Goal: Task Accomplishment & Management: Complete application form

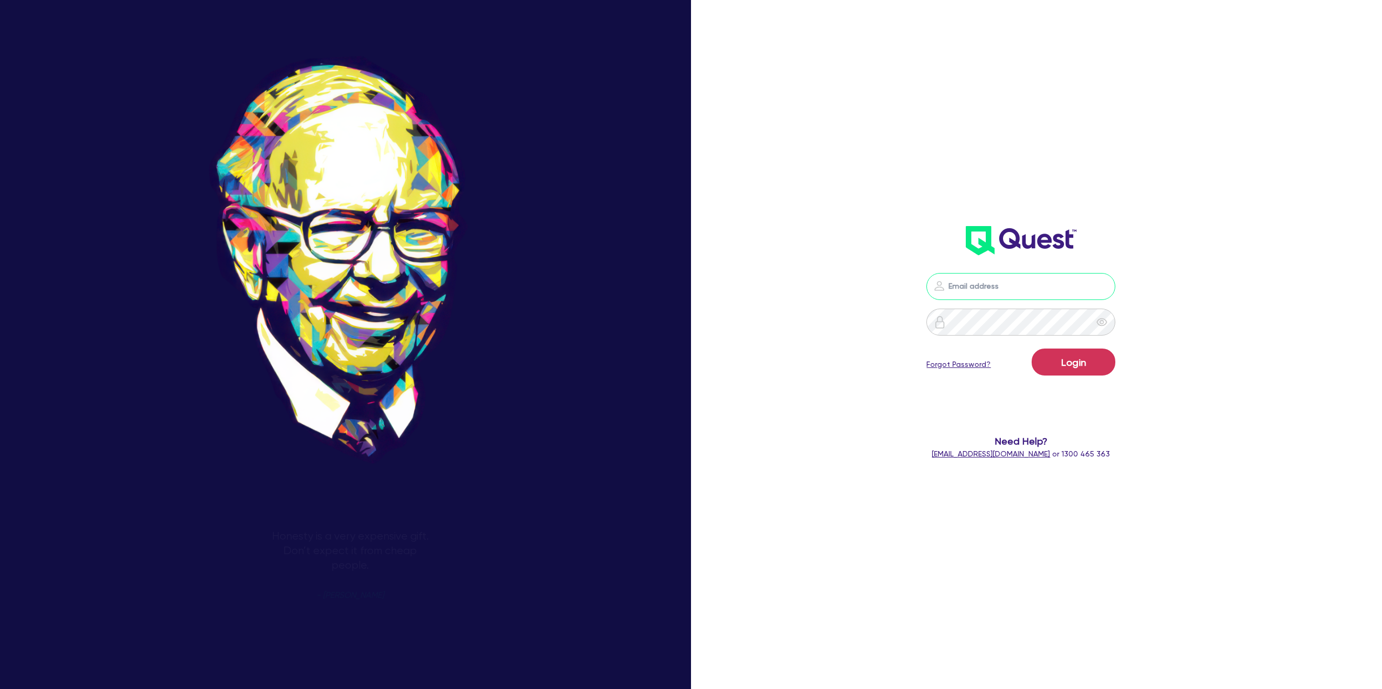
click at [1000, 297] on input "email" at bounding box center [1020, 286] width 189 height 27
type input "[PERSON_NAME][EMAIL_ADDRESS][DOMAIN_NAME]"
click at [1071, 358] on button "Login" at bounding box center [1073, 362] width 84 height 27
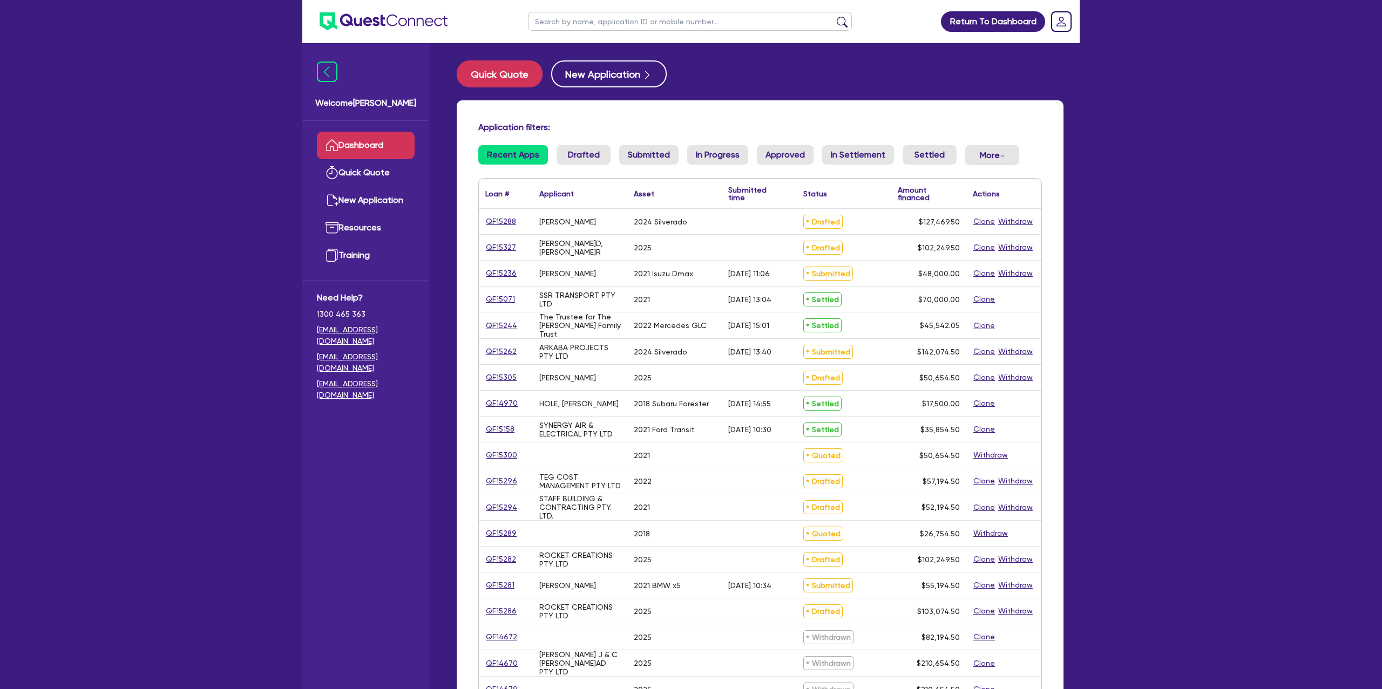
click at [576, 21] on input "text" at bounding box center [690, 21] width 324 height 19
click at [509, 612] on link "QF15286" at bounding box center [501, 611] width 32 height 12
select select "PRIMARY_ASSETS"
select select "HEAVY_TRUCKS"
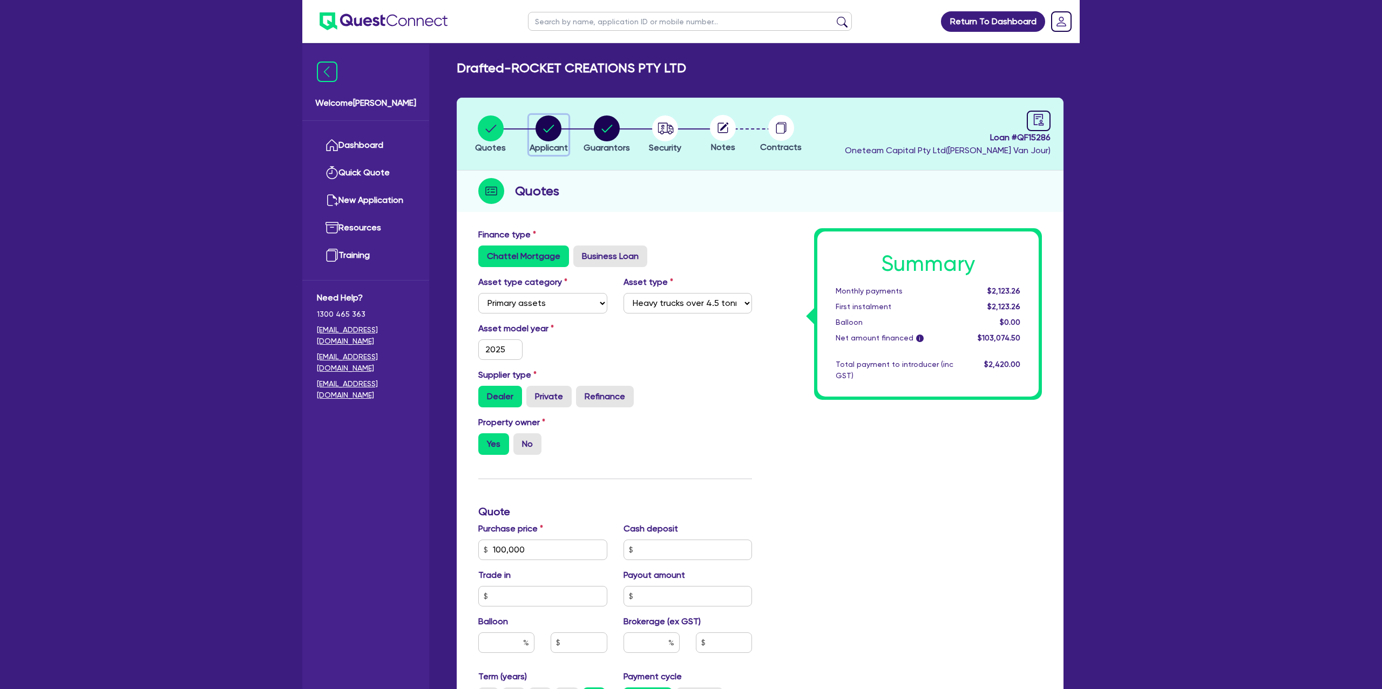
click at [547, 128] on circle "button" at bounding box center [548, 129] width 26 height 26
select select "COMPANY"
select select "ADMINISTRATIVE_SUPPORT"
select select "EMPLOYMENT"
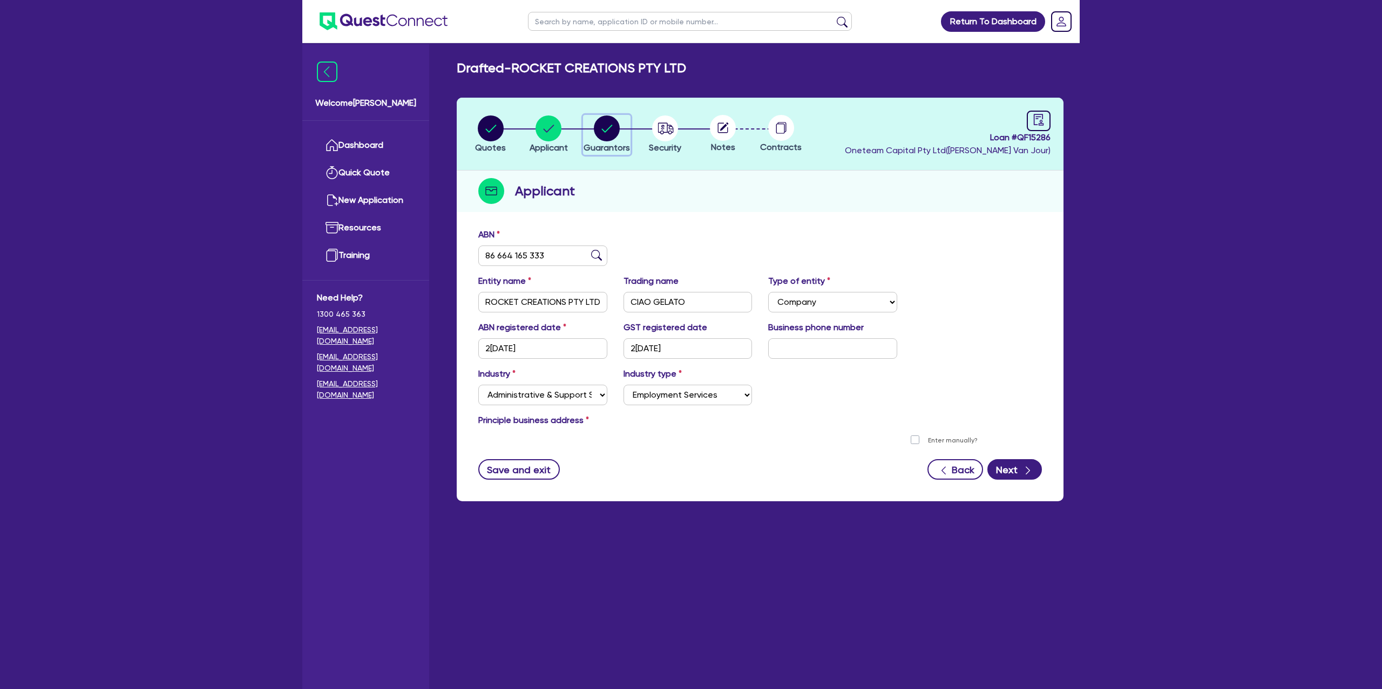
click at [598, 126] on circle "button" at bounding box center [607, 129] width 26 height 26
select select "MR"
select select "QLD"
select select "DE_FACTO"
select select "PROPERTY"
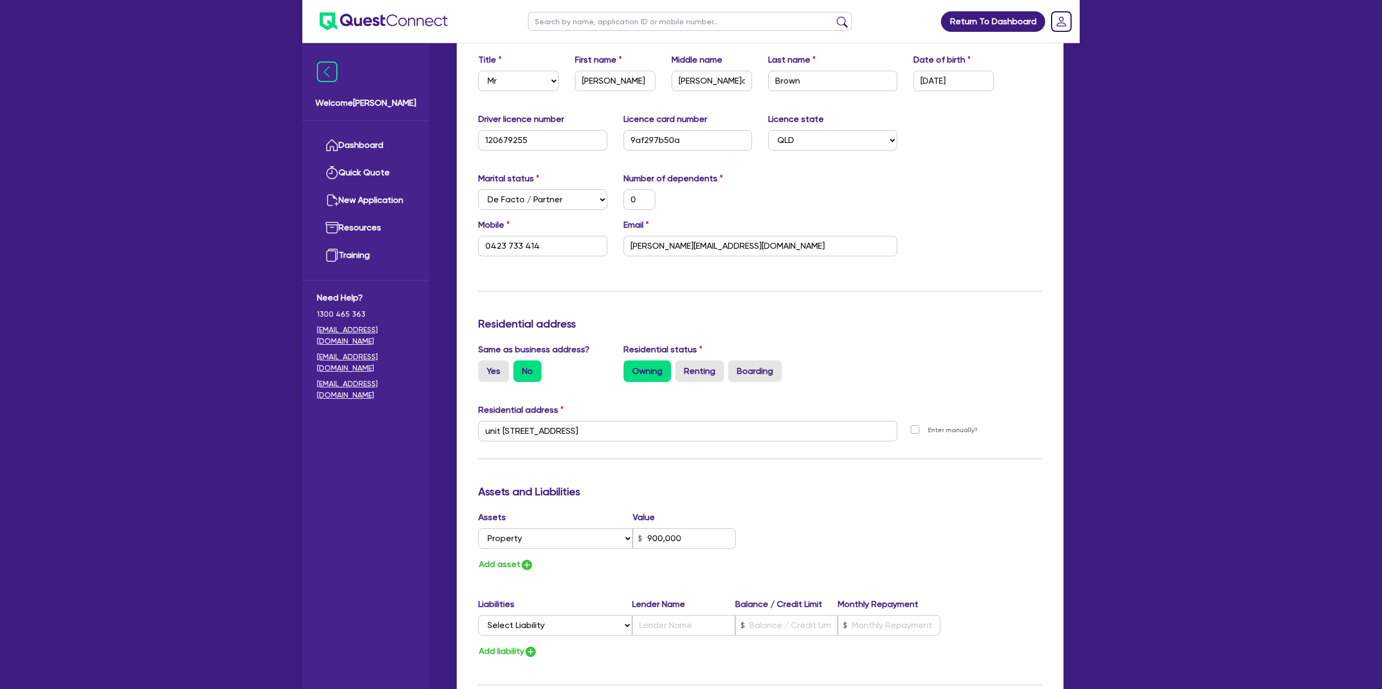
scroll to position [208, 0]
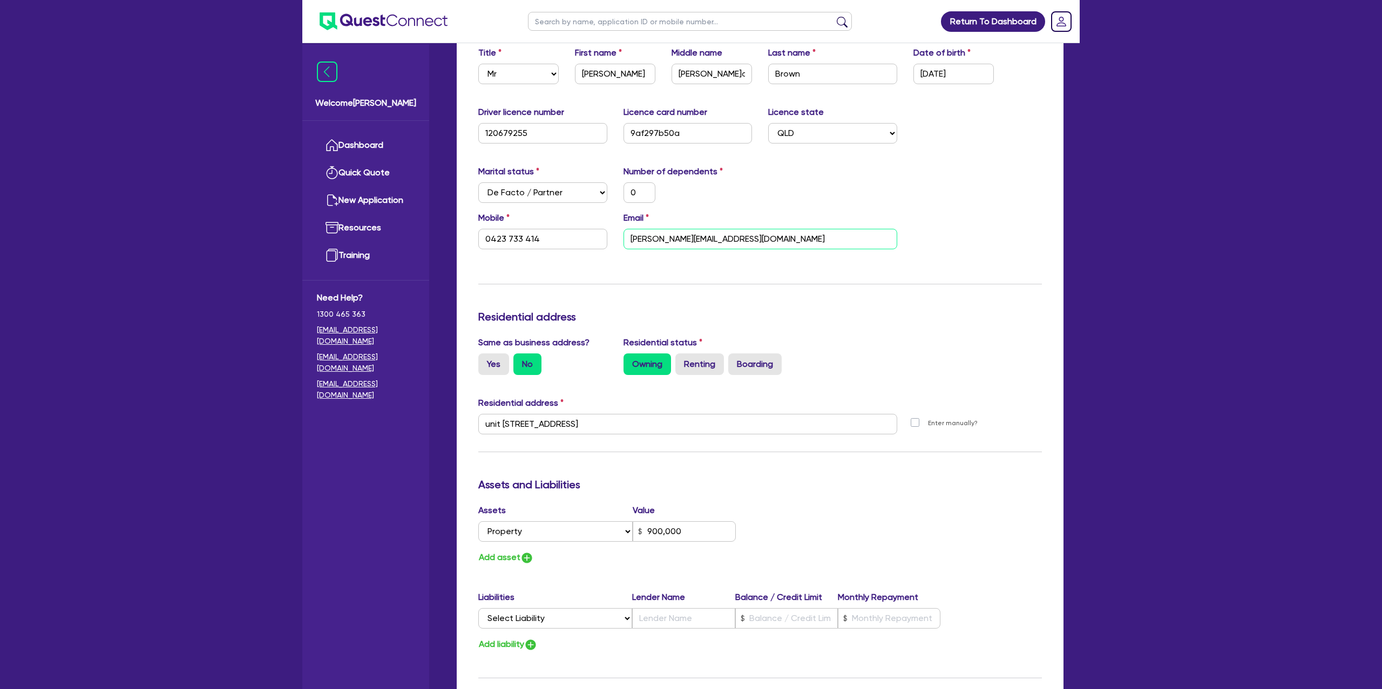
click at [664, 238] on input "courtney@rocketcreations.com.au" at bounding box center [760, 239] width 274 height 21
click at [845, 209] on div "Marital status Select Single Married De Facto / Partner Number of dependents 0" at bounding box center [760, 188] width 580 height 46
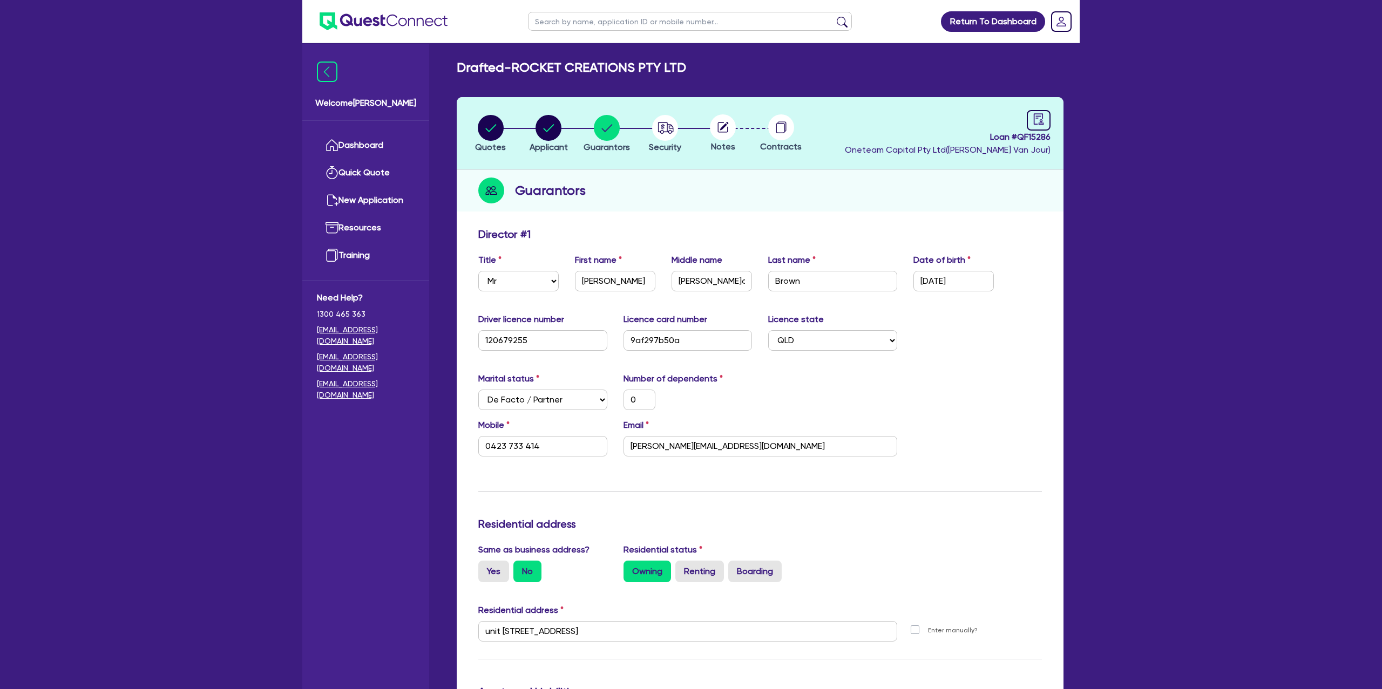
scroll to position [0, 0]
click at [595, 24] on input "text" at bounding box center [690, 21] width 324 height 19
type input "Rocket"
click button "submit" at bounding box center [841, 23] width 17 height 15
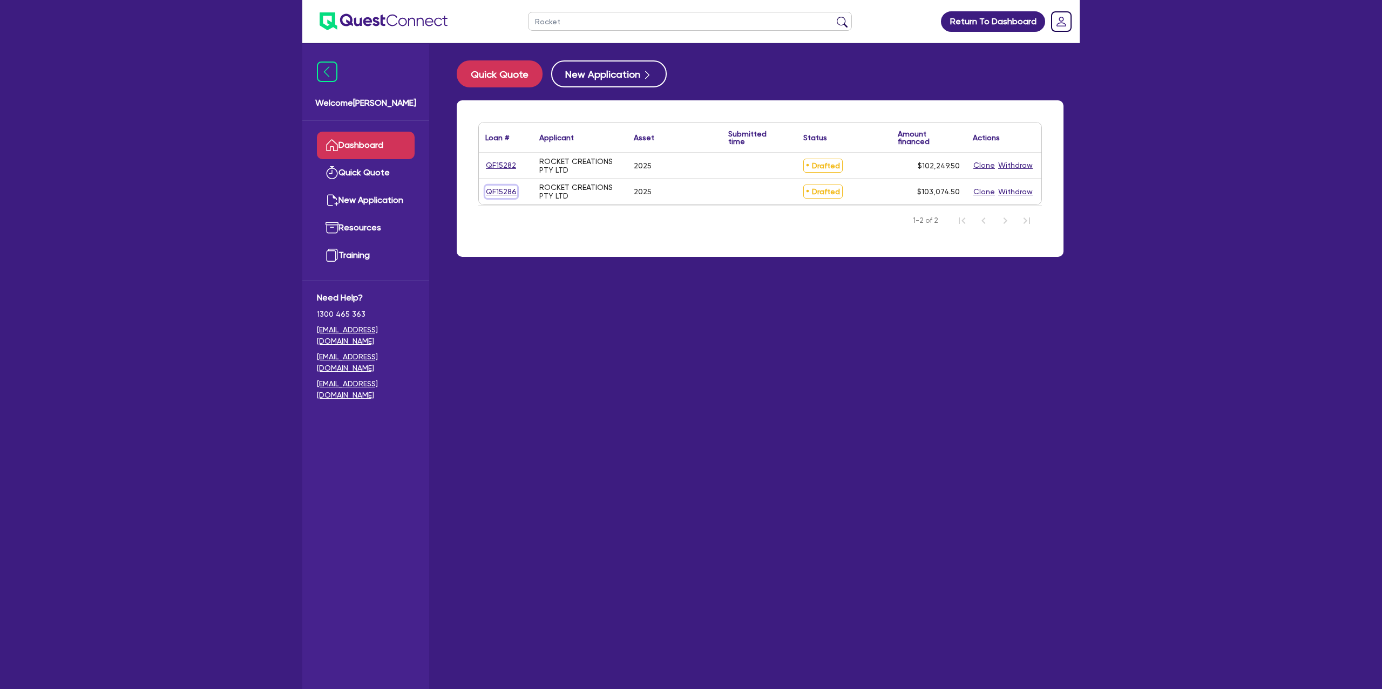
click at [498, 195] on link "QF15286" at bounding box center [501, 192] width 32 height 12
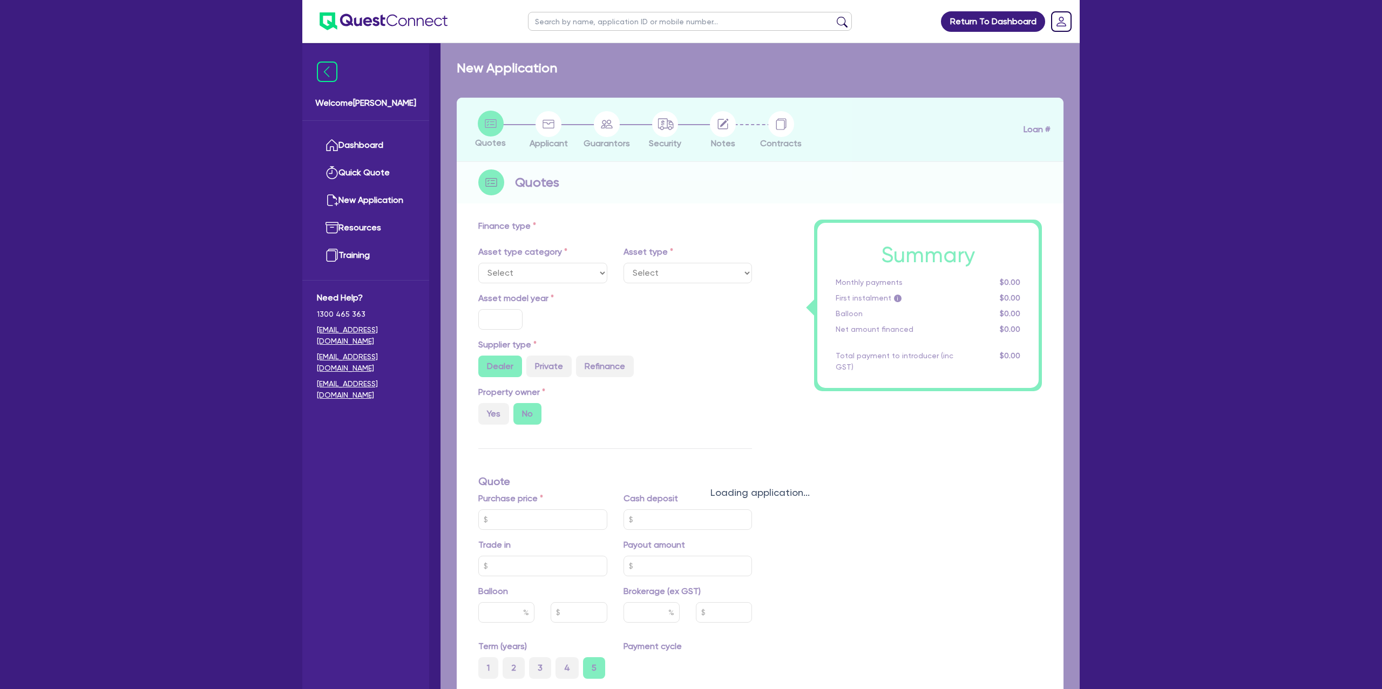
select select "PRIMARY_ASSETS"
type input "2025"
radio input "true"
type input "100,000"
type input "8.99"
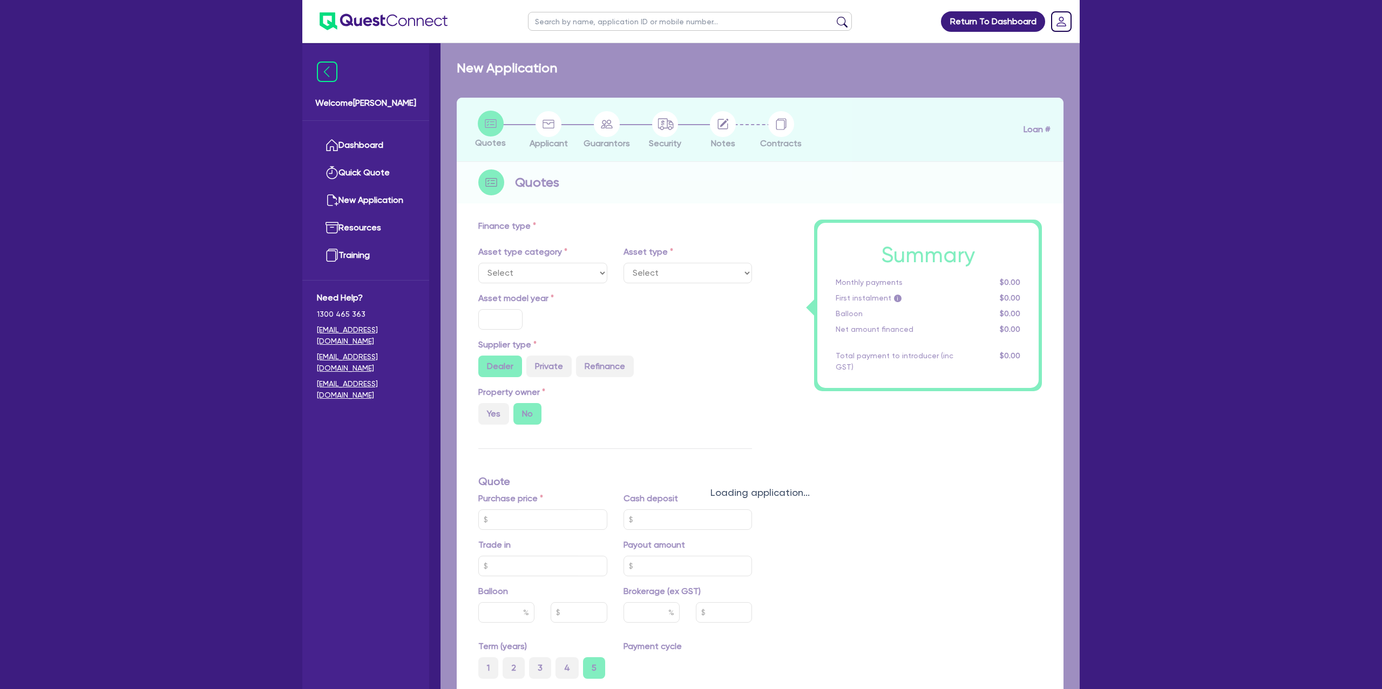
type input "2,200"
select select "HEAVY_TRUCKS"
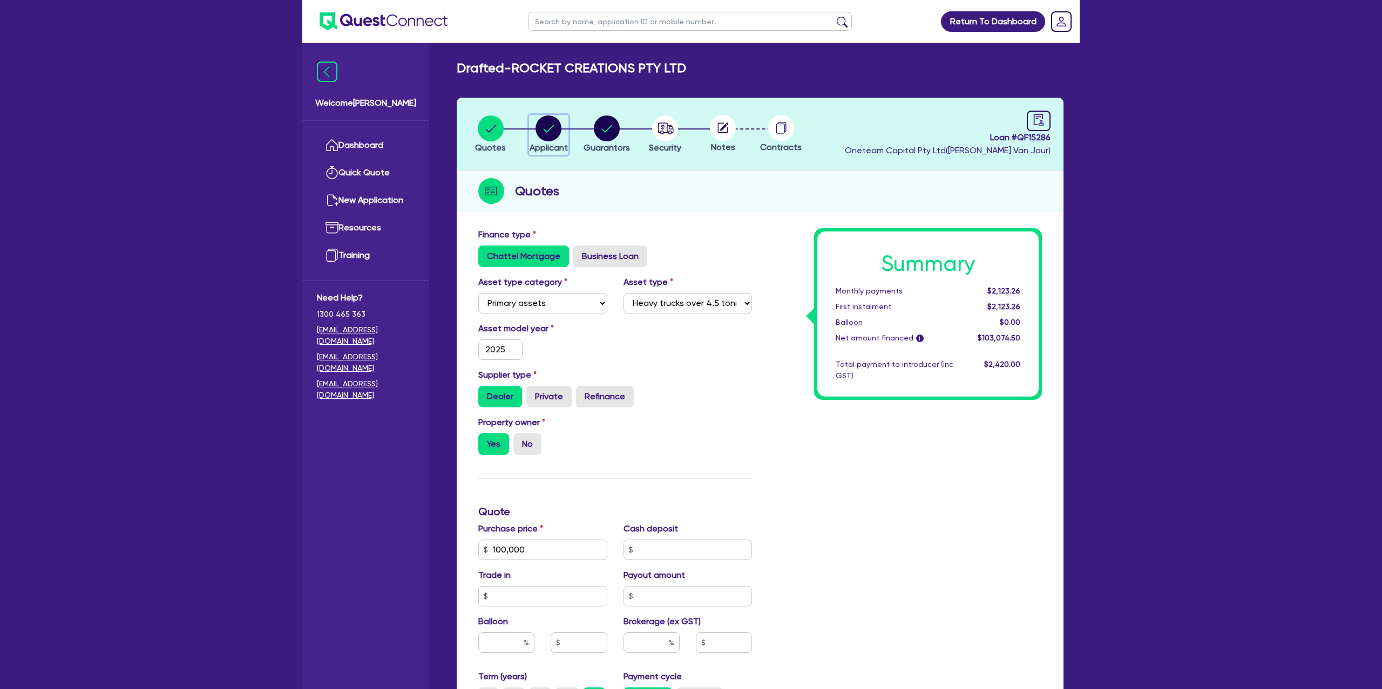
click at [545, 128] on circle "button" at bounding box center [548, 129] width 26 height 26
select select "COMPANY"
select select "ADMINISTRATIVE_SUPPORT"
select select "EMPLOYMENT"
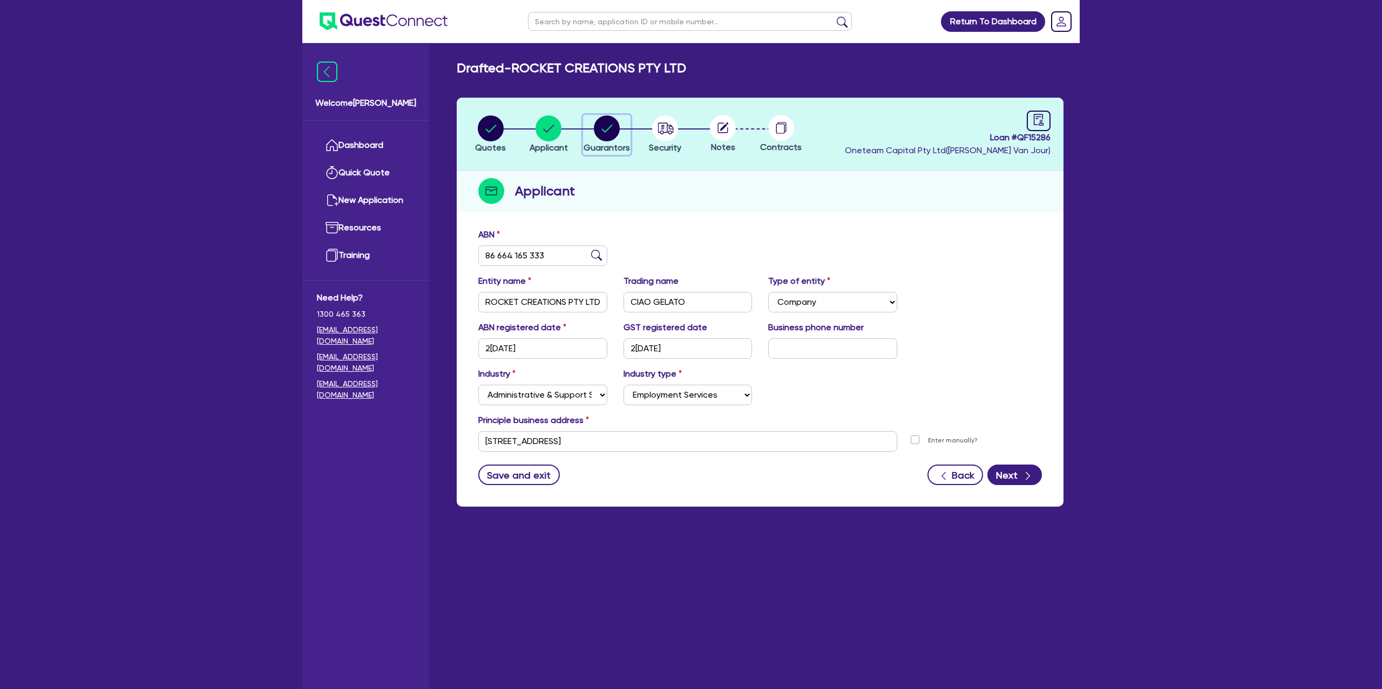
click at [612, 129] on circle "button" at bounding box center [607, 129] width 26 height 26
select select "MR"
select select "QLD"
select select "DE_FACTO"
select select "PROPERTY"
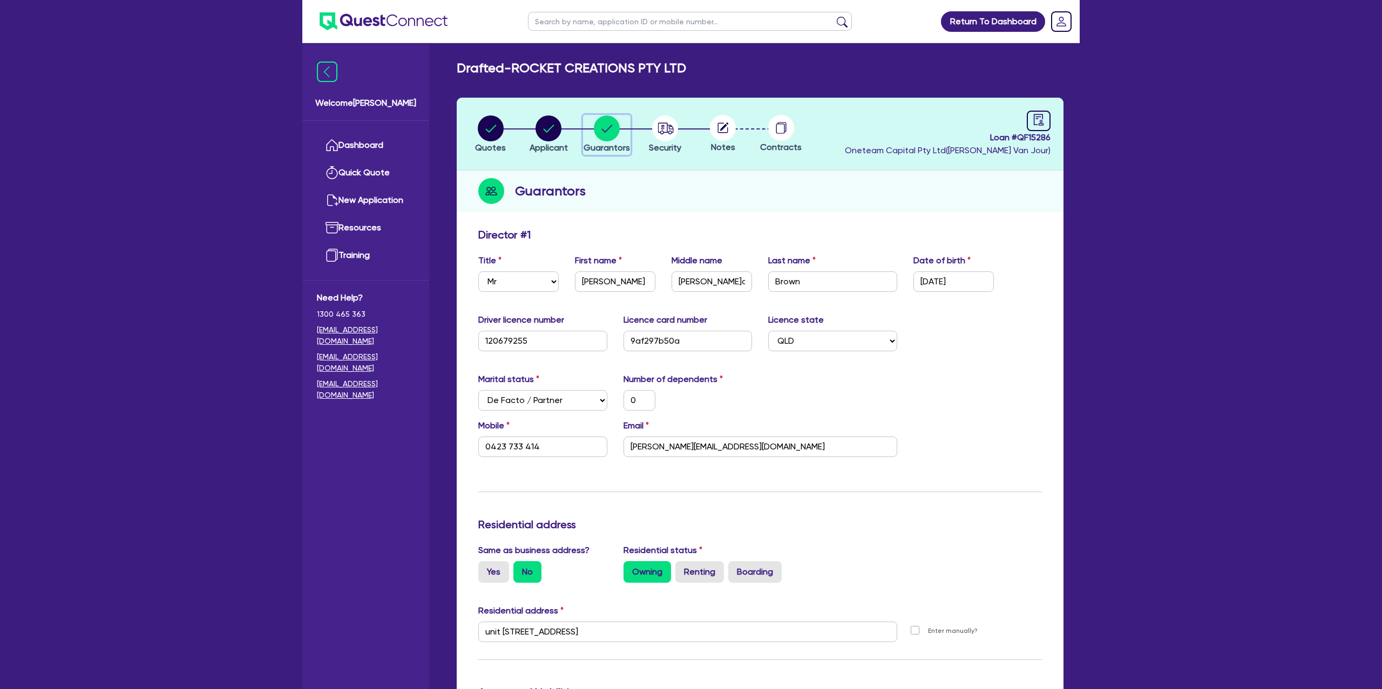
select select "COMPANY"
select select "ADMINISTRATIVE_SUPPORT"
select select "EMPLOYMENT"
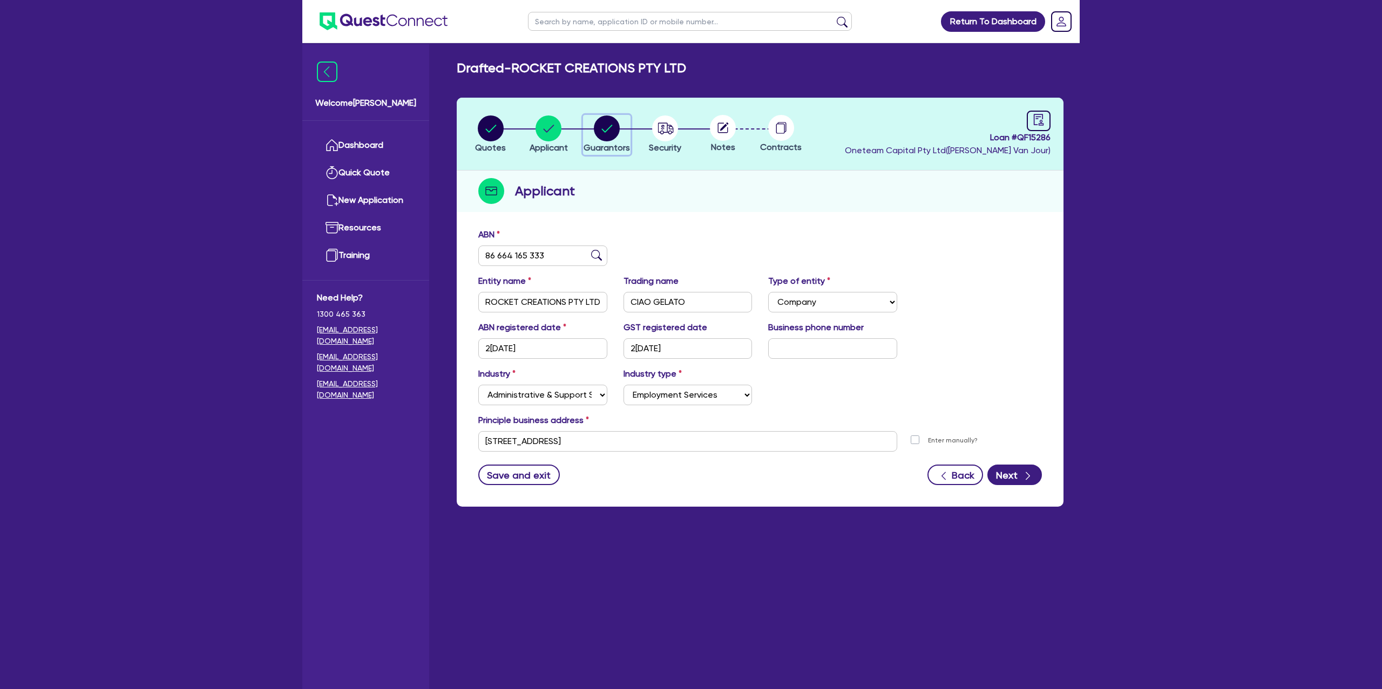
select select "PRIMARY_ASSETS"
select select "HEAVY_TRUCKS"
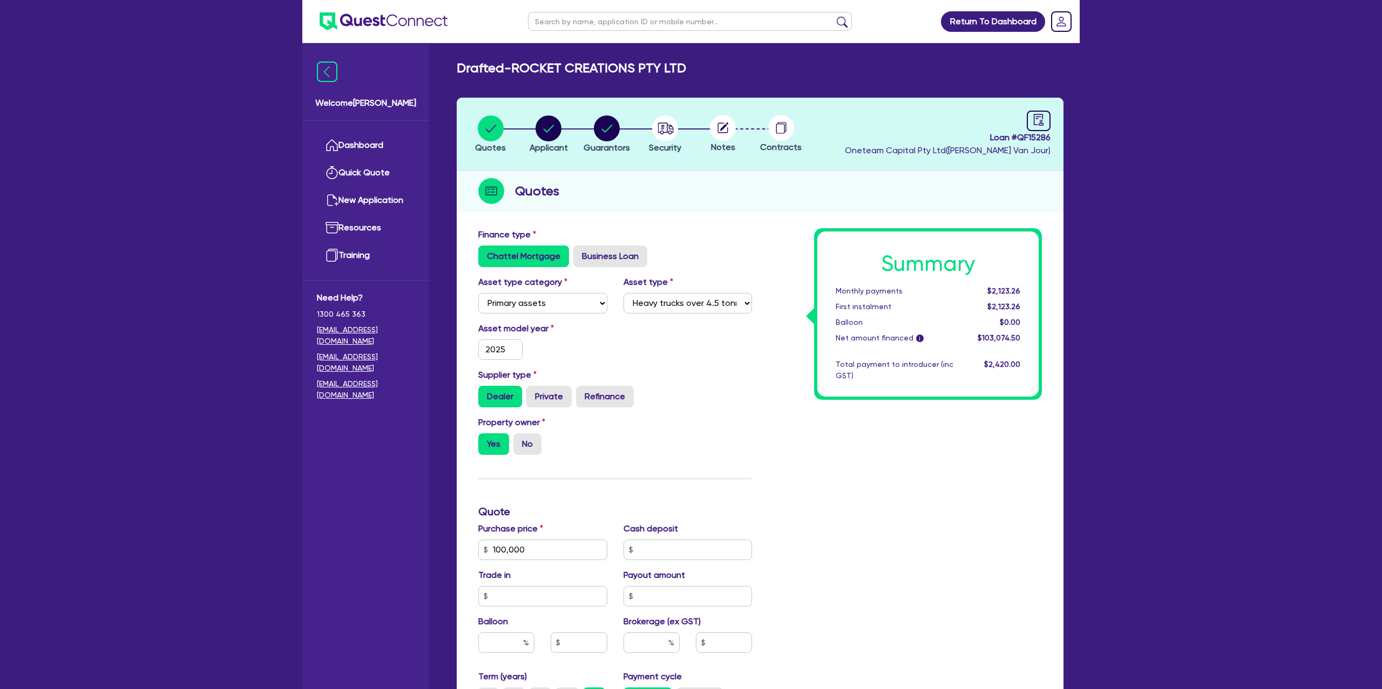
click at [671, 23] on input "text" at bounding box center [690, 21] width 324 height 19
type input "R"
type input "David"
click button "submit" at bounding box center [841, 23] width 17 height 15
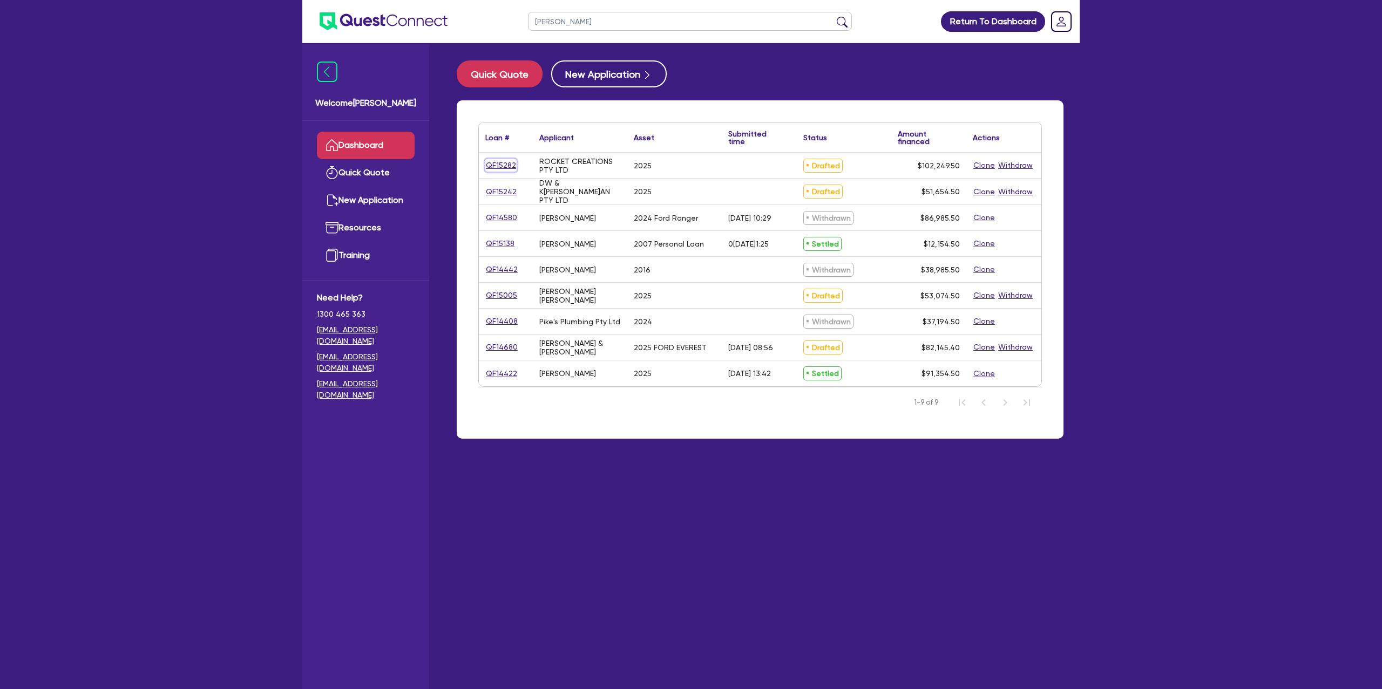
click at [501, 166] on link "QF15282" at bounding box center [500, 165] width 31 height 12
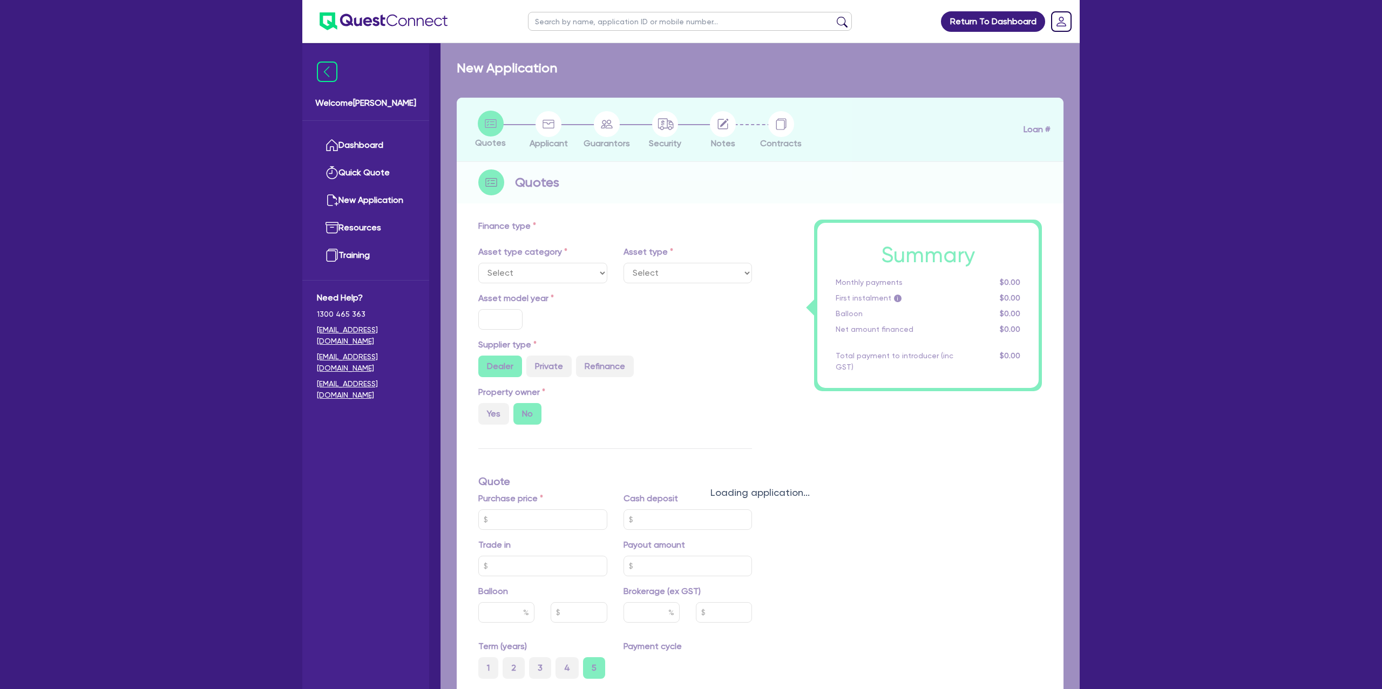
select select "CARS_AND_LIGHT_TRUCKS"
type input "2025"
radio input "true"
type input "100,000"
type input "35"
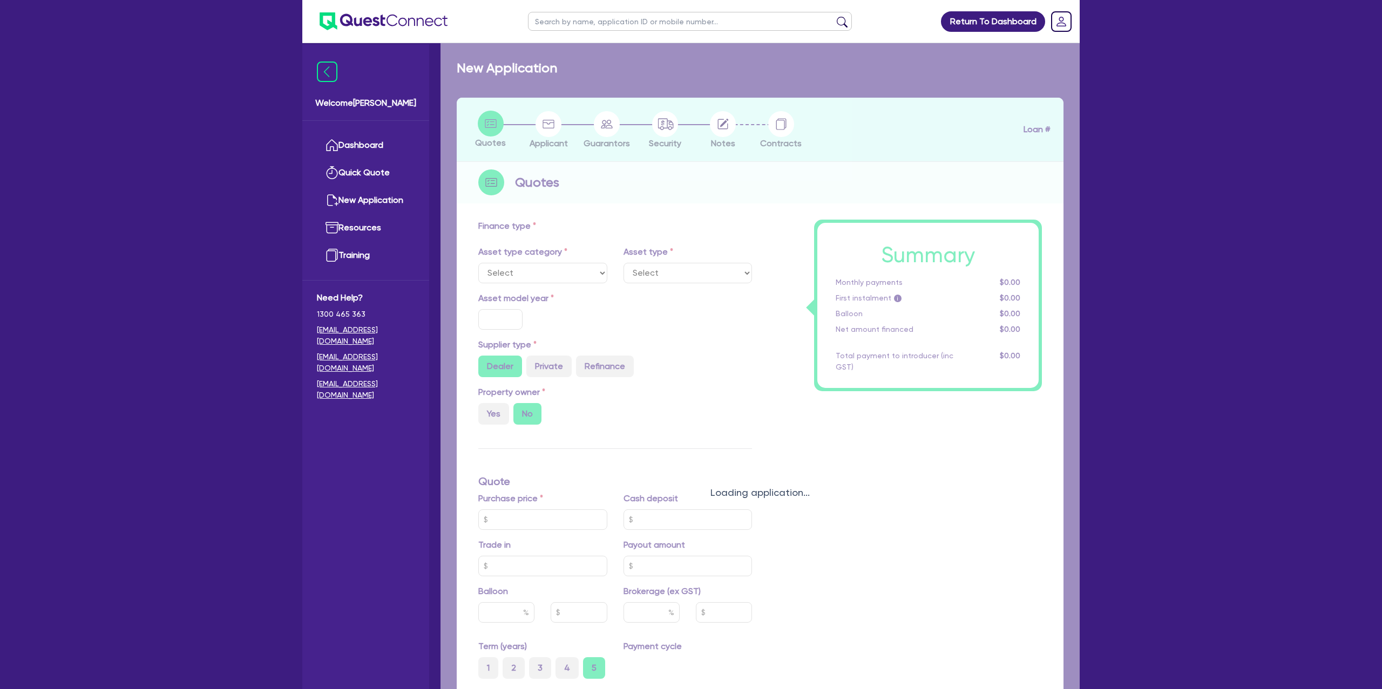
type input "35,000"
type input "3"
type input "3,067.49"
type input "7.99"
type input "1,450"
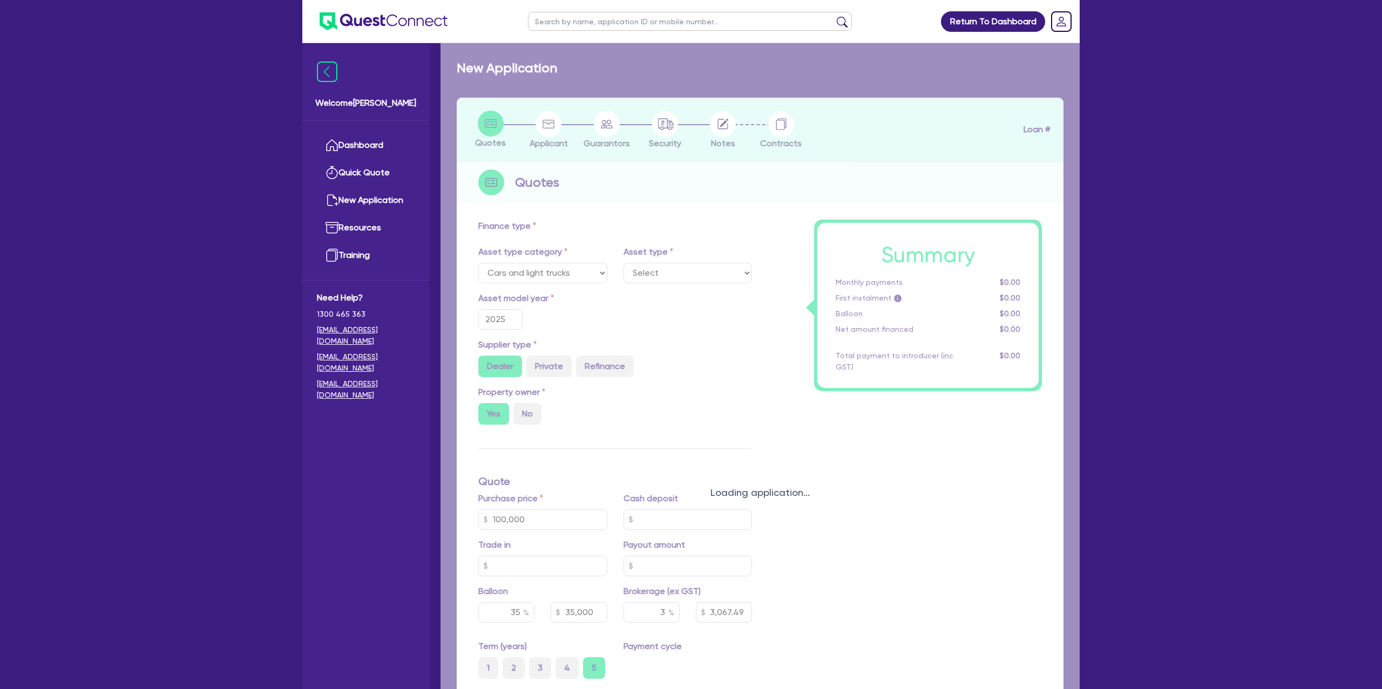
select select "PASSENGER_VEHICLES"
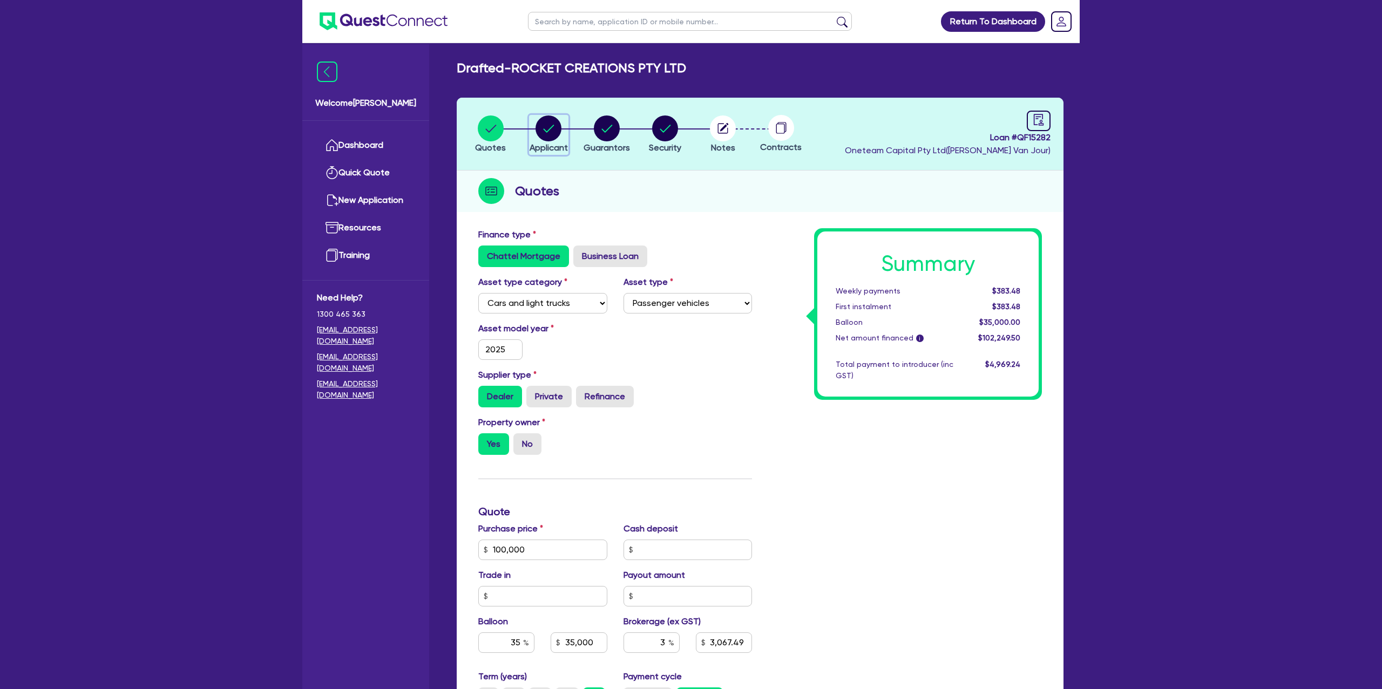
drag, startPoint x: 553, startPoint y: 127, endPoint x: 573, endPoint y: 126, distance: 20.5
click at [555, 126] on circle "button" at bounding box center [548, 129] width 26 height 26
select select "COMPANY"
select select "ACCOMODATION_FOOD"
select select "CAFES"
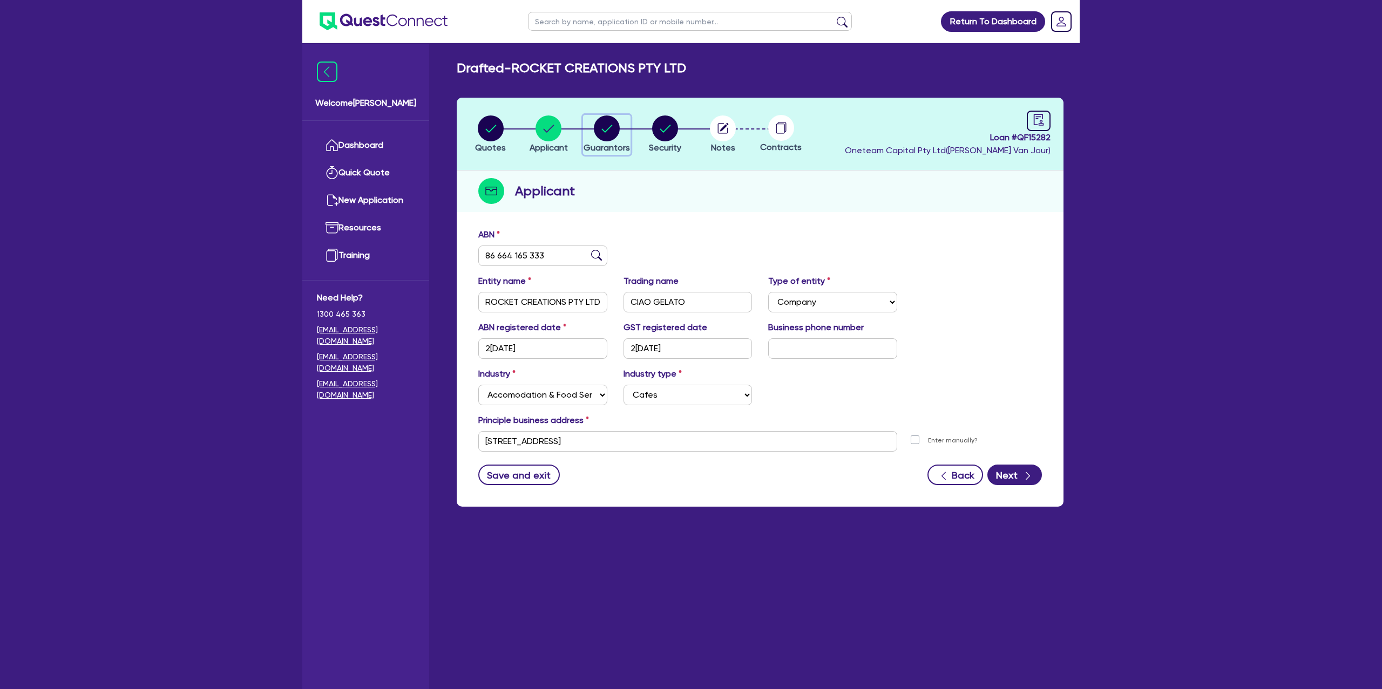
click at [620, 125] on div "button" at bounding box center [606, 129] width 46 height 26
select select "MR"
select select "NSW"
select select "DE_FACTO"
select select "CASH"
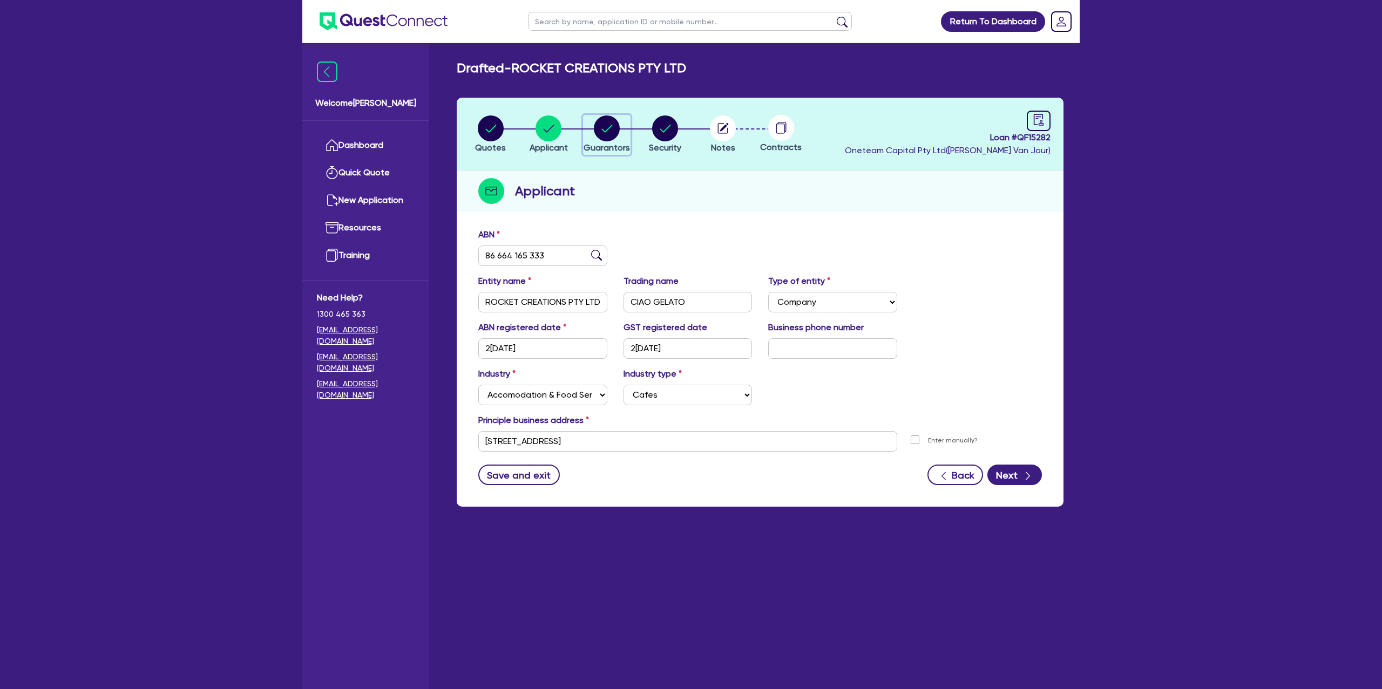
select select "EQUIPMENT_LOAN"
select select "MR"
select select "QLD"
select select "DE_FACTO"
select select "CASH"
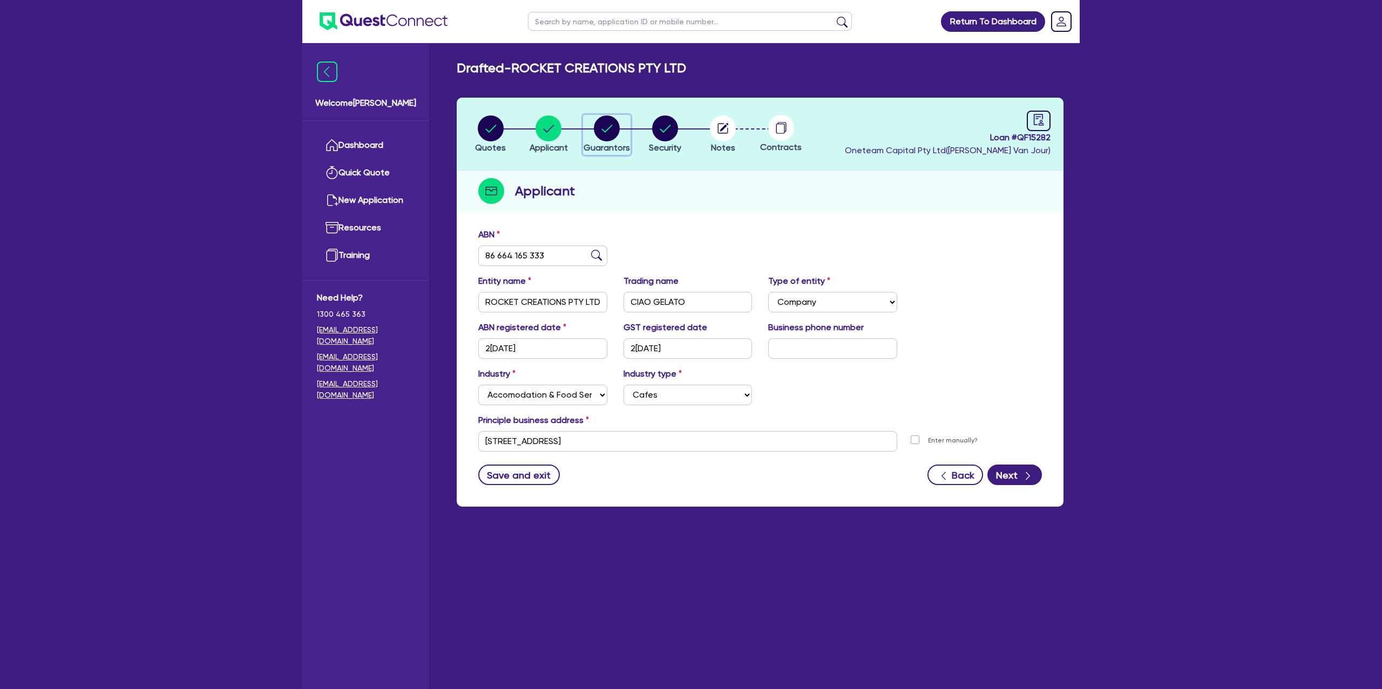
select select "PROPERTY"
select select "MORTGAGE"
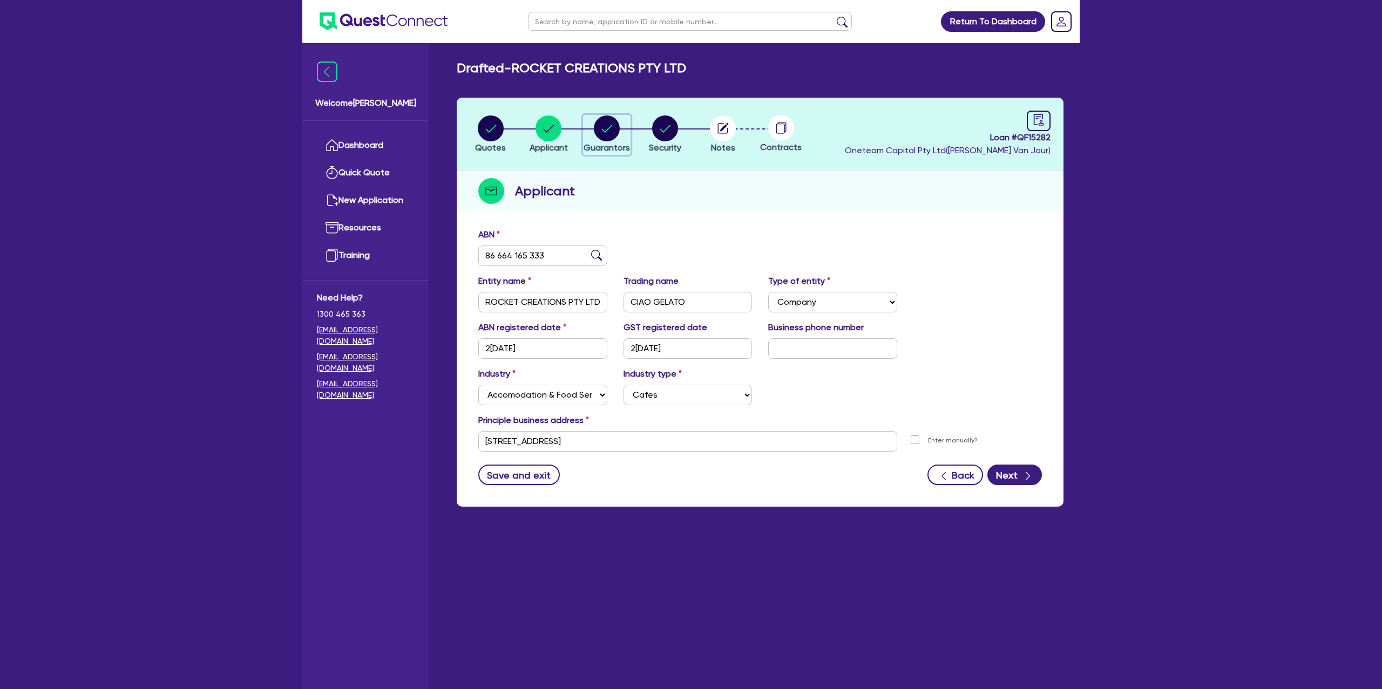
select select "MORTGAGE"
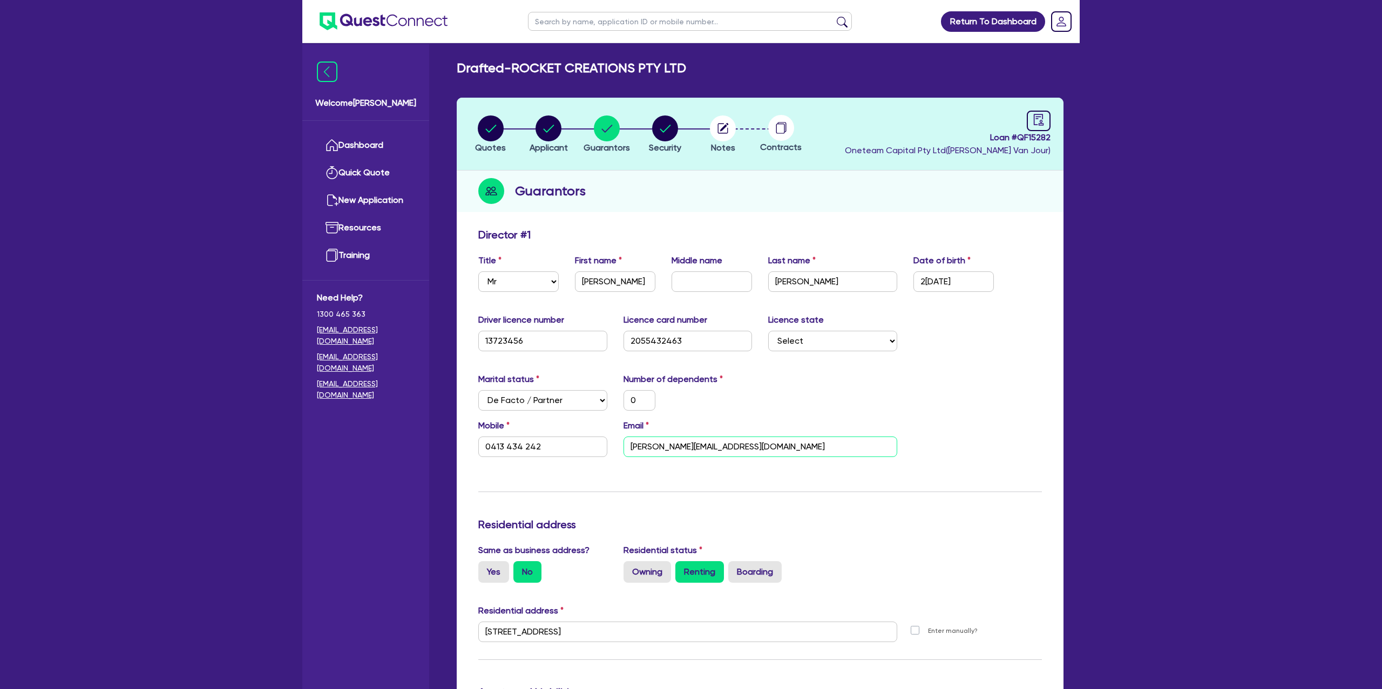
click at [666, 445] on input "david@florentia.com.au" at bounding box center [760, 447] width 274 height 21
drag, startPoint x: 859, startPoint y: 158, endPoint x: 804, endPoint y: 155, distance: 55.1
click at [859, 157] on header "Quotes Applicant Guarantors Security Notes Contracts Loan # QF15282 Oneteam Cap…" at bounding box center [760, 134] width 607 height 73
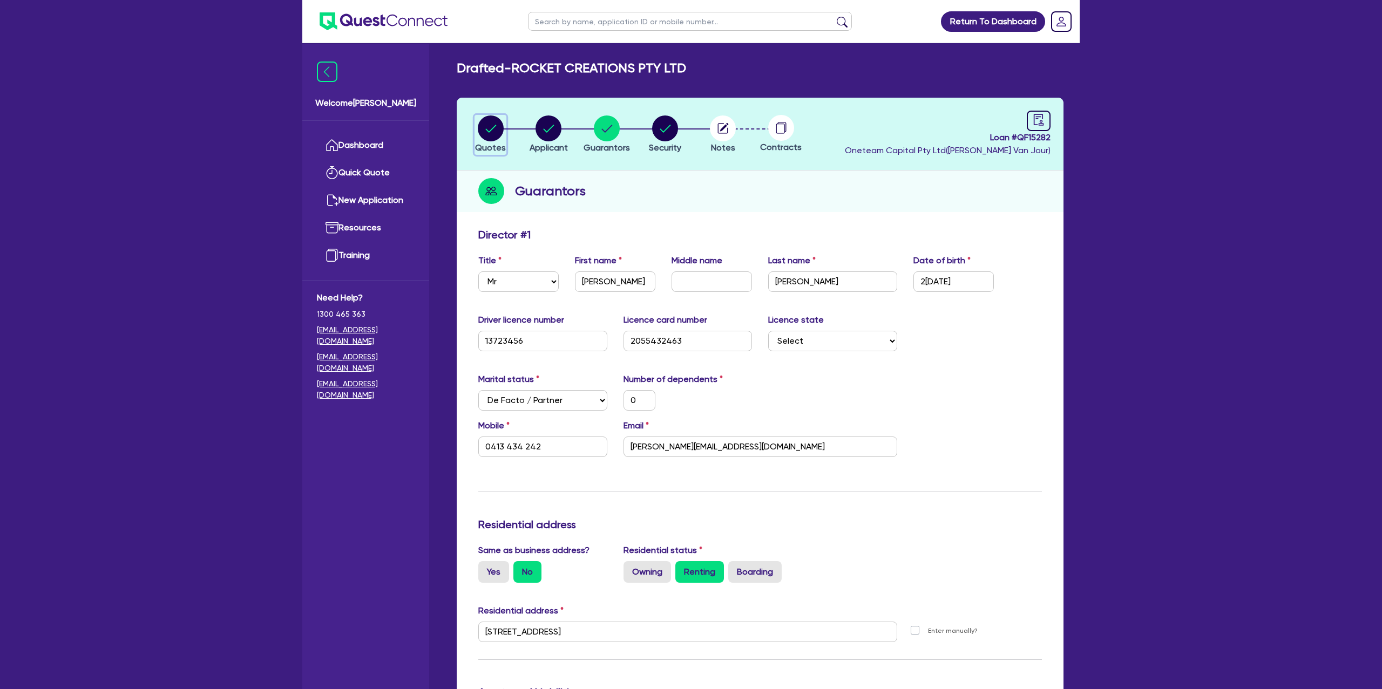
click at [505, 125] on button "Quotes" at bounding box center [490, 135] width 32 height 40
select select "CARS_AND_LIGHT_TRUCKS"
select select "PASSENGER_VEHICLES"
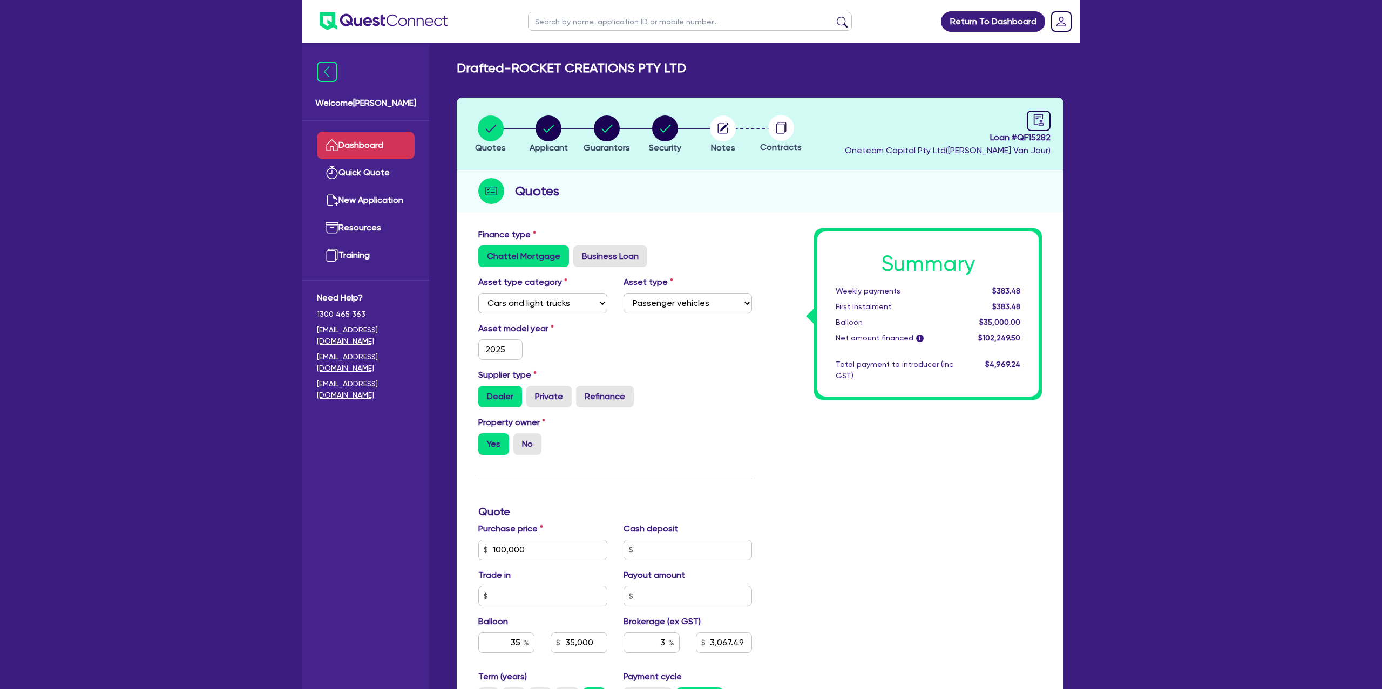
click at [400, 138] on link "Dashboard" at bounding box center [366, 146] width 98 height 28
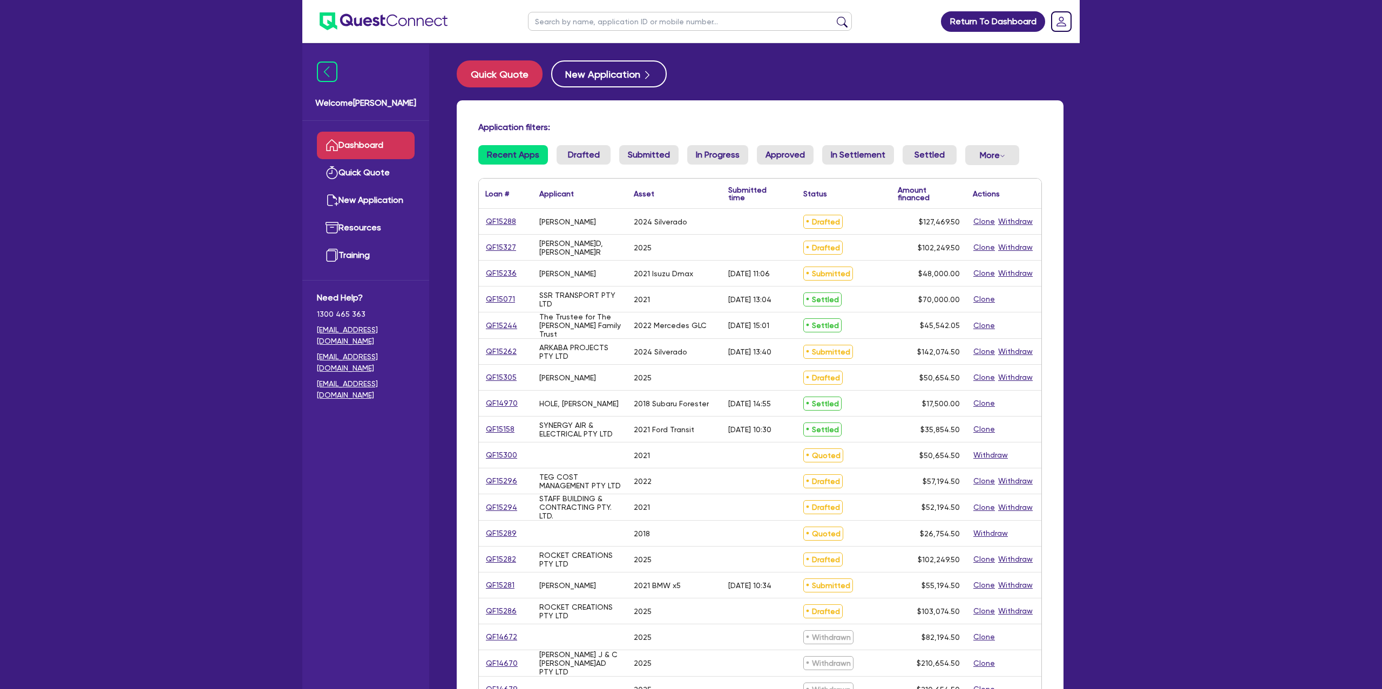
drag, startPoint x: 607, startPoint y: 32, endPoint x: 609, endPoint y: 26, distance: 6.3
click at [609, 26] on ul at bounding box center [689, 21] width 345 height 43
click at [609, 26] on input "text" at bounding box center [690, 21] width 324 height 19
type input "V"
type input "Barry"
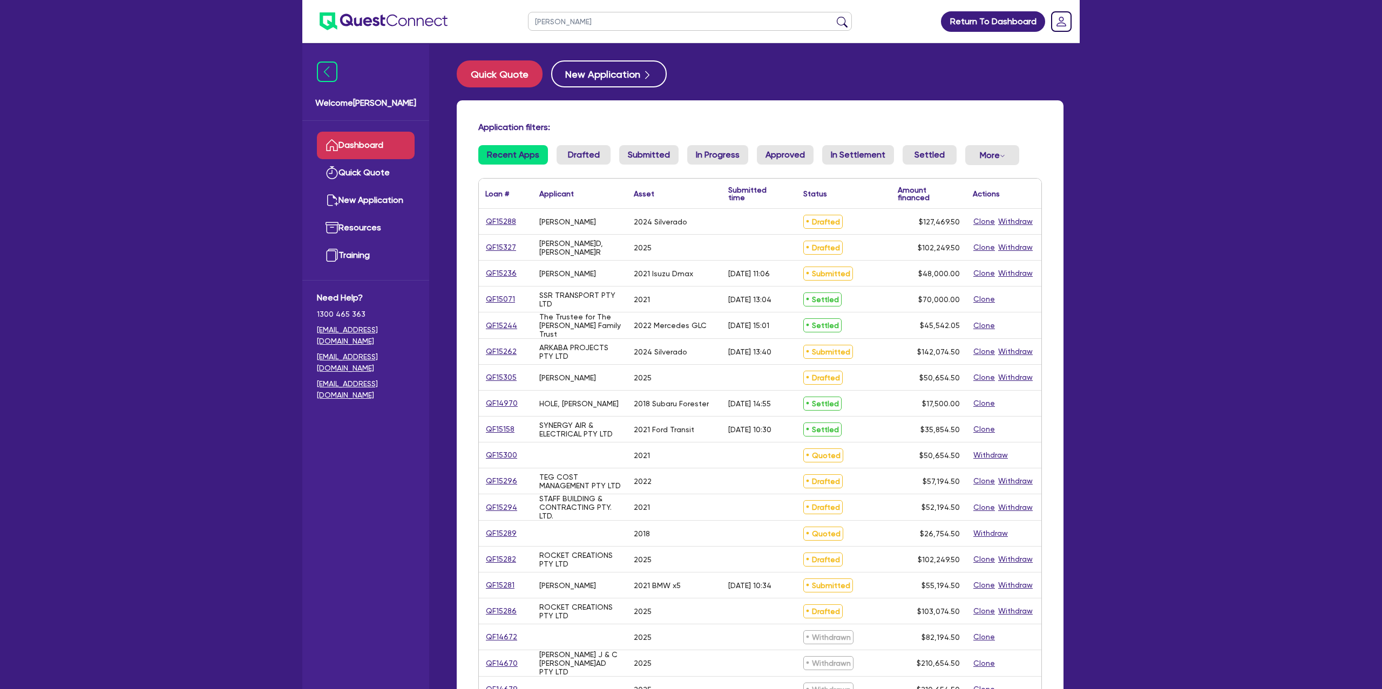
click at [833, 16] on button "submit" at bounding box center [841, 23] width 17 height 15
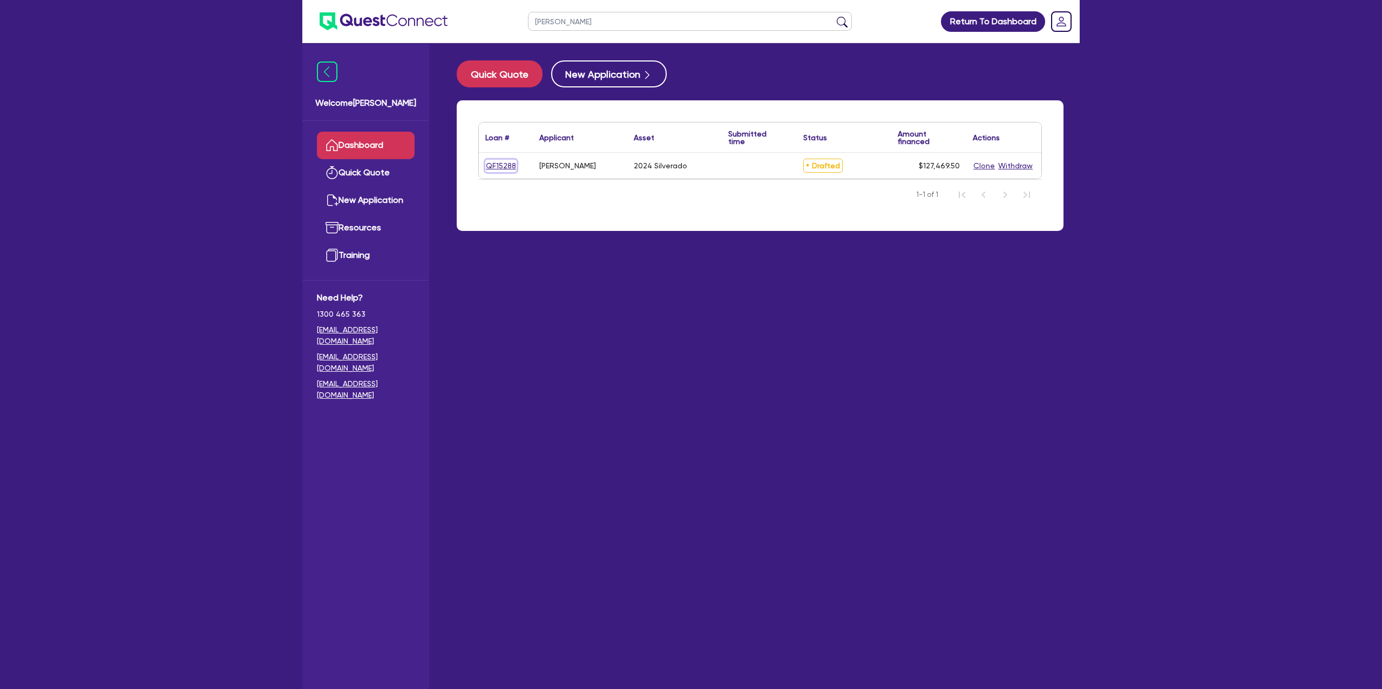
click at [500, 167] on link "QF15288" at bounding box center [500, 166] width 31 height 12
select select "CARS_AND_LIGHT_TRUCKS"
select select "PASSENGER_VEHICLES"
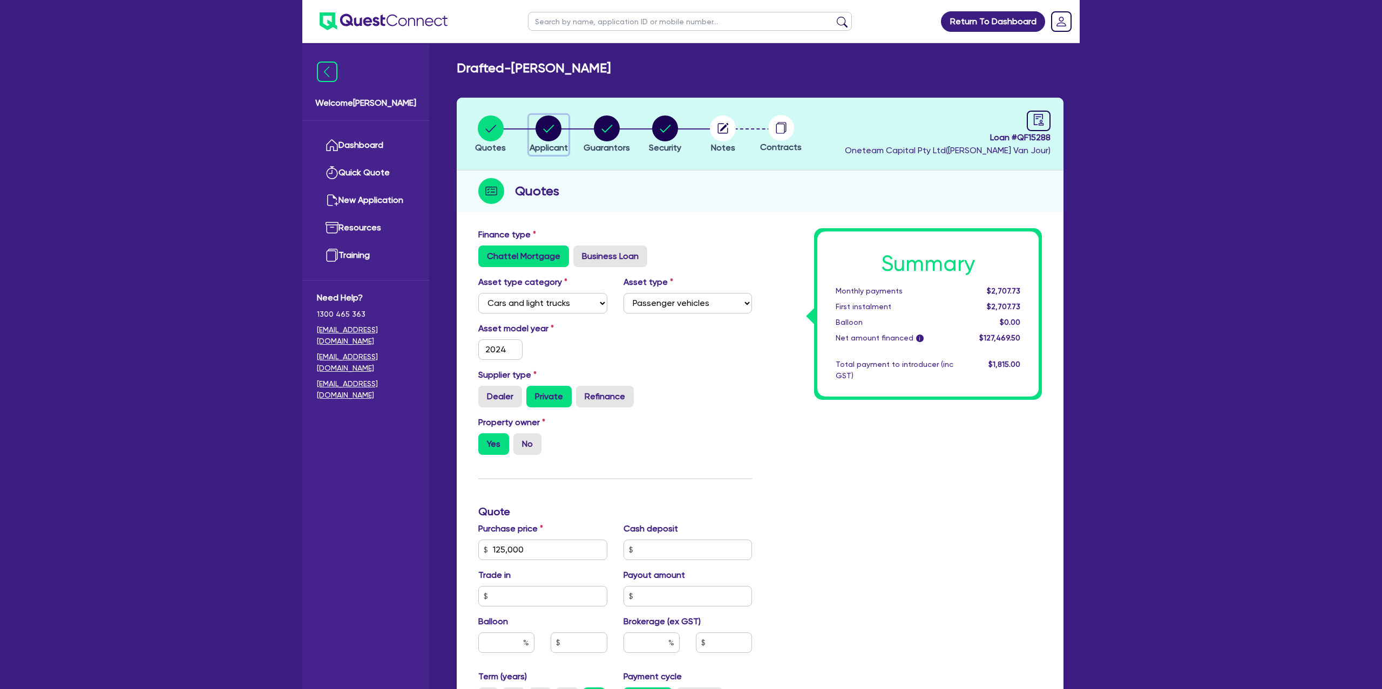
click at [546, 127] on circle "button" at bounding box center [548, 129] width 26 height 26
select select "SOLE_TRADER"
select select "BUILDING_CONSTRUCTION"
select select "BUSINESSES_CONSTRUCTION_SERVICES"
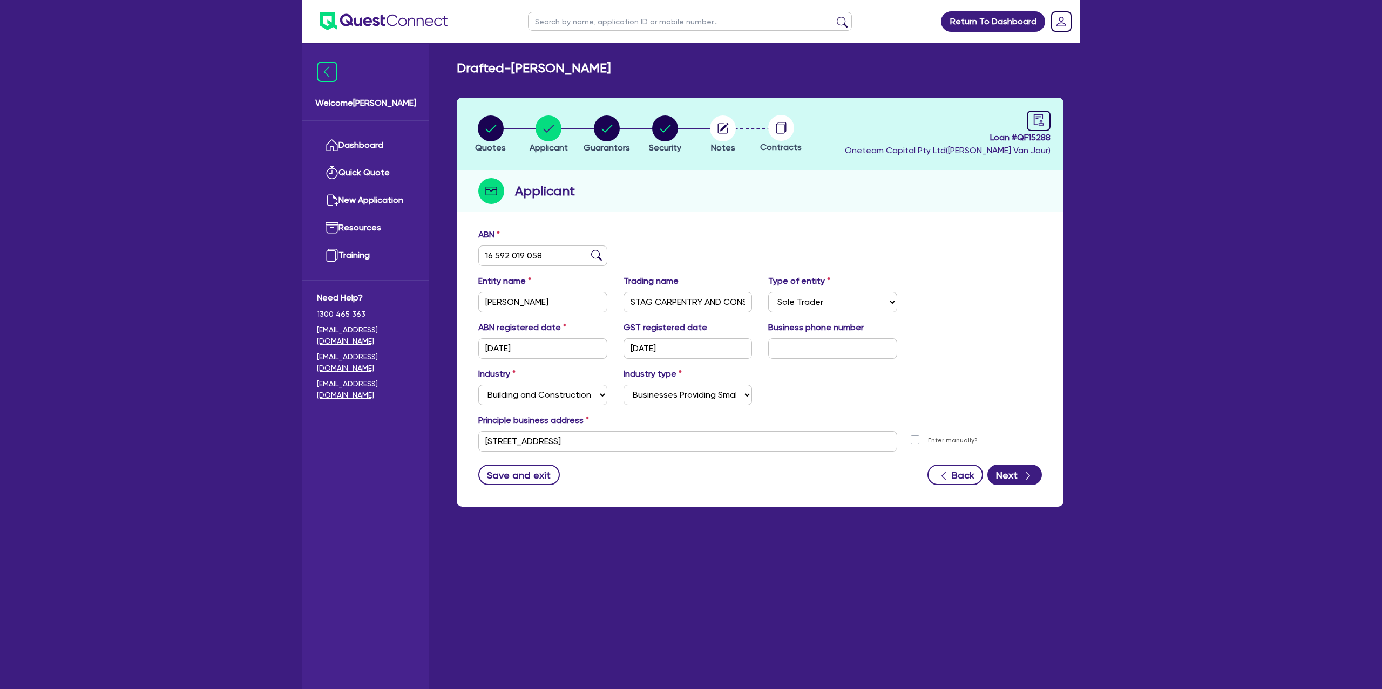
click at [770, 190] on div "Applicant" at bounding box center [760, 192] width 607 height 42
click at [606, 126] on circle "button" at bounding box center [607, 129] width 26 height 26
select select "MR"
select select "SA"
select select "MARRIED"
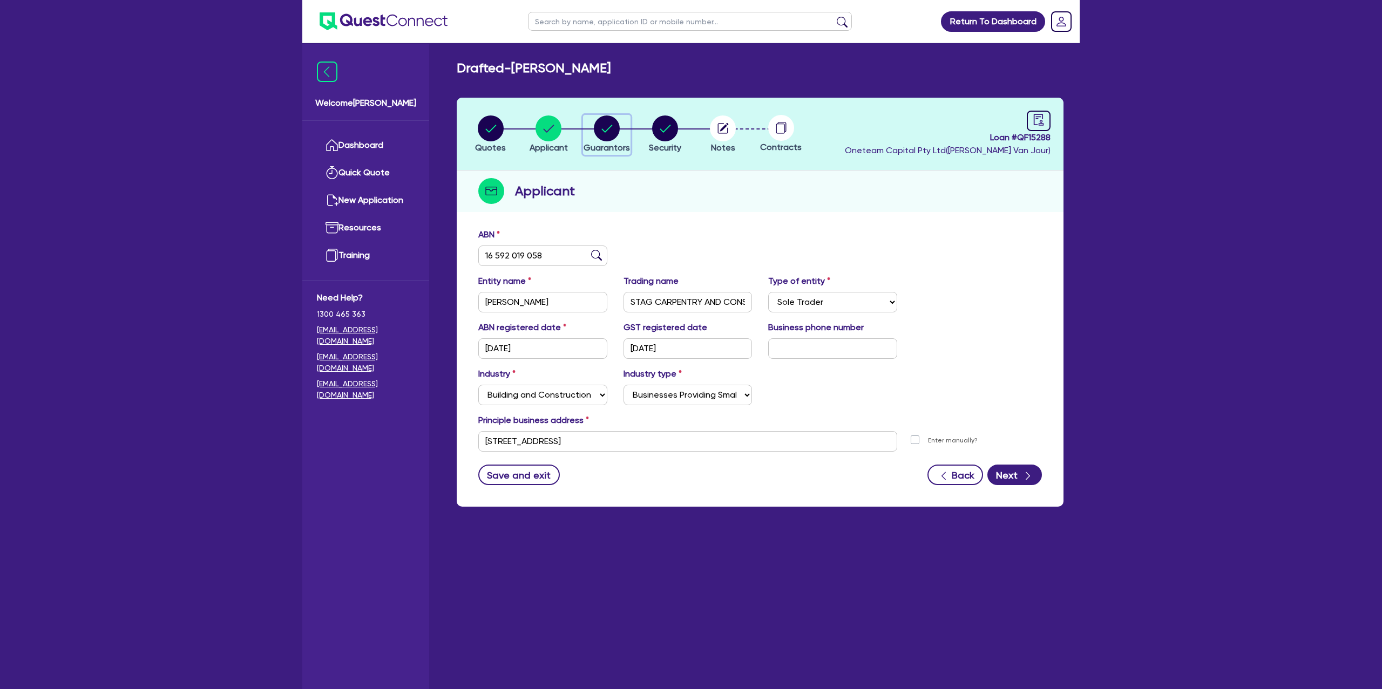
select select "PROPERTY"
select select "CASH"
select select "MORTGAGE"
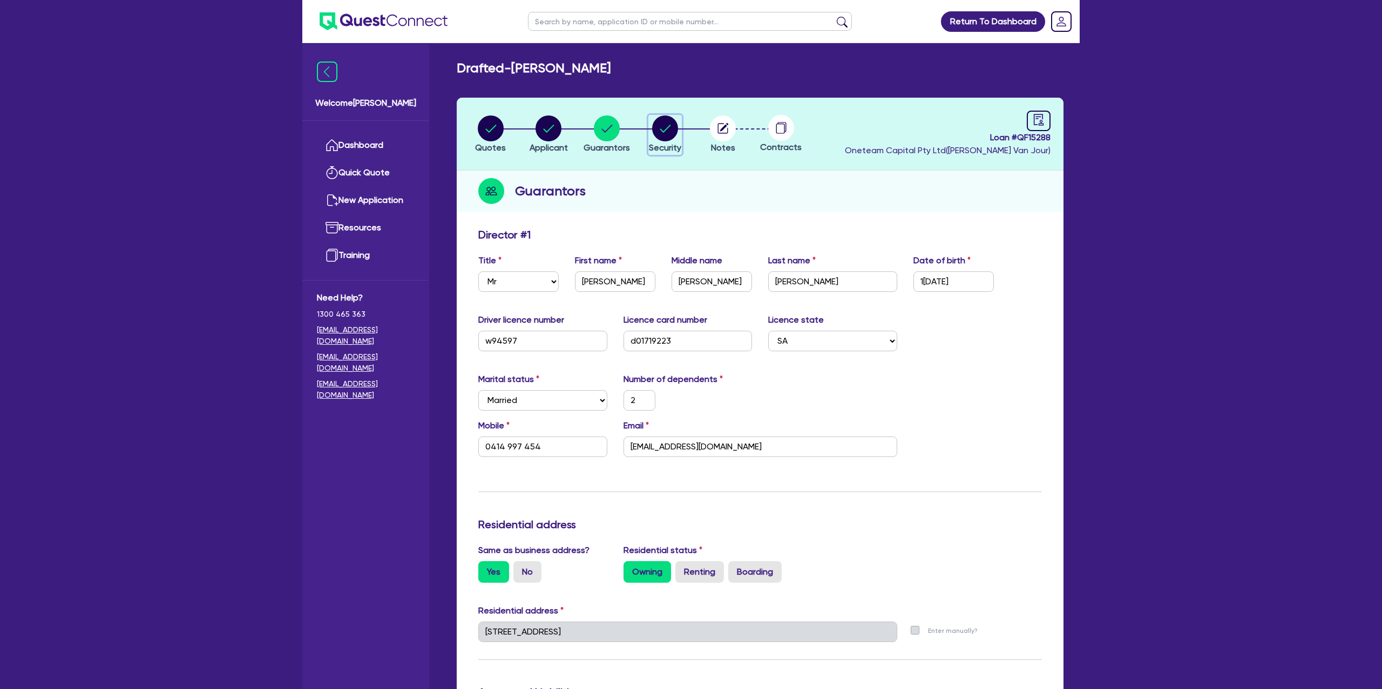
click at [667, 134] on circle "button" at bounding box center [665, 129] width 26 height 26
select select "CARS_AND_LIGHT_TRUCKS"
select select "PASSENGER_VEHICLES"
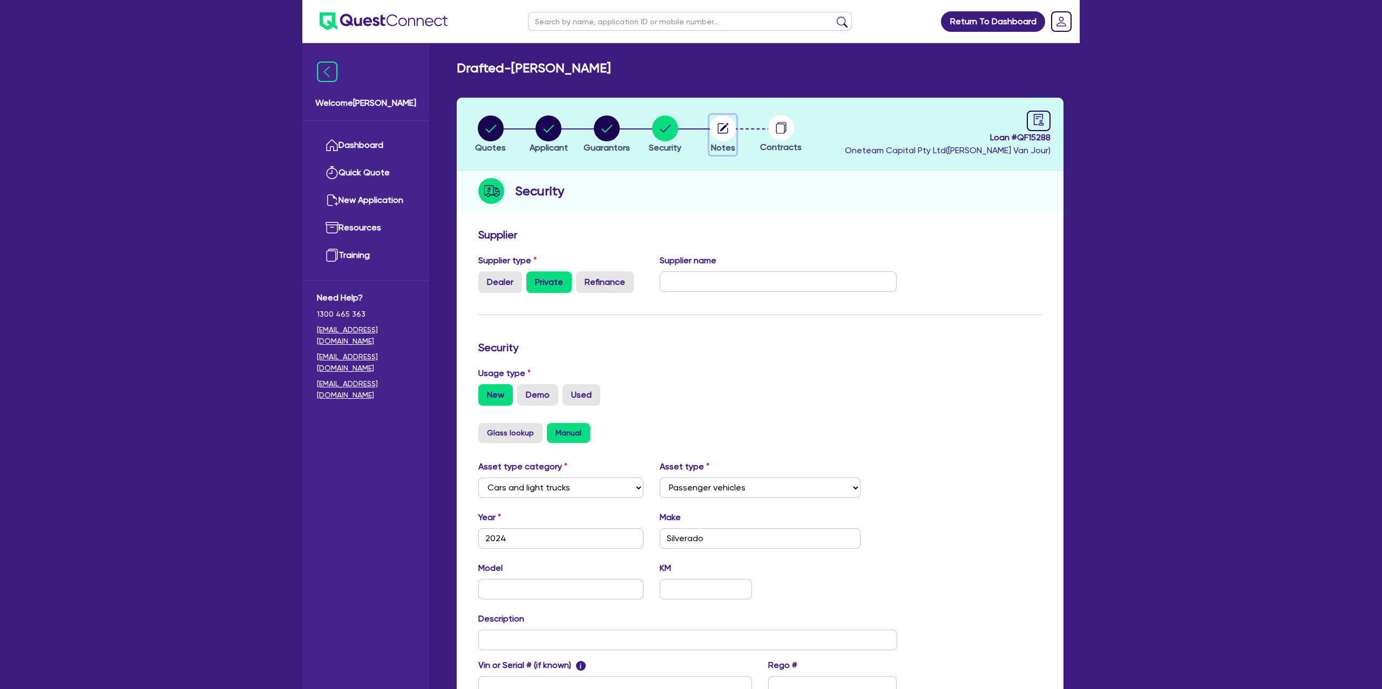
click at [725, 125] on icon "button" at bounding box center [724, 127] width 9 height 9
select select "Other"
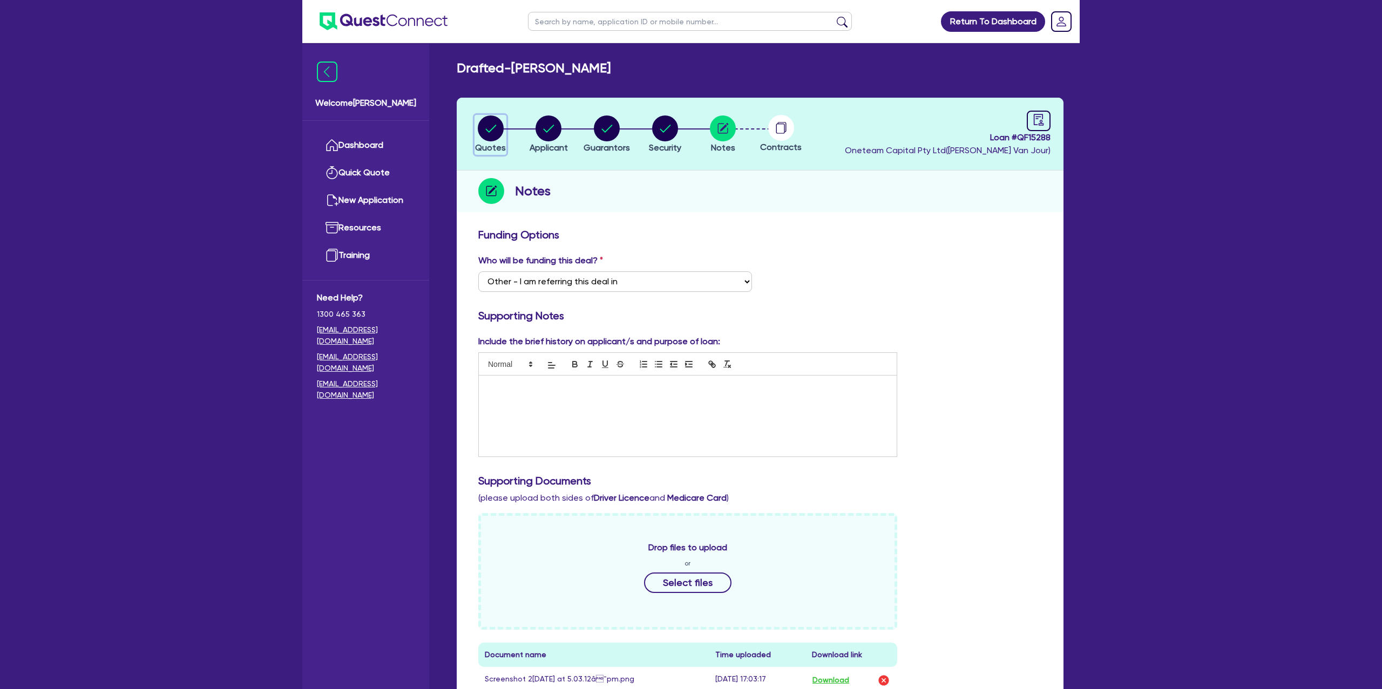
click at [498, 127] on circle "button" at bounding box center [491, 129] width 26 height 26
select select "CARS_AND_LIGHT_TRUCKS"
select select "PASSENGER_VEHICLES"
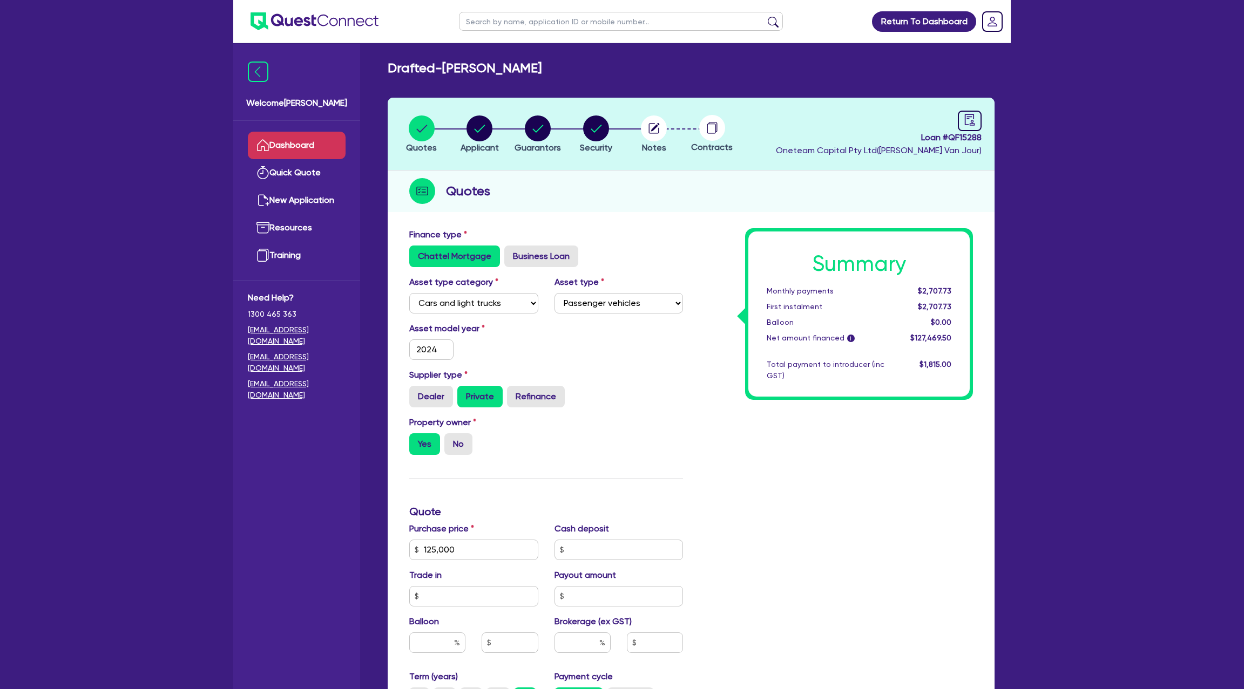
click at [302, 143] on link "Dashboard" at bounding box center [297, 146] width 98 height 28
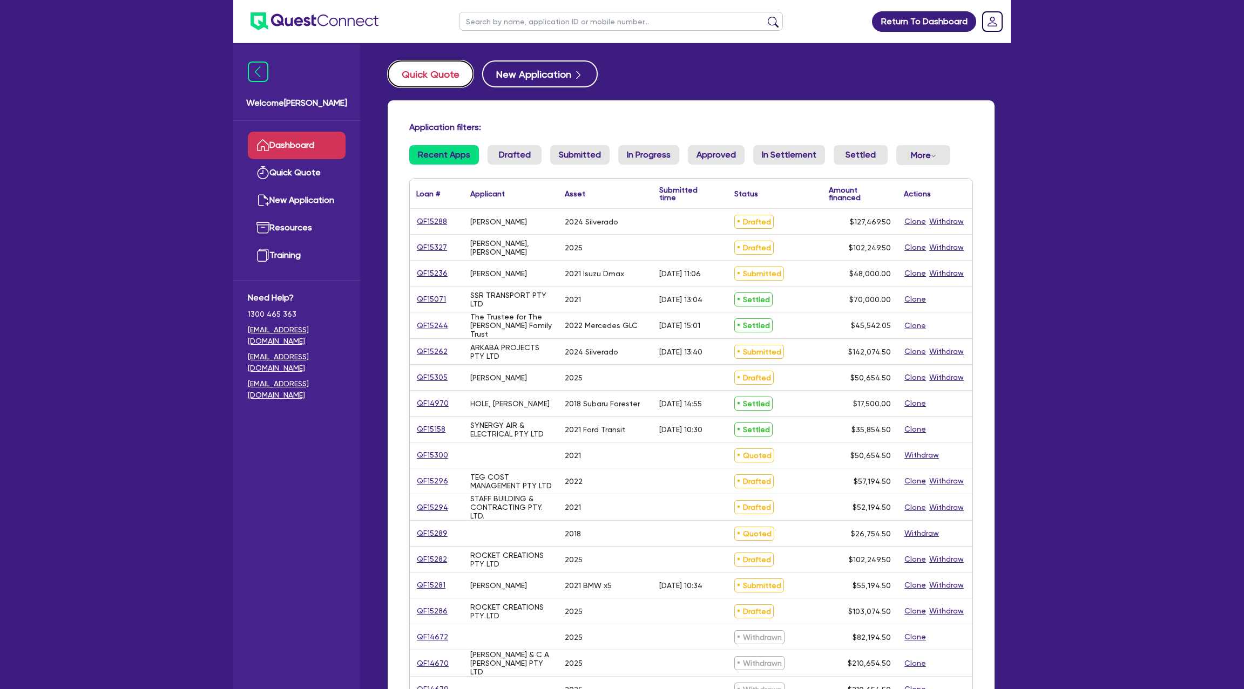
click at [436, 79] on button "Quick Quote" at bounding box center [431, 73] width 86 height 27
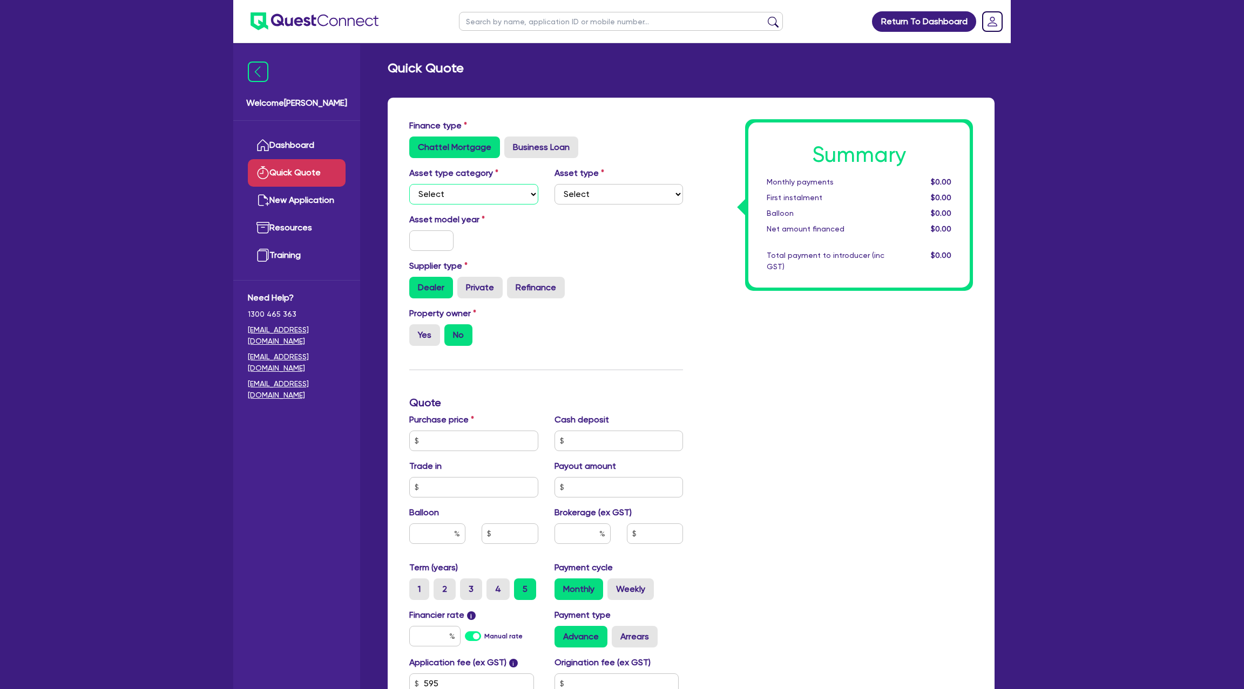
click at [481, 198] on select "Select Cars and light trucks Primary assets Secondary assets Tertiary assets" at bounding box center [473, 194] width 129 height 21
select select "CARS_AND_LIGHT_TRUCKS"
click at [409, 184] on select "Select Cars and light trucks Primary assets Secondary assets Tertiary assets" at bounding box center [473, 194] width 129 height 21
click at [593, 191] on select "Select" at bounding box center [618, 194] width 129 height 21
select select "PASSENGER_VEHICLES"
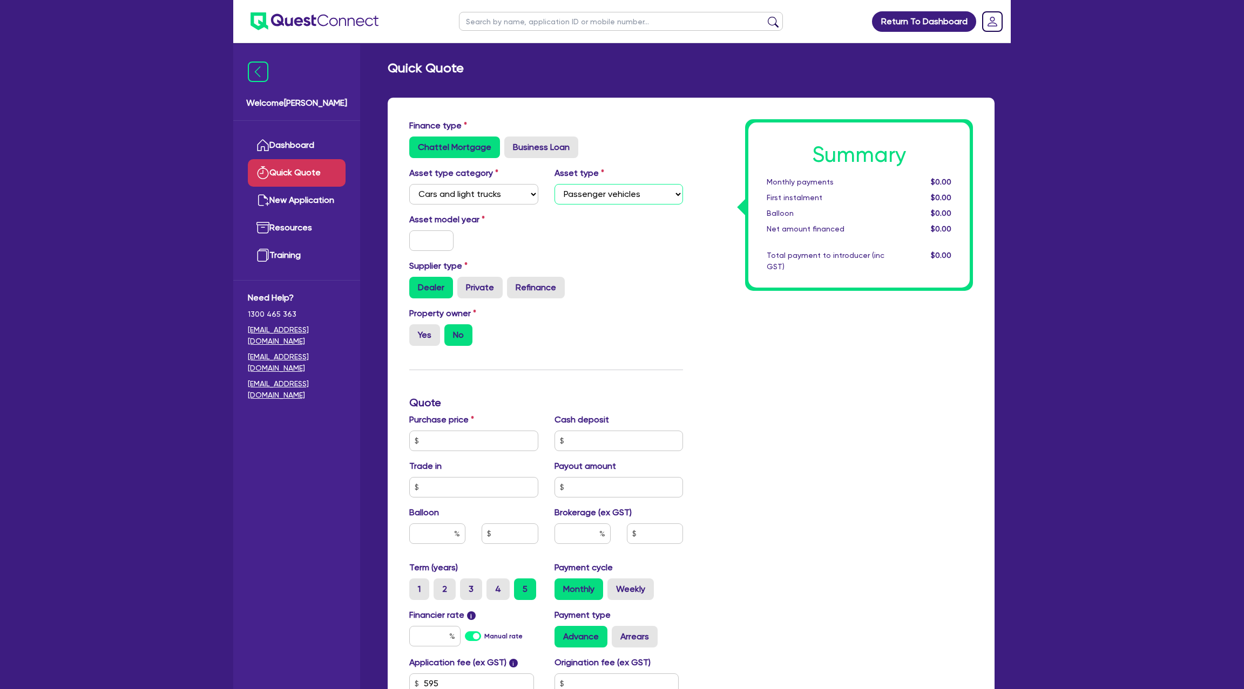
click at [554, 184] on select "Select Passenger vehicles Vans and utes Light trucks up to 4.5 tonne" at bounding box center [618, 194] width 129 height 21
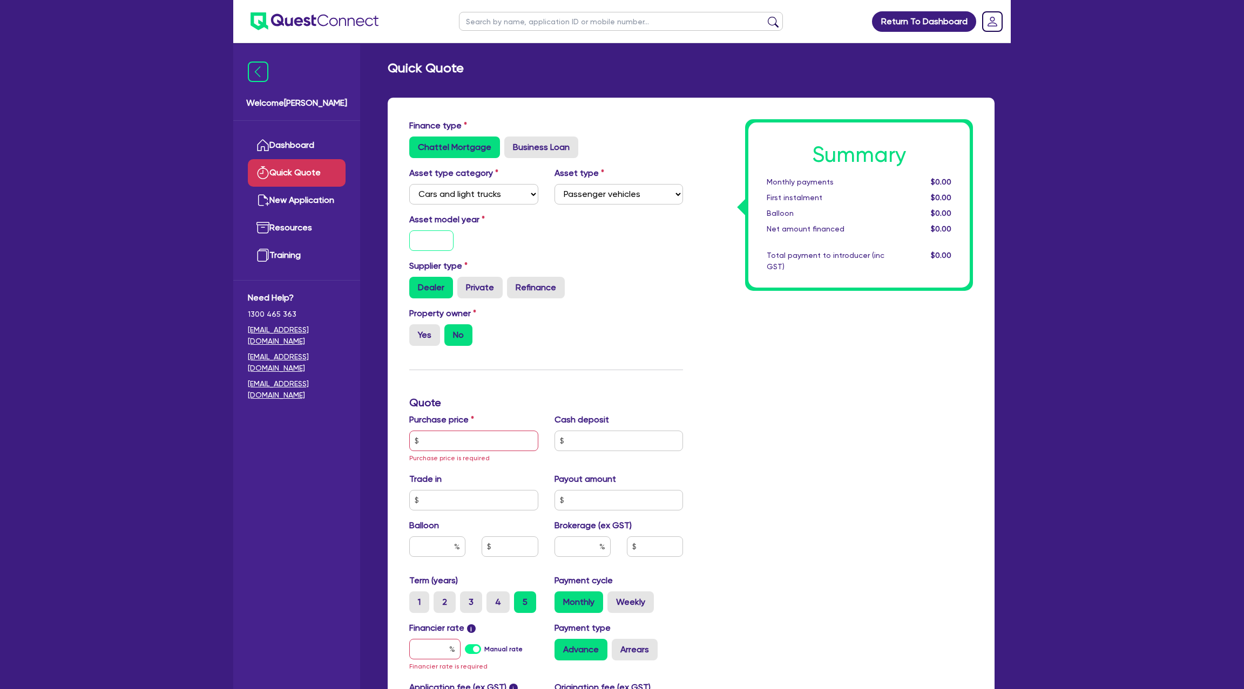
click at [428, 239] on input "text" at bounding box center [431, 240] width 44 height 21
type input "2025"
click at [658, 370] on hr at bounding box center [546, 370] width 274 height 1
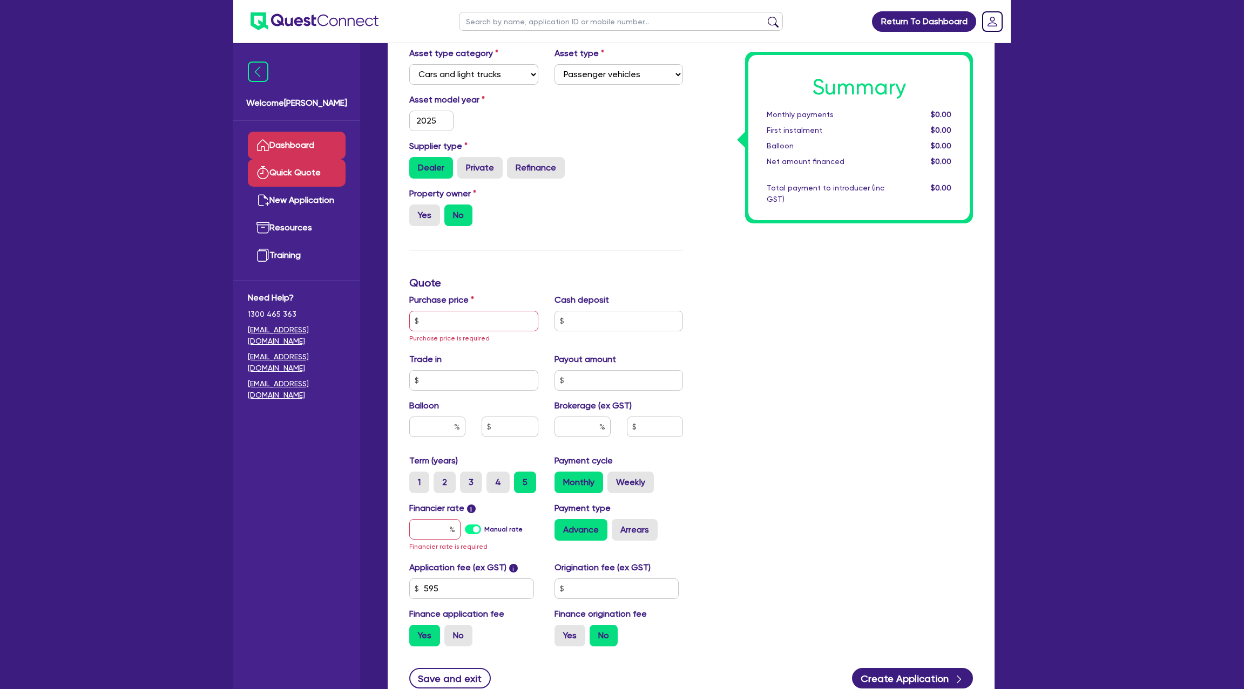
scroll to position [126, 0]
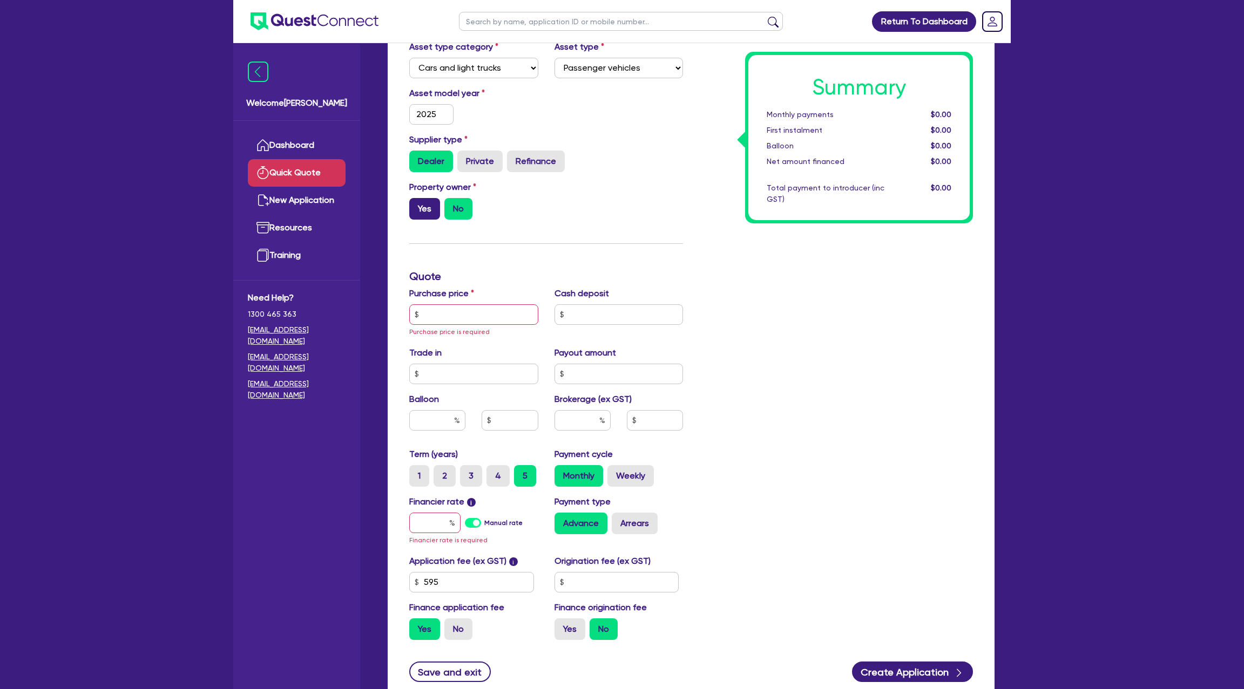
click at [421, 206] on label "Yes" at bounding box center [424, 209] width 31 height 22
click at [416, 205] on input "Yes" at bounding box center [412, 201] width 7 height 7
radio input "true"
click at [464, 214] on label "No" at bounding box center [458, 209] width 28 height 22
click at [451, 205] on input "No" at bounding box center [447, 201] width 7 height 7
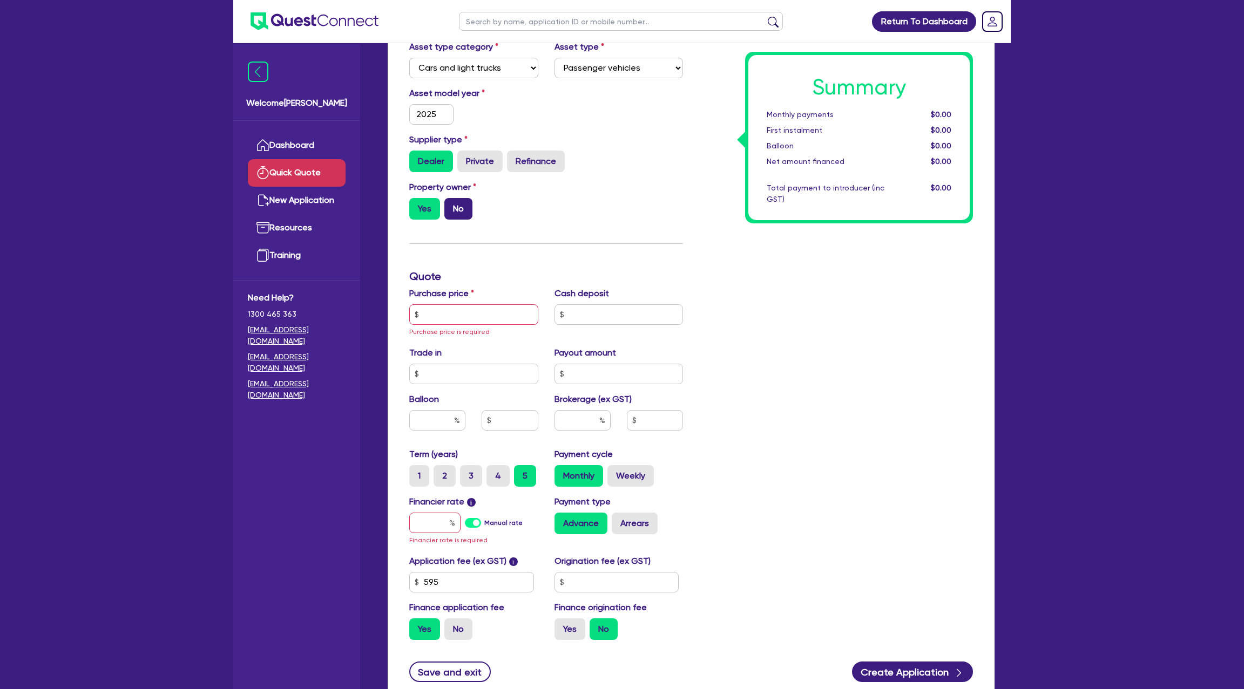
radio input "true"
click at [449, 317] on input "text" at bounding box center [473, 314] width 129 height 21
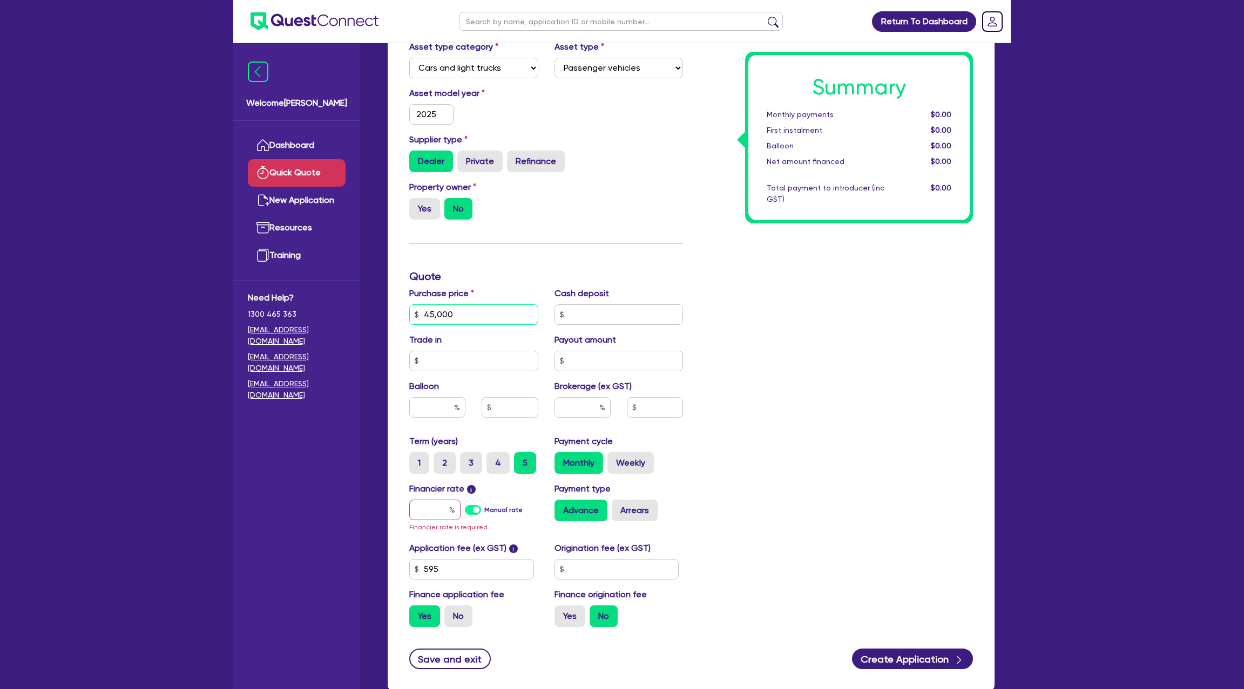
type input "45,000"
click at [588, 318] on input "text" at bounding box center [618, 314] width 129 height 21
type input "3,000"
click at [910, 302] on div "Summary Monthly payments $0.00 First instalment $0.00 Balloon $0.00 Net amount …" at bounding box center [836, 314] width 290 height 643
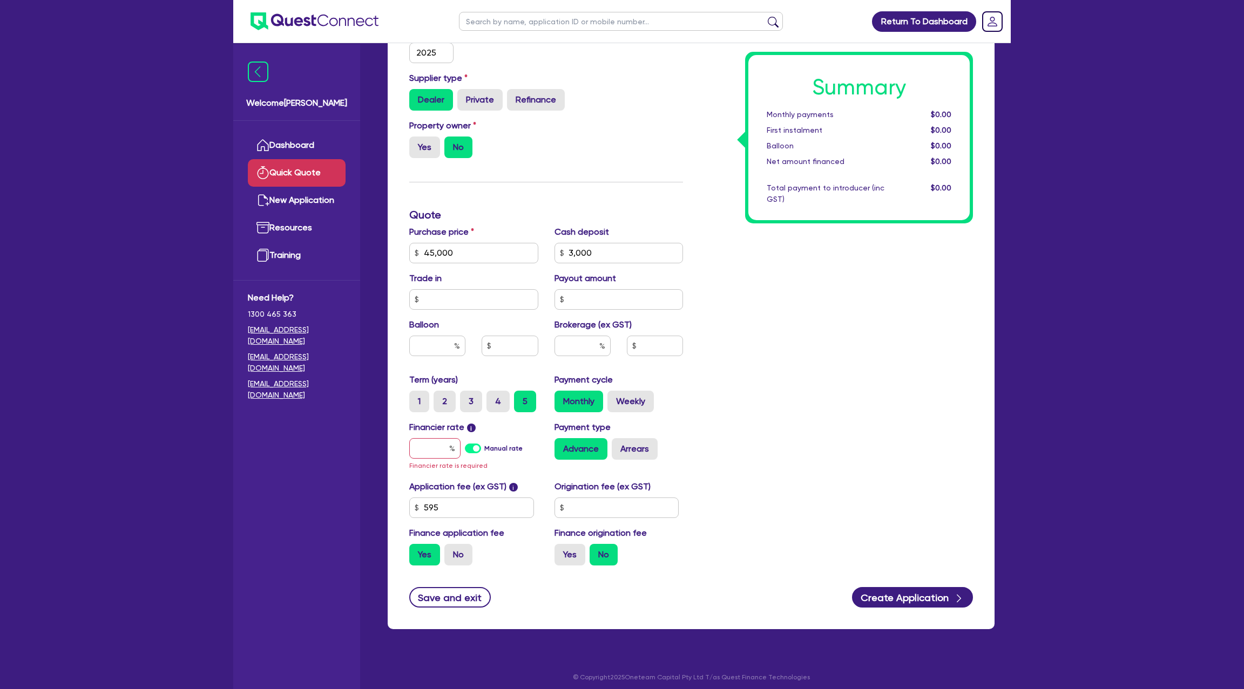
scroll to position [193, 0]
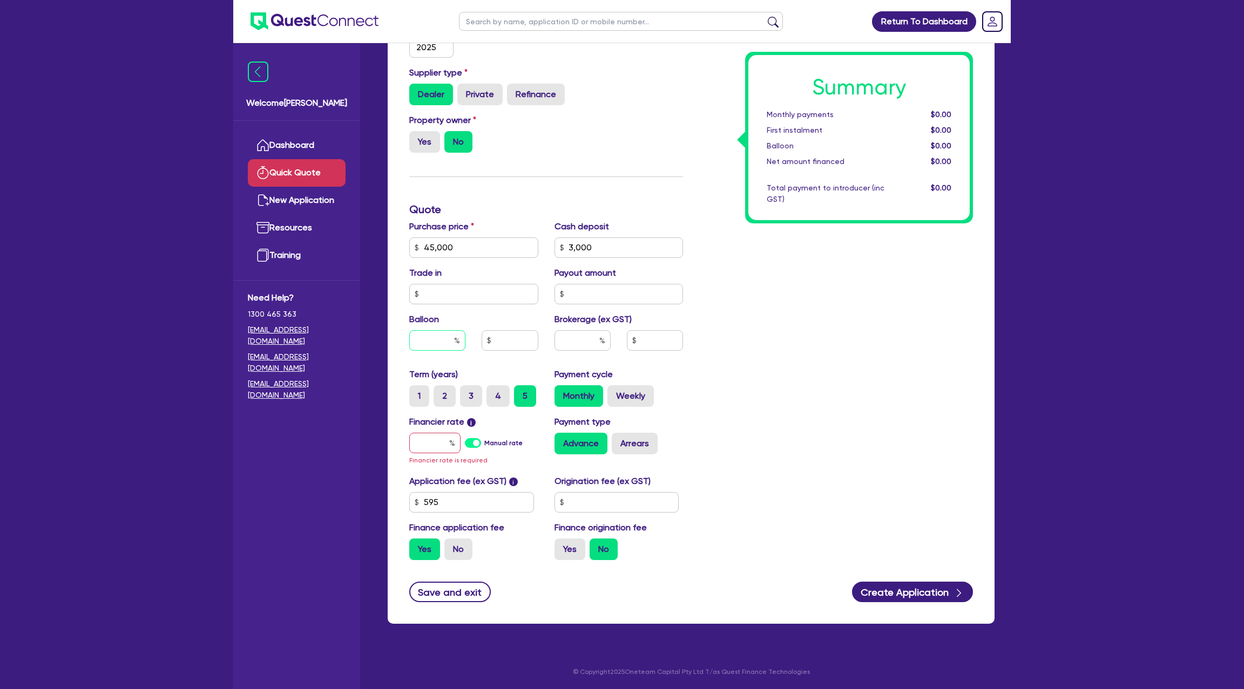
click at [457, 339] on div at bounding box center [437, 340] width 56 height 21
click at [445, 442] on input "text" at bounding box center [434, 443] width 51 height 21
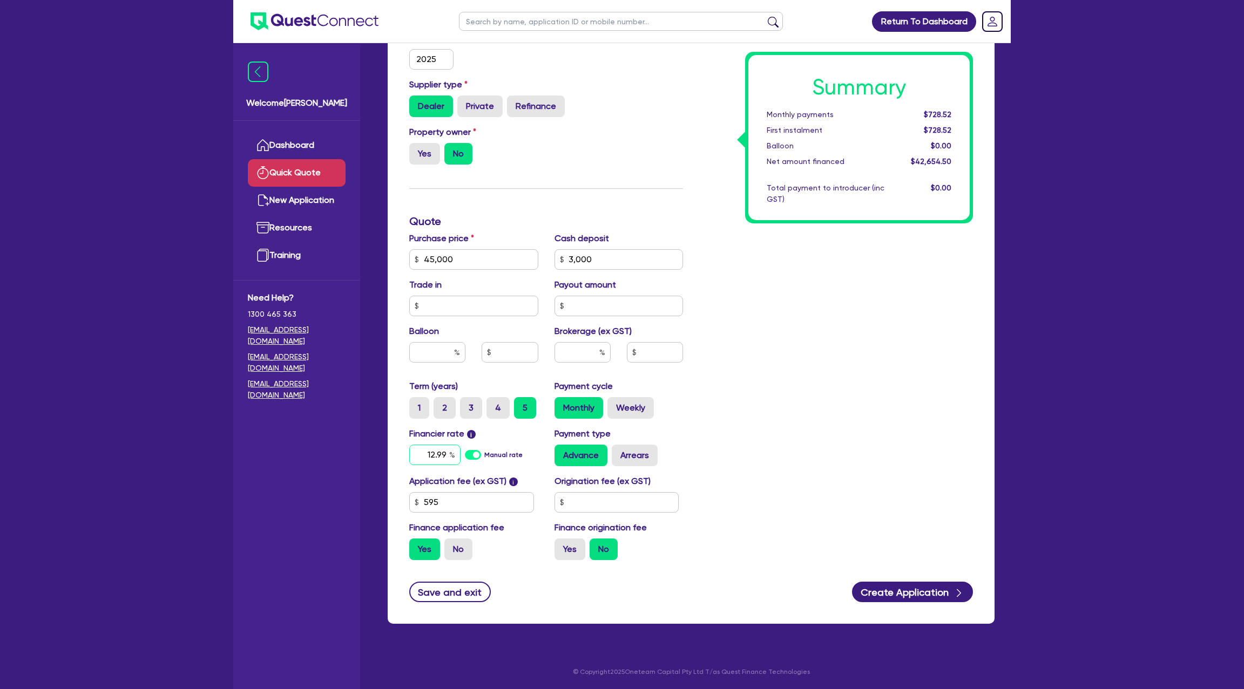
type input "12.99"
click at [579, 502] on input "text" at bounding box center [616, 502] width 125 height 21
type input "1,400"
click at [562, 554] on label "Yes" at bounding box center [569, 550] width 31 height 22
click at [561, 546] on input "Yes" at bounding box center [557, 542] width 7 height 7
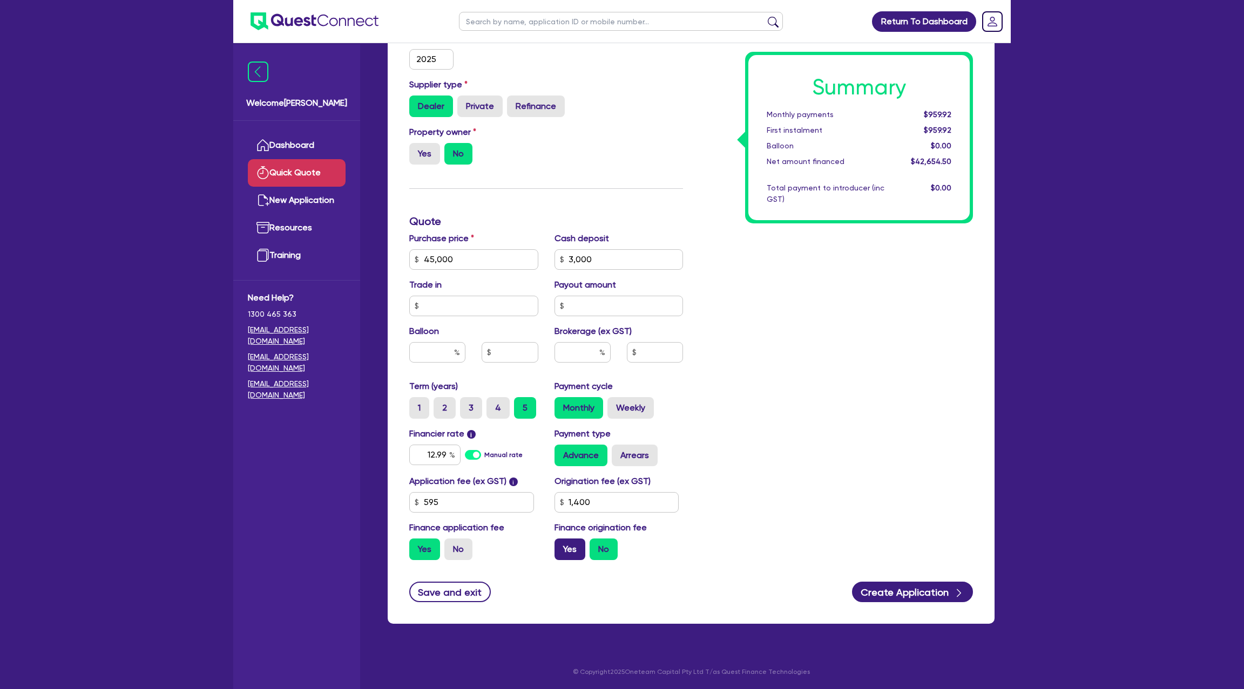
radio input "true"
click at [902, 591] on button "Create Application" at bounding box center [912, 592] width 121 height 21
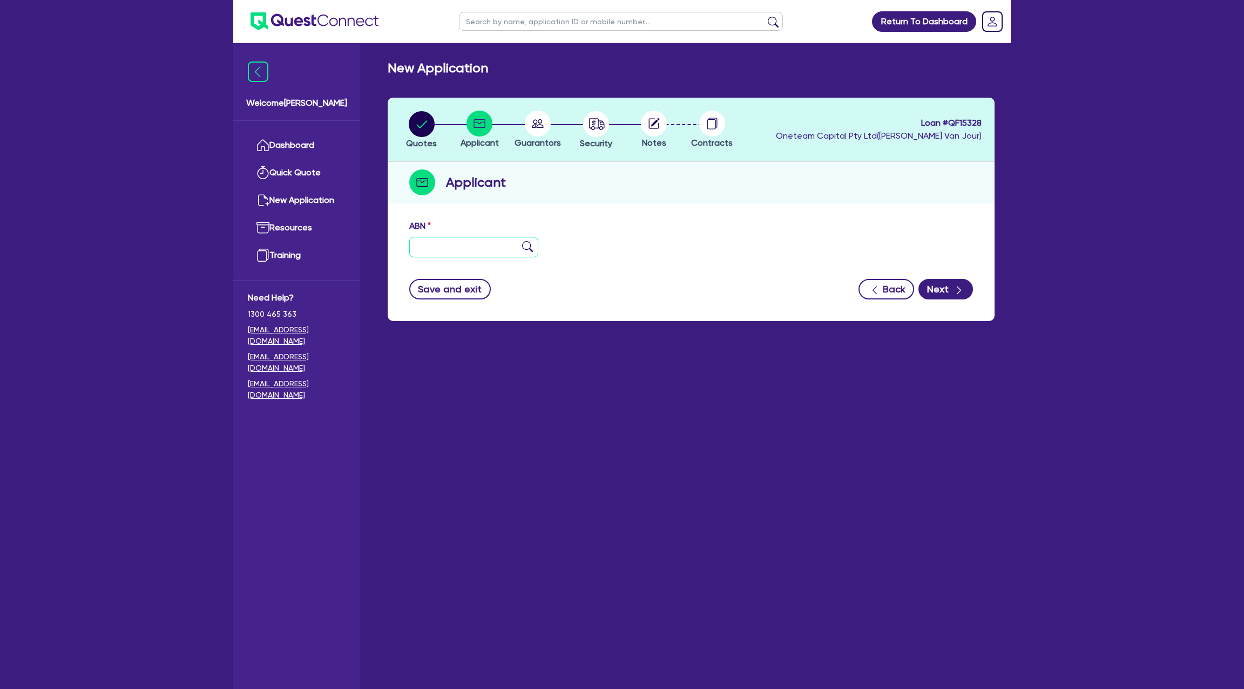
click at [430, 243] on input "text" at bounding box center [473, 247] width 129 height 21
type input "11 706 945 335"
click at [564, 246] on div "ABN 11 706 945 335" at bounding box center [691, 243] width 580 height 46
type input "EVIN, MARION"
select select "SOLE_TRADER"
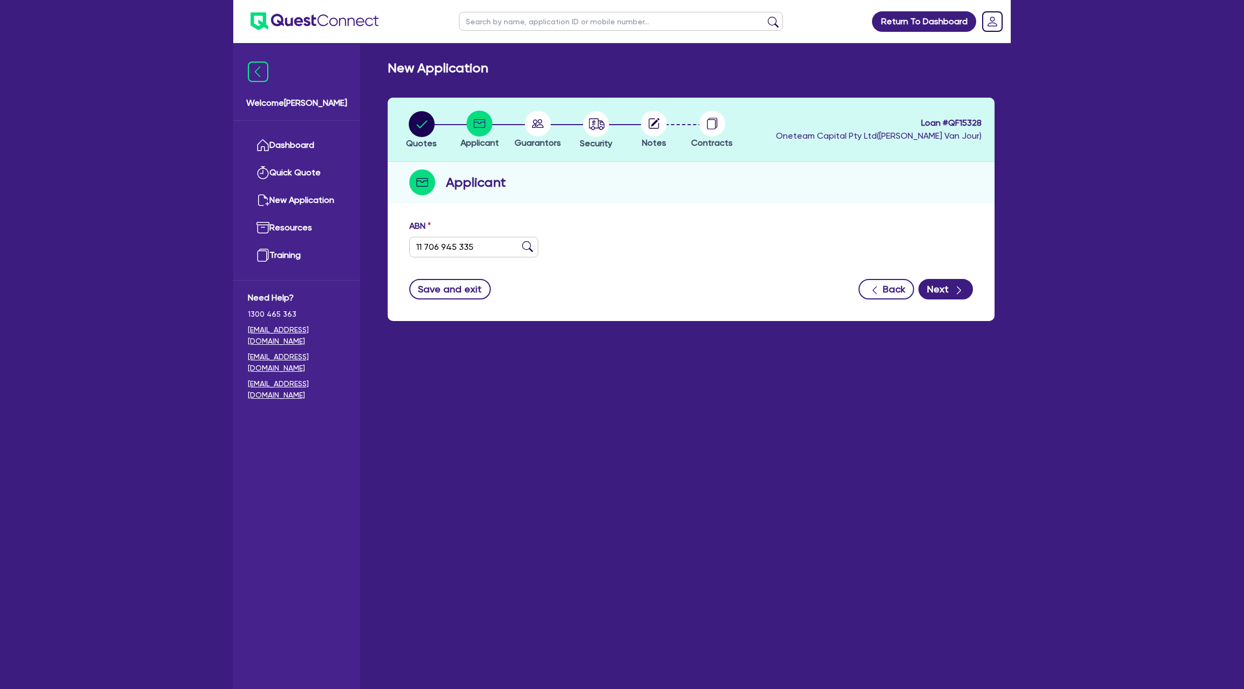
type input "28/10/2024"
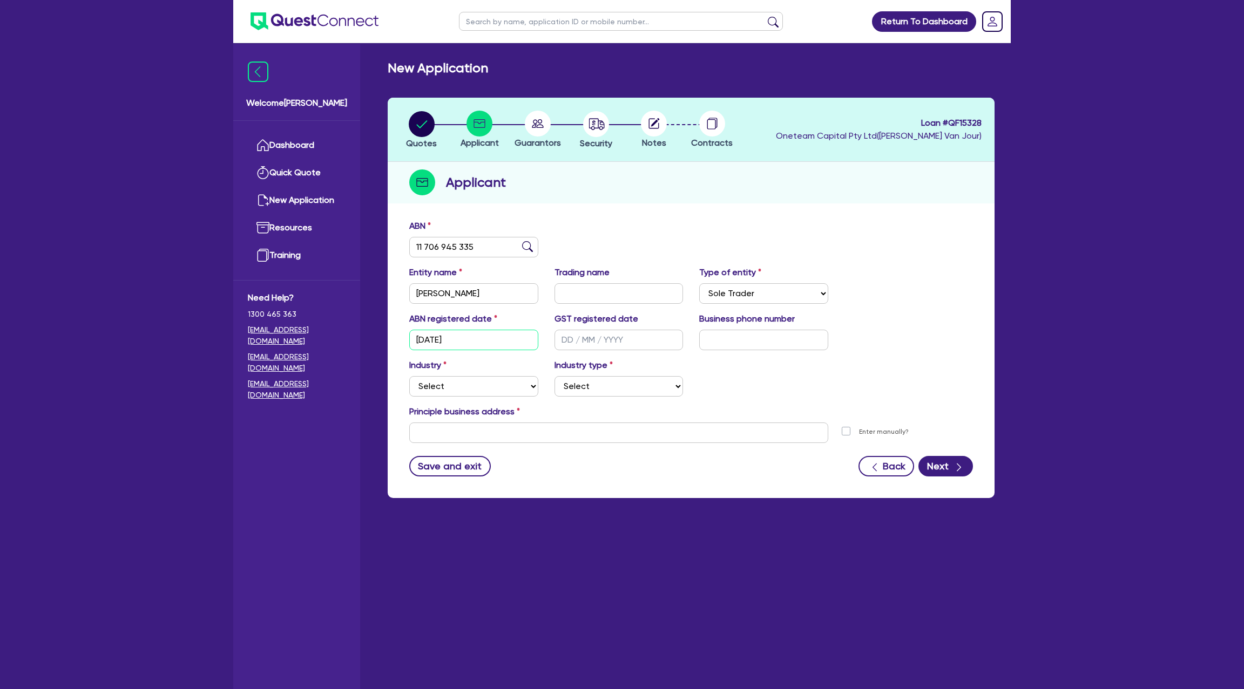
drag, startPoint x: 464, startPoint y: 343, endPoint x: 411, endPoint y: 342, distance: 52.9
click at [411, 342] on input "28/10/2024" at bounding box center [473, 340] width 129 height 21
click at [422, 340] on input "28/10/2024" at bounding box center [473, 340] width 129 height 21
drag, startPoint x: 418, startPoint y: 341, endPoint x: 485, endPoint y: 339, distance: 66.4
click at [485, 339] on input "28/10/2024" at bounding box center [473, 340] width 129 height 21
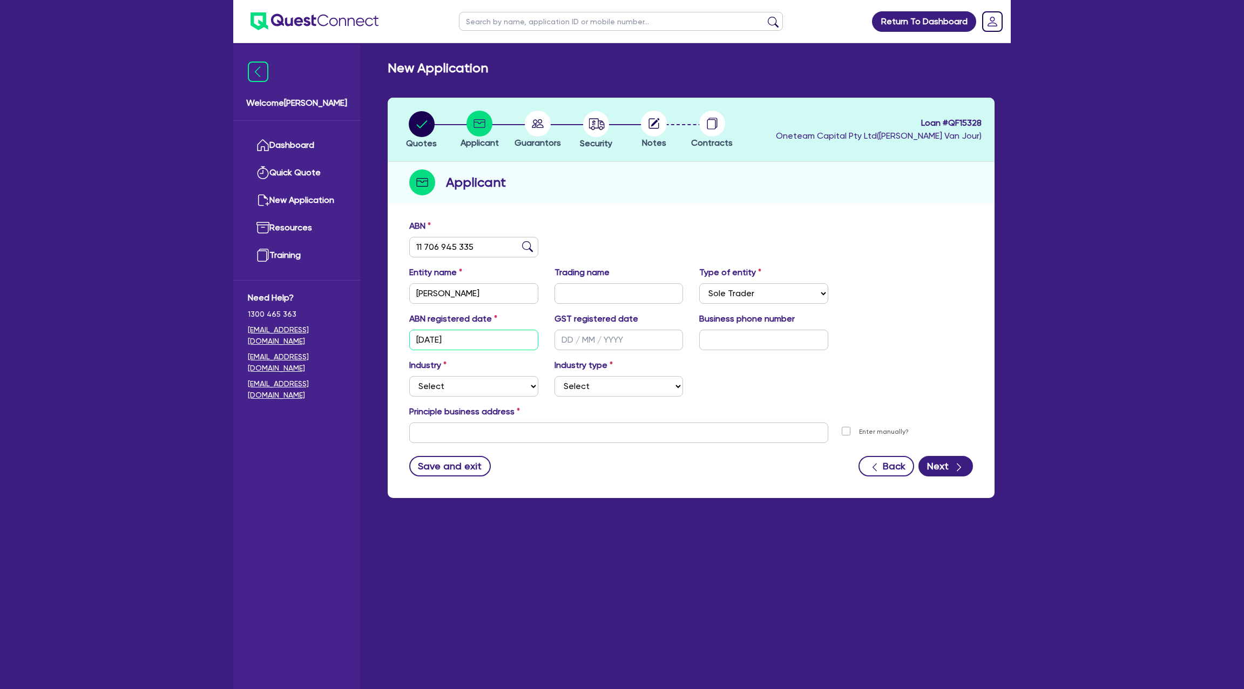
drag, startPoint x: 467, startPoint y: 339, endPoint x: 400, endPoint y: 334, distance: 67.7
click at [400, 334] on div "ABN 11 706 945 335 Entity name EVIN, MARION Trading name Type of entity Select …" at bounding box center [691, 356] width 607 height 284
click at [787, 354] on div "ABN registered date 28/10/2024 GST registered date Business phone number" at bounding box center [691, 336] width 580 height 46
click at [494, 384] on select "Select Accomodation & Food Services Administrative & Support Services Agricultu…" at bounding box center [473, 386] width 129 height 21
select select "FISHERIES"
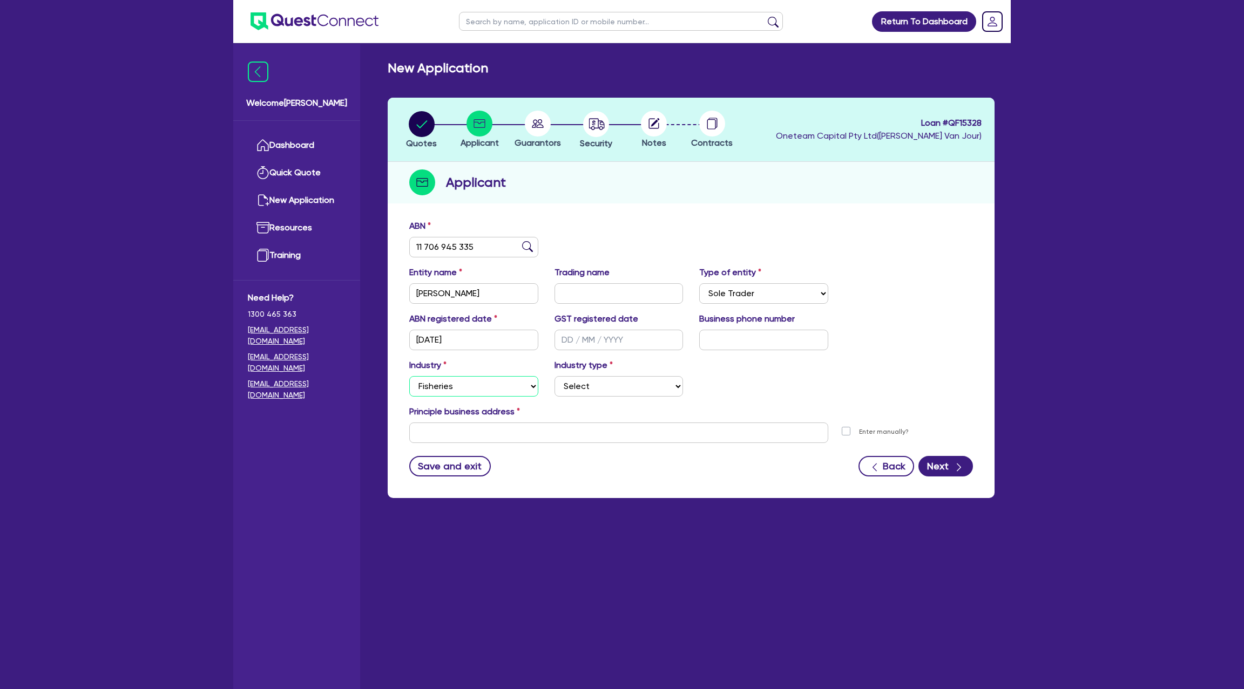
click at [409, 376] on select "Select Accomodation & Food Services Administrative & Support Services Agricultu…" at bounding box center [473, 386] width 129 height 21
click at [576, 380] on select "Select Fishing Businesses Hunting Businesses Trapping Businesses Aquaculture Bu…" at bounding box center [618, 386] width 129 height 21
select select "FISHING_BUSINESSES"
click at [554, 376] on select "Select Fishing Businesses Hunting Businesses Trapping Businesses Aquaculture Bu…" at bounding box center [618, 386] width 129 height 21
click at [449, 424] on input "text" at bounding box center [618, 433] width 419 height 21
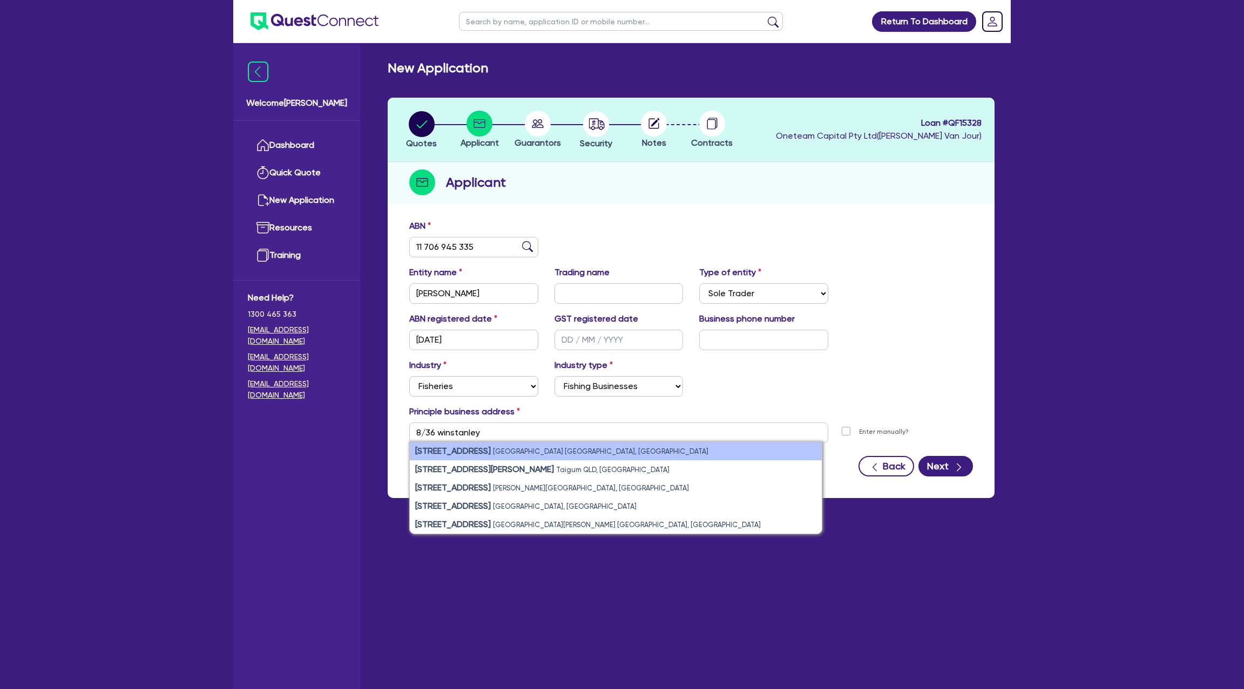
click at [487, 453] on strong "8/36 Winstanley Street" at bounding box center [453, 451] width 76 height 10
type input "8 36 Winstanley St Carina Heights QLD 4152"
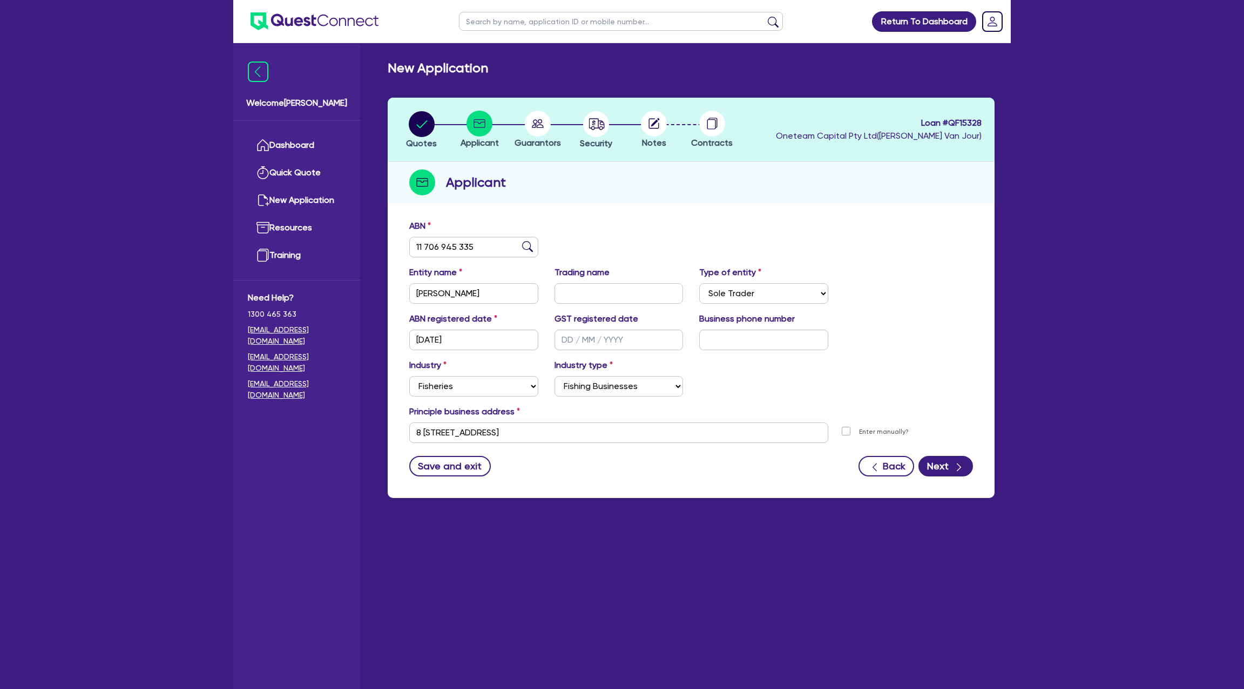
click at [559, 448] on form "ABN 11 706 945 335 Entity name EVIN, MARION Trading name Type of entity Select …" at bounding box center [690, 348] width 563 height 257
click at [949, 469] on button "Next" at bounding box center [945, 466] width 55 height 21
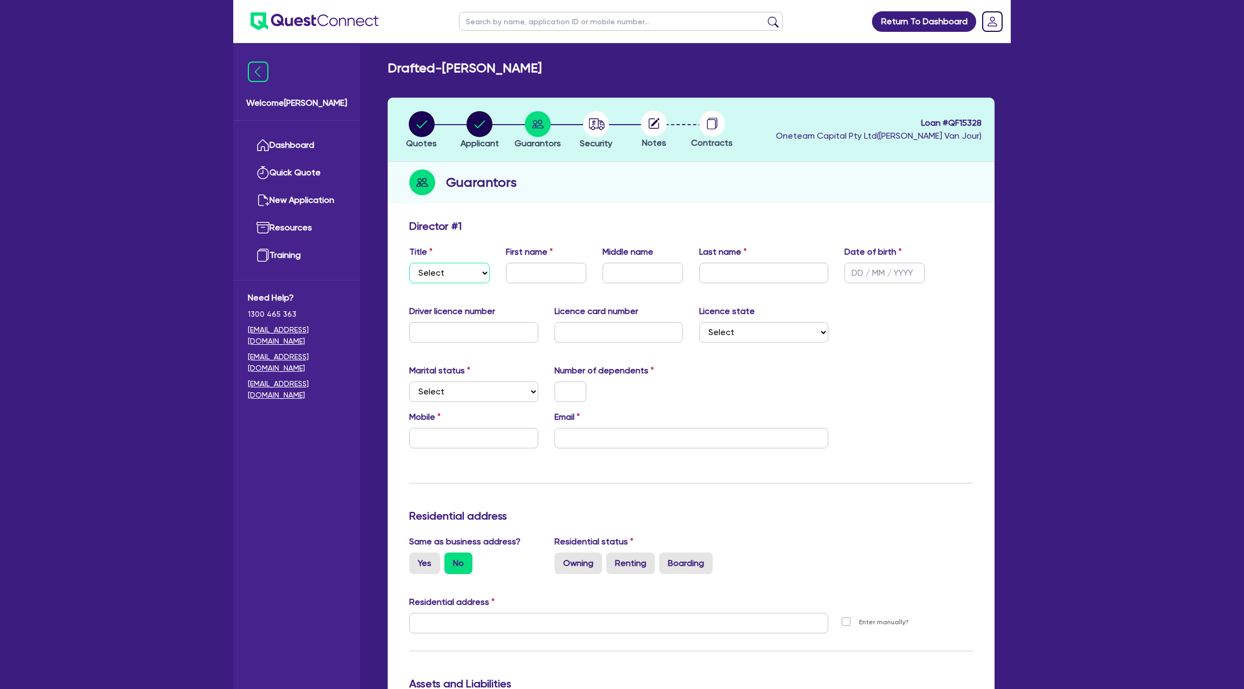
click at [456, 277] on select "Select Mr Mrs Ms Miss Dr" at bounding box center [449, 273] width 80 height 21
click at [409, 263] on select "Select Mr Mrs Ms Miss Dr" at bounding box center [449, 273] width 80 height 21
click at [458, 260] on div "Title Select Mr Mrs Ms Miss Dr" at bounding box center [449, 265] width 97 height 38
click at [453, 271] on select "Select Mr Mrs Ms Miss Dr" at bounding box center [449, 273] width 80 height 21
select select "MRS"
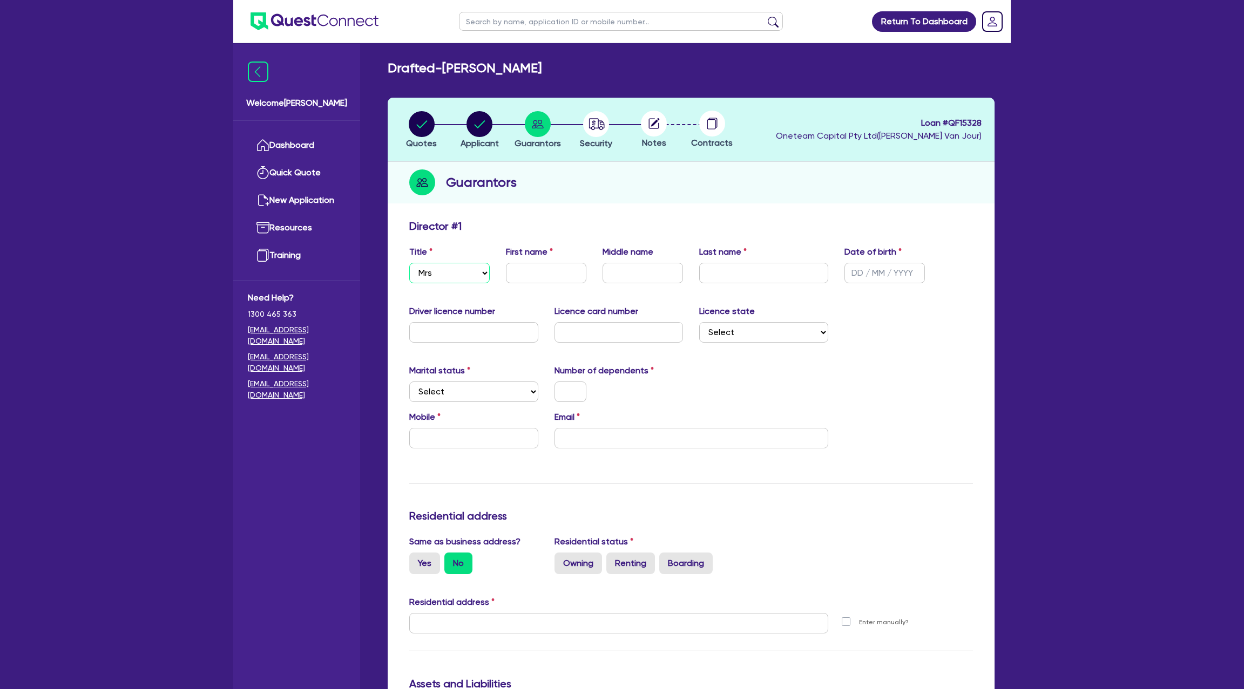
click at [409, 263] on select "Select Mr Mrs Ms Miss Dr" at bounding box center [449, 273] width 80 height 21
click at [537, 268] on input "text" at bounding box center [546, 273] width 80 height 21
type input "Marion"
click at [637, 269] on input "text" at bounding box center [642, 273] width 80 height 21
type input "Saulier"
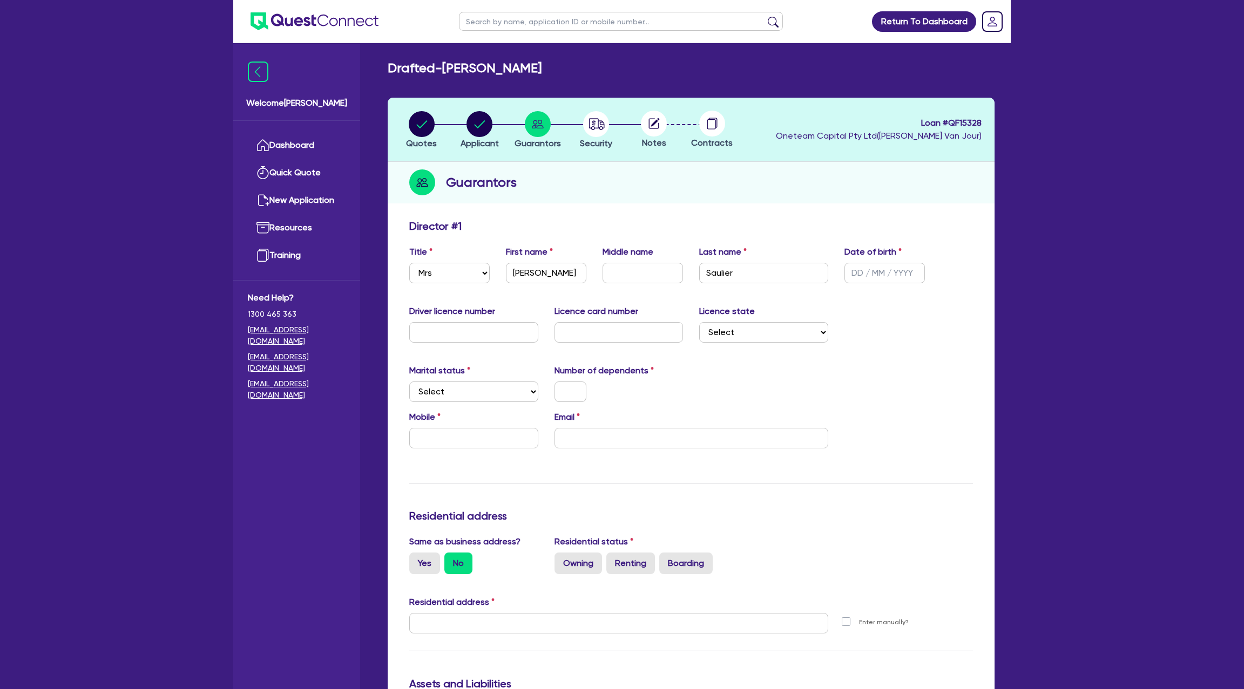
click at [901, 303] on div "Update residential status for Director #1 Boarding is only acceptable when the …" at bounding box center [690, 619] width 563 height 798
click at [866, 275] on input "text" at bounding box center [884, 273] width 80 height 21
type input "12/09/1988"
click at [441, 332] on input "text" at bounding box center [473, 332] width 129 height 21
type input "136694881"
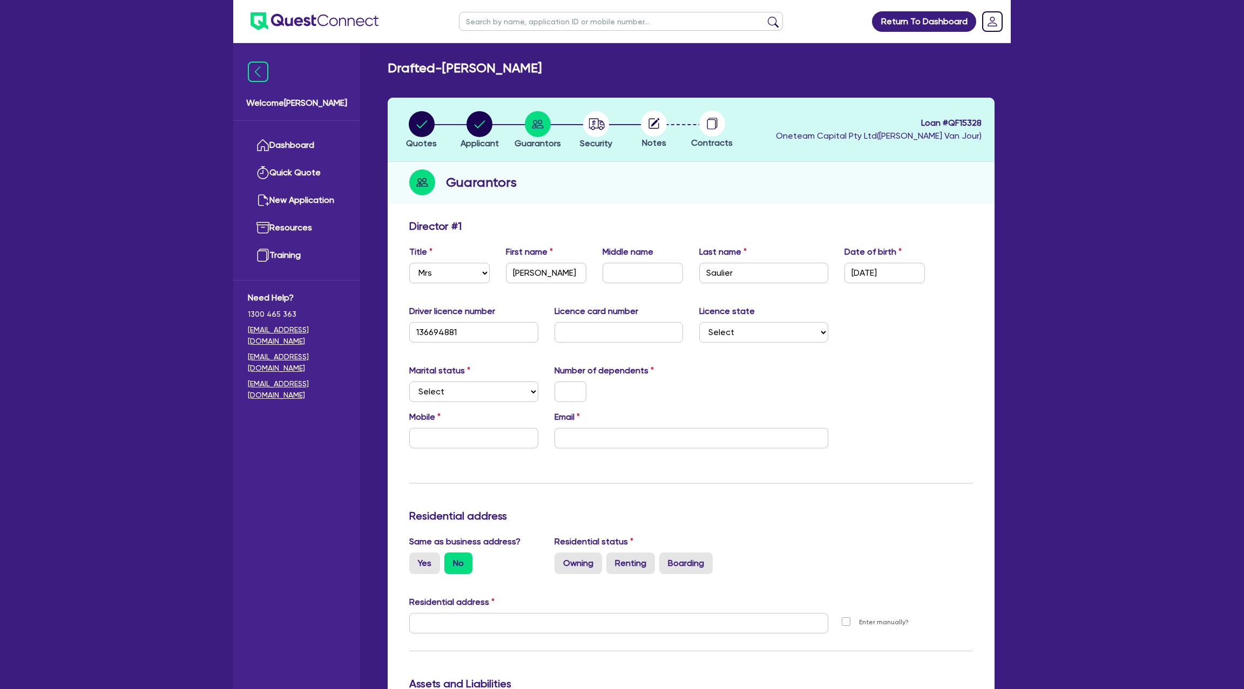
click at [736, 387] on div "Marital status Select Single Married De Facto / Partner Number of dependents" at bounding box center [691, 387] width 580 height 46
click at [567, 329] on input "text" at bounding box center [618, 332] width 129 height 21
type input "B337Af905B"
click at [729, 342] on div "Driver licence number 136694881 Licence card number B337Af905B Licence state Se…" at bounding box center [691, 328] width 580 height 46
click at [725, 329] on select "Select NSW VIC QLD TAS ACT SA NT WA" at bounding box center [763, 332] width 129 height 21
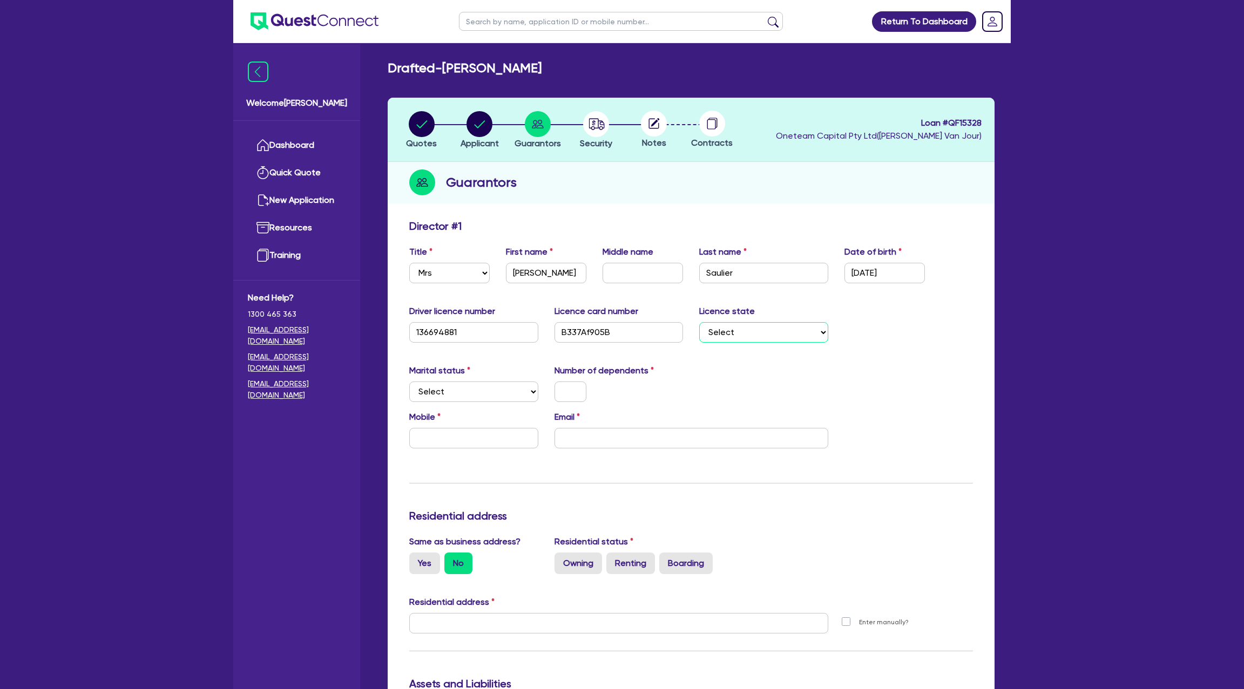
select select "QLD"
click at [699, 322] on select "Select NSW VIC QLD TAS ACT SA NT WA" at bounding box center [763, 332] width 129 height 21
click at [439, 397] on select "Select Single Married De Facto / Partner" at bounding box center [473, 392] width 129 height 21
select select "SINGLE"
click at [409, 382] on select "Select Single Married De Facto / Partner" at bounding box center [473, 392] width 129 height 21
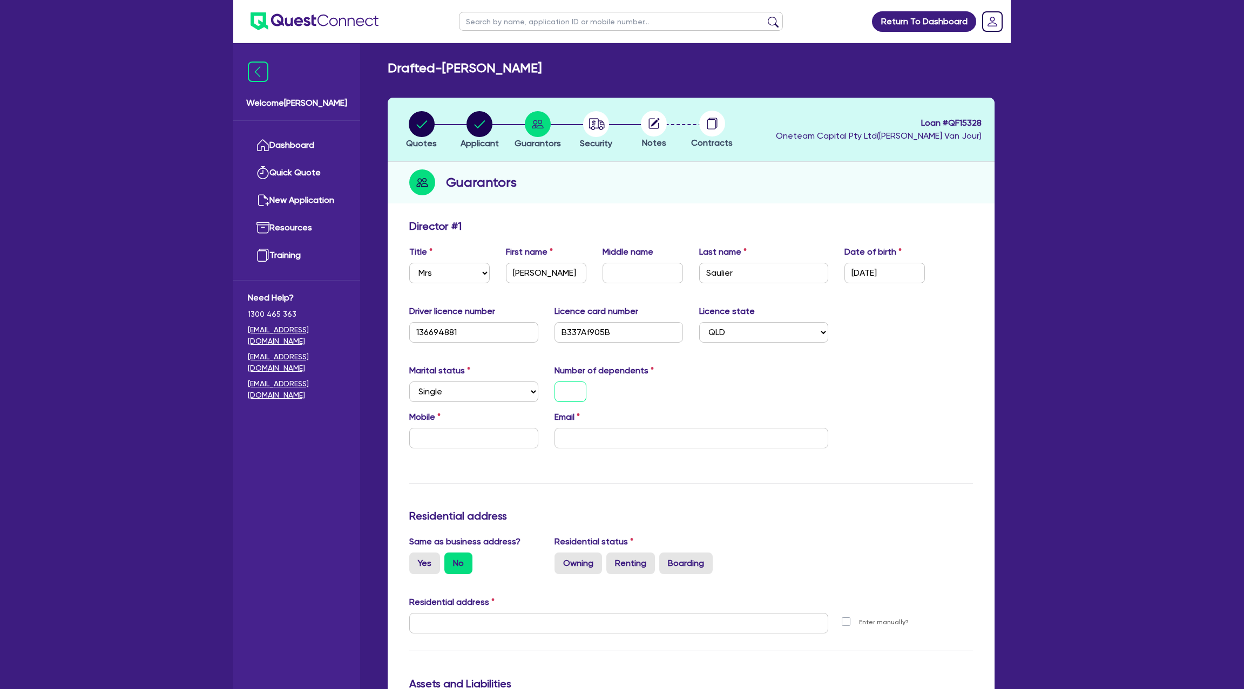
click at [576, 399] on input "text" at bounding box center [570, 392] width 32 height 21
click at [457, 433] on input "text" at bounding box center [473, 438] width 129 height 21
type input "2"
type input "0"
type input "2"
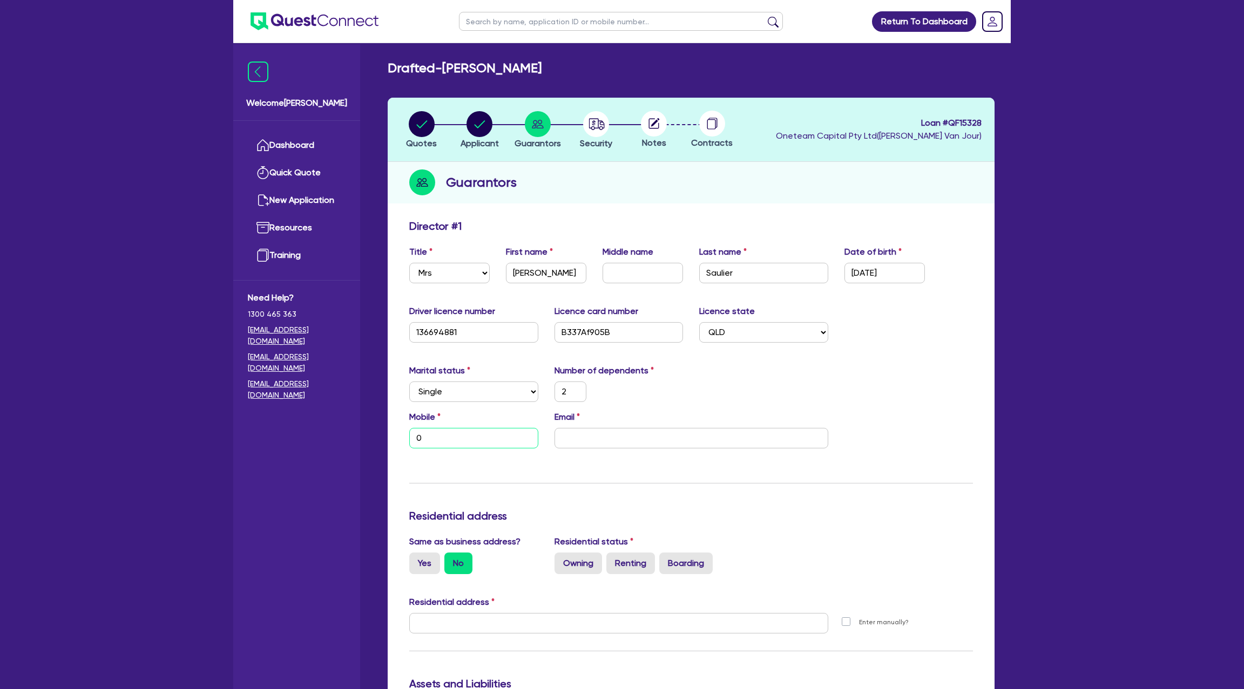
type input "04"
type input "2"
type input "049"
type input "2"
type input "0499"
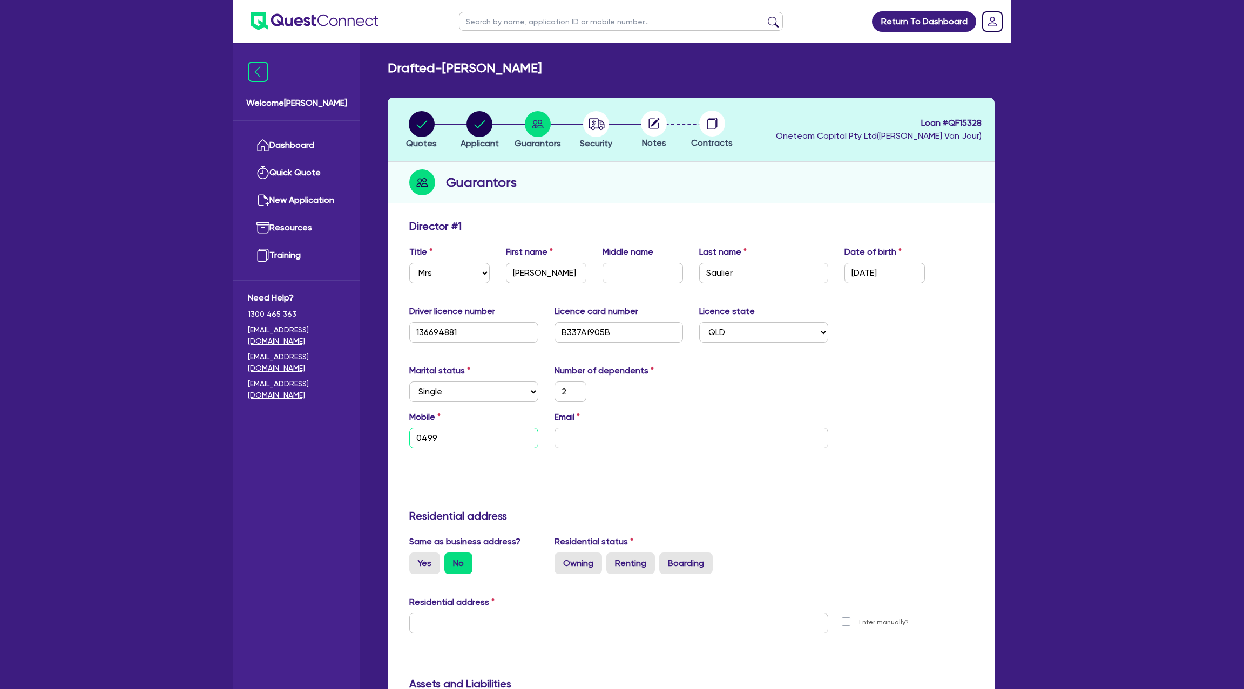
type input "2"
type input "0499 0"
type input "2"
type input "0499 00"
type input "2"
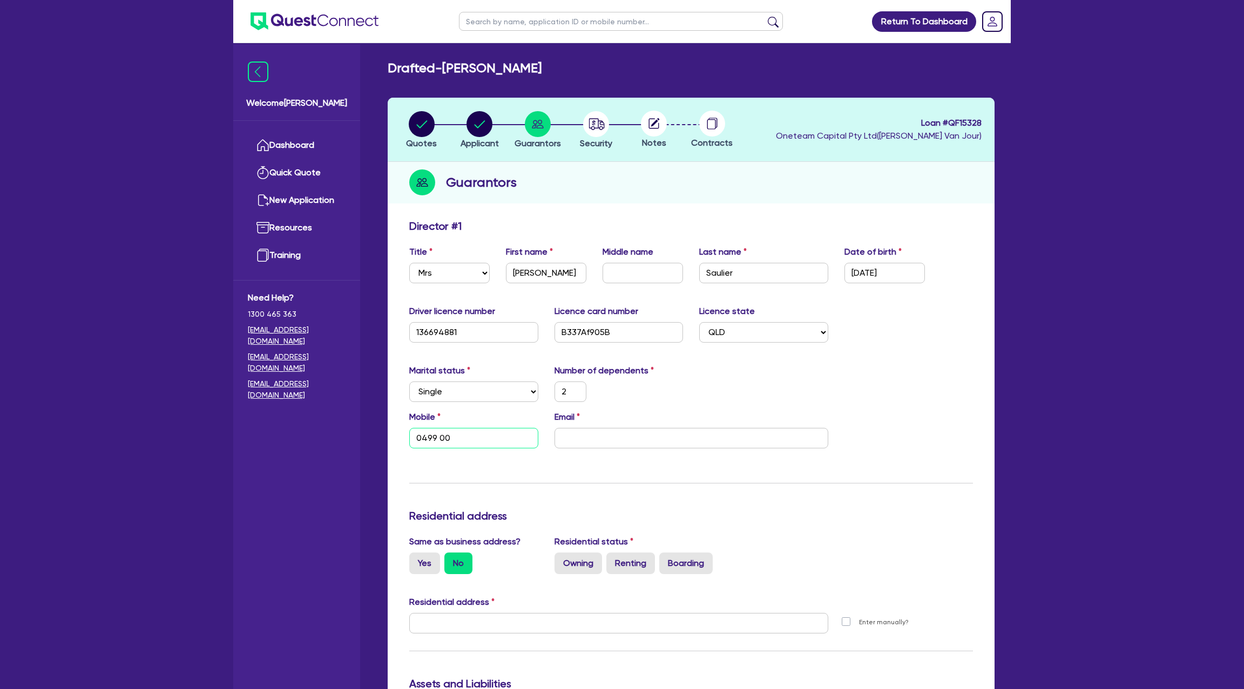
type input "0499 003"
type input "2"
type input "0499 003 3"
type input "2"
type input "0499 003 39"
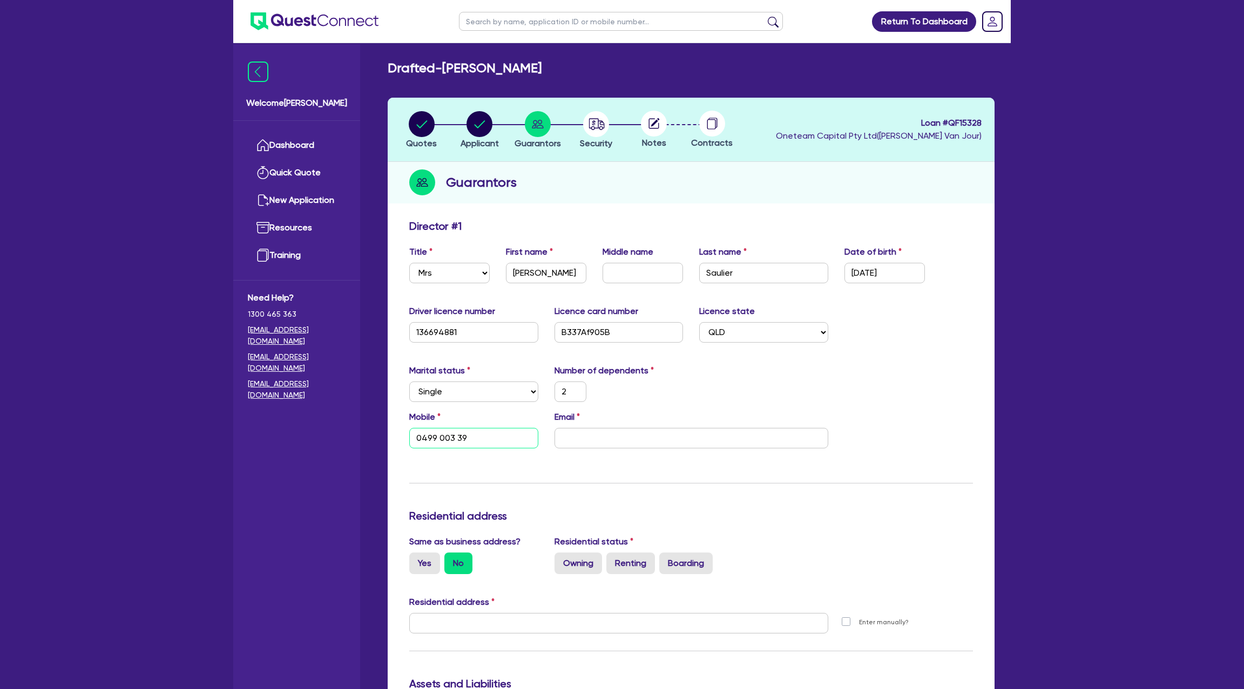
type input "2"
type input "0499 003 396"
click at [584, 447] on body "Return To Dashboard Edit Profile Logout Welcome Gabriel Dashboard Quick Quote N…" at bounding box center [622, 625] width 1244 height 1251
paste input "Marion Evin"
type input "2"
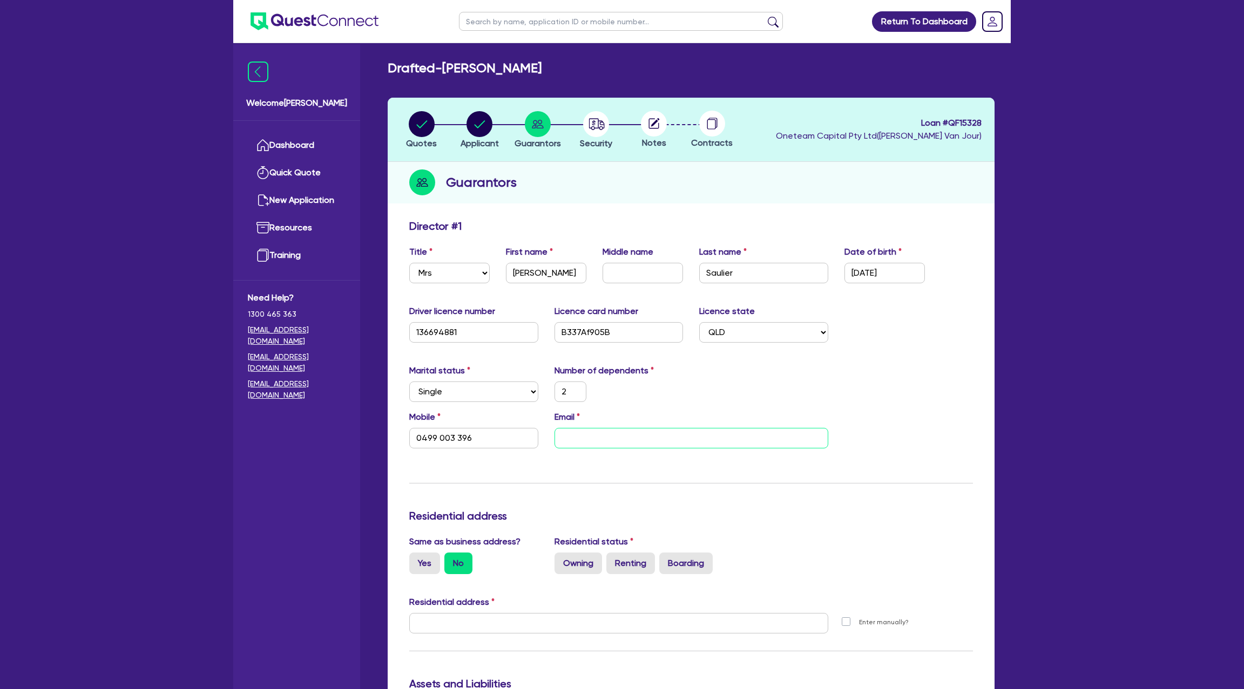
type input "0499 003 396"
type input "Marion Evin"
click at [664, 474] on div "Update residential status for Director #1 Boarding is only acceptable when the …" at bounding box center [690, 619] width 563 height 798
click at [579, 442] on input "Marion Evin" at bounding box center [691, 438] width 274 height 21
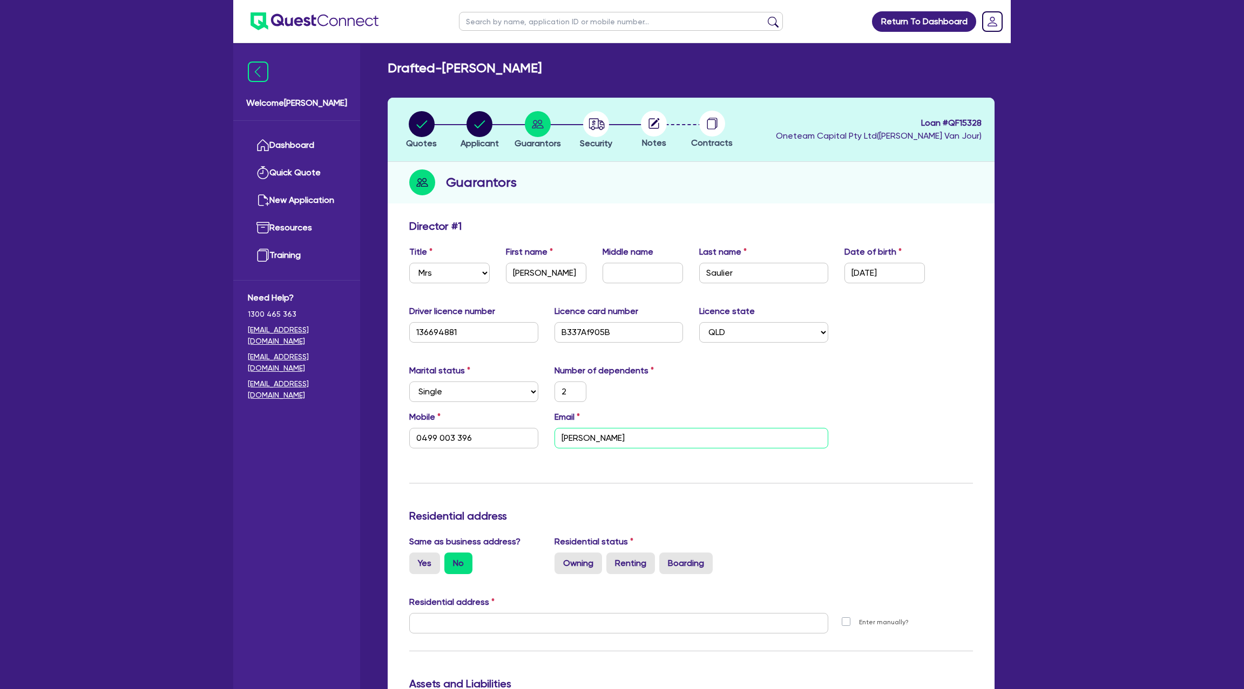
click at [579, 442] on input "Marion Evin" at bounding box center [691, 438] width 274 height 21
type input "2"
type input "0499 003 396"
paste input "marionevin1921@gmail.com"
type input "2"
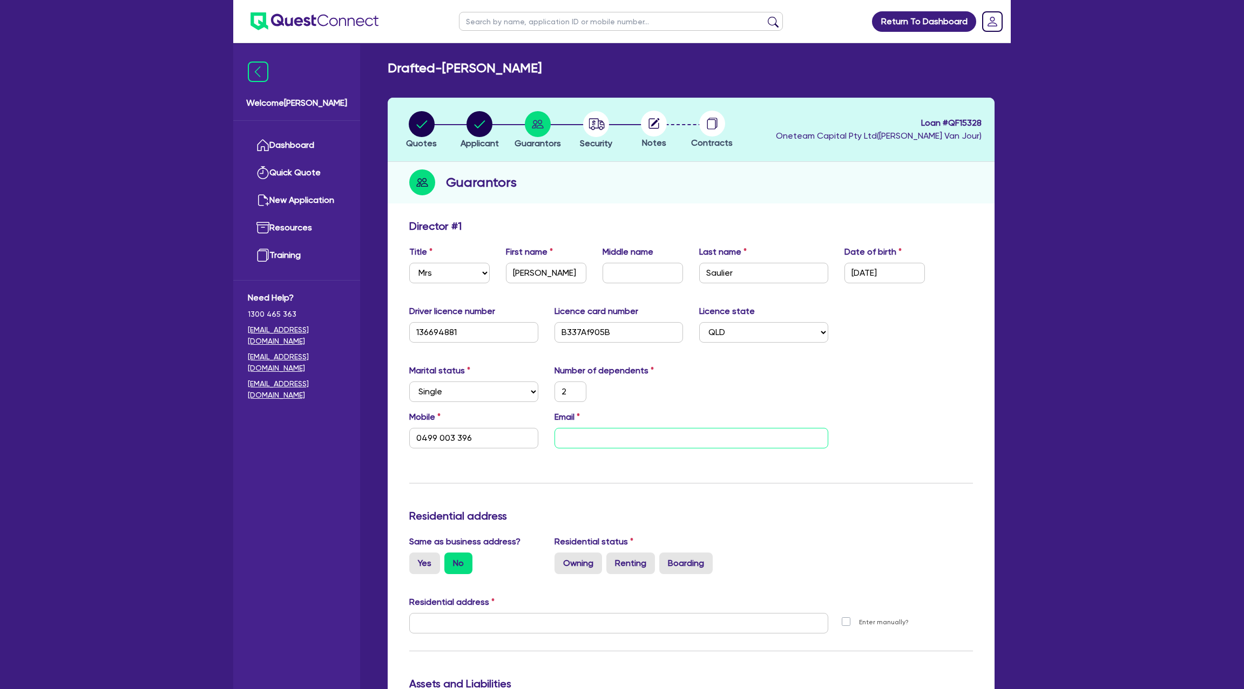
type input "0499 003 396"
type input "marionevin1921@gmail.com"
click at [621, 482] on div "Update residential status for Director #1 Boarding is only acceptable when the …" at bounding box center [690, 619] width 563 height 798
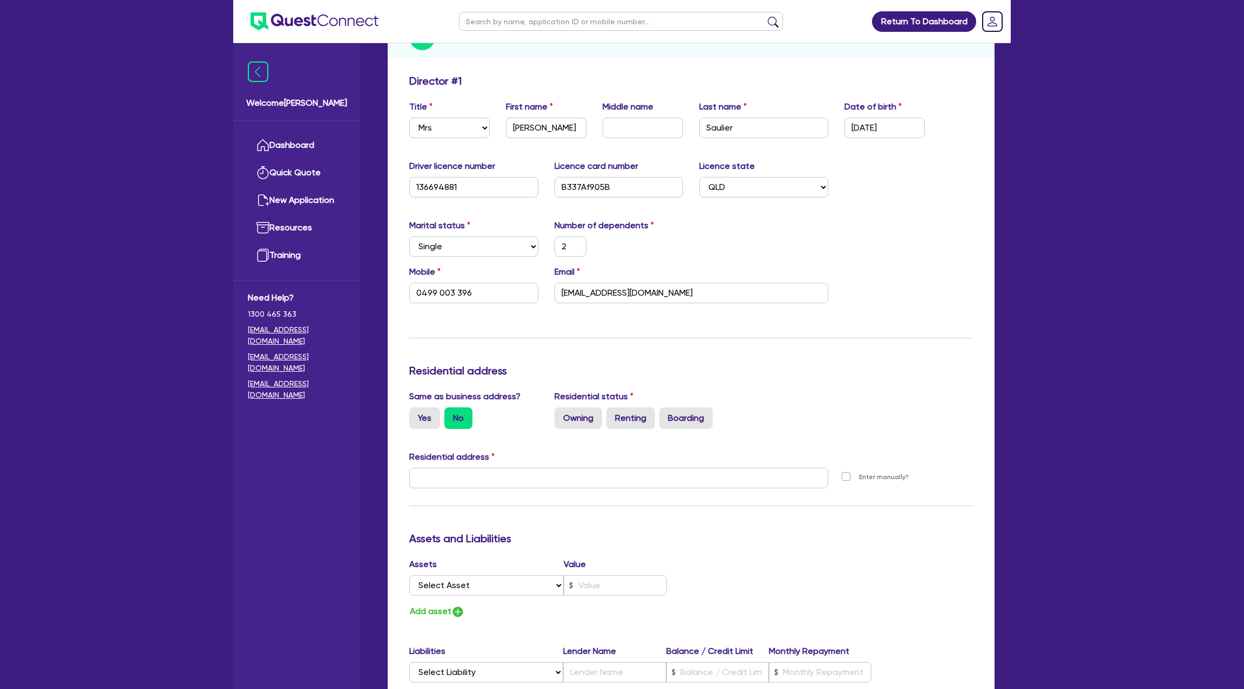
scroll to position [160, 0]
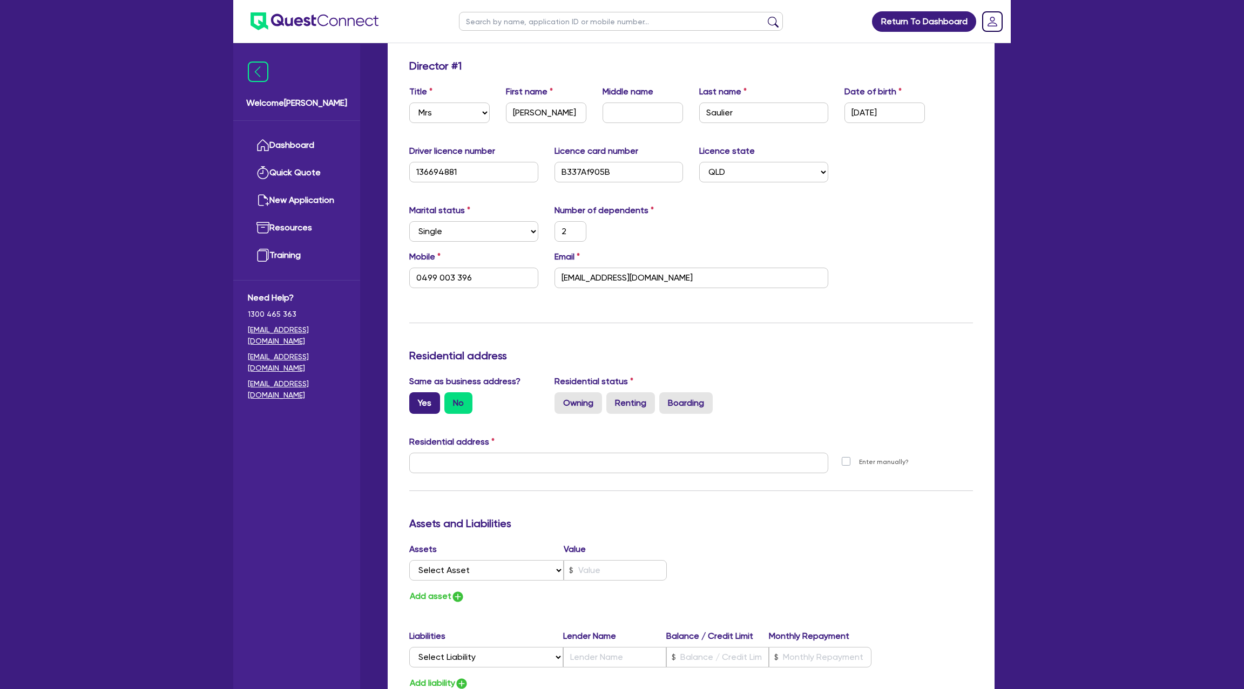
click at [419, 396] on label "Yes" at bounding box center [424, 403] width 31 height 22
click at [416, 396] on input "Yes" at bounding box center [412, 395] width 7 height 7
radio input "true"
type input "2"
type input "0499 003 396"
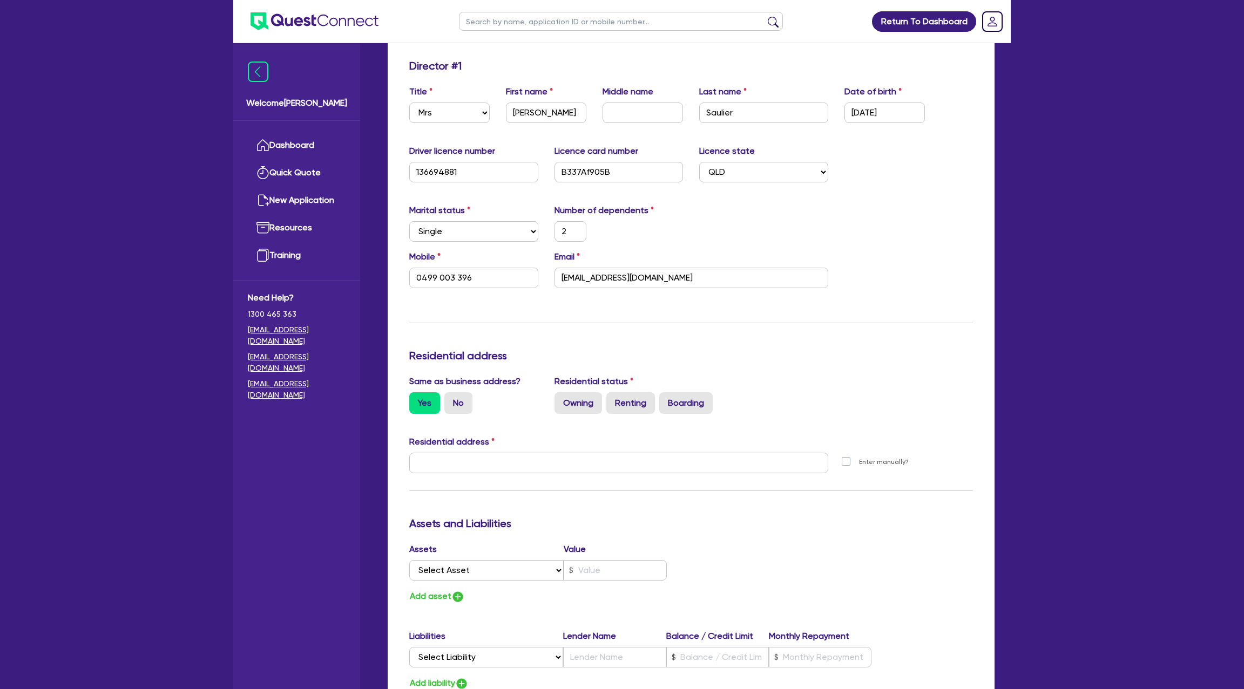
type input "8 36 Winstanley St Carina Heights QLD 4152"
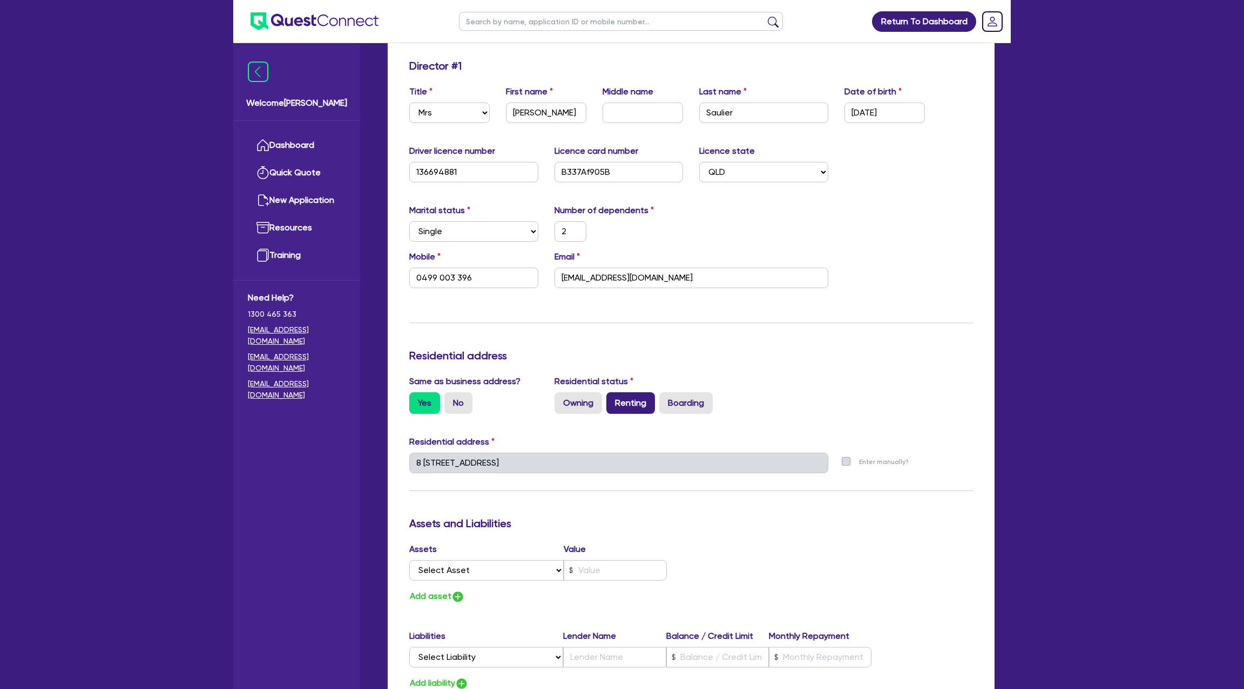
click at [614, 409] on label "Renting" at bounding box center [630, 403] width 49 height 22
click at [613, 399] on input "Renting" at bounding box center [609, 395] width 7 height 7
radio input "true"
type input "2"
type input "0499 003 396"
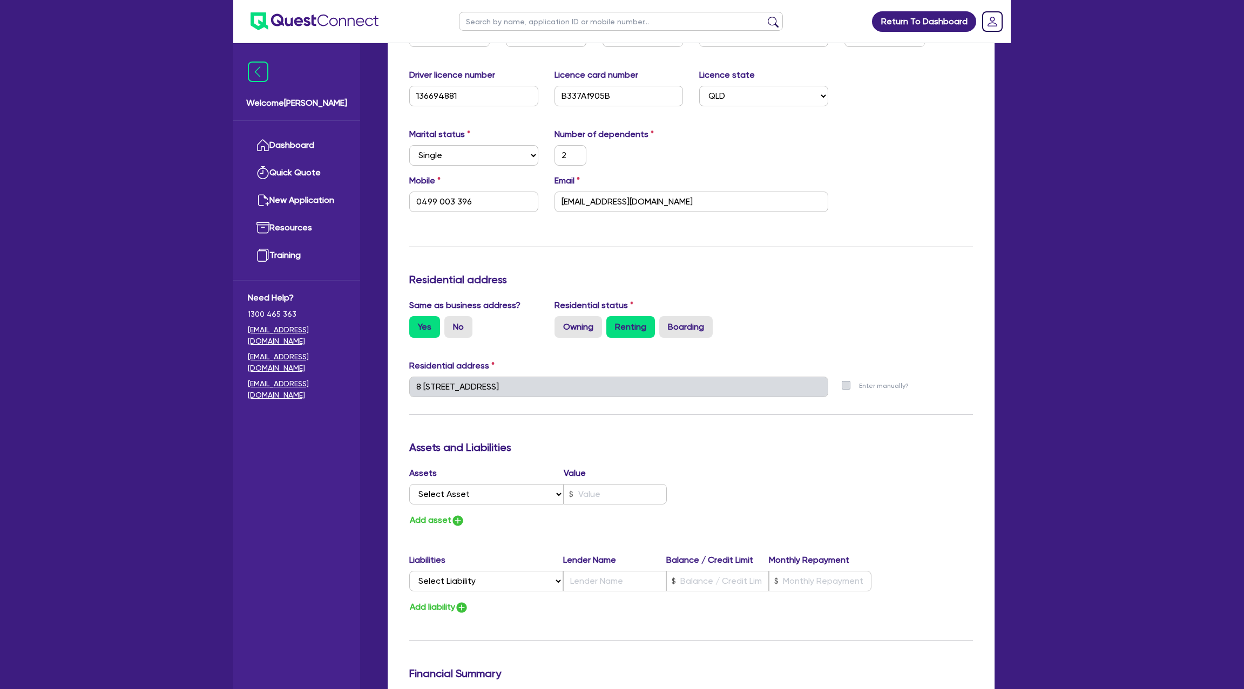
scroll to position [246, 0]
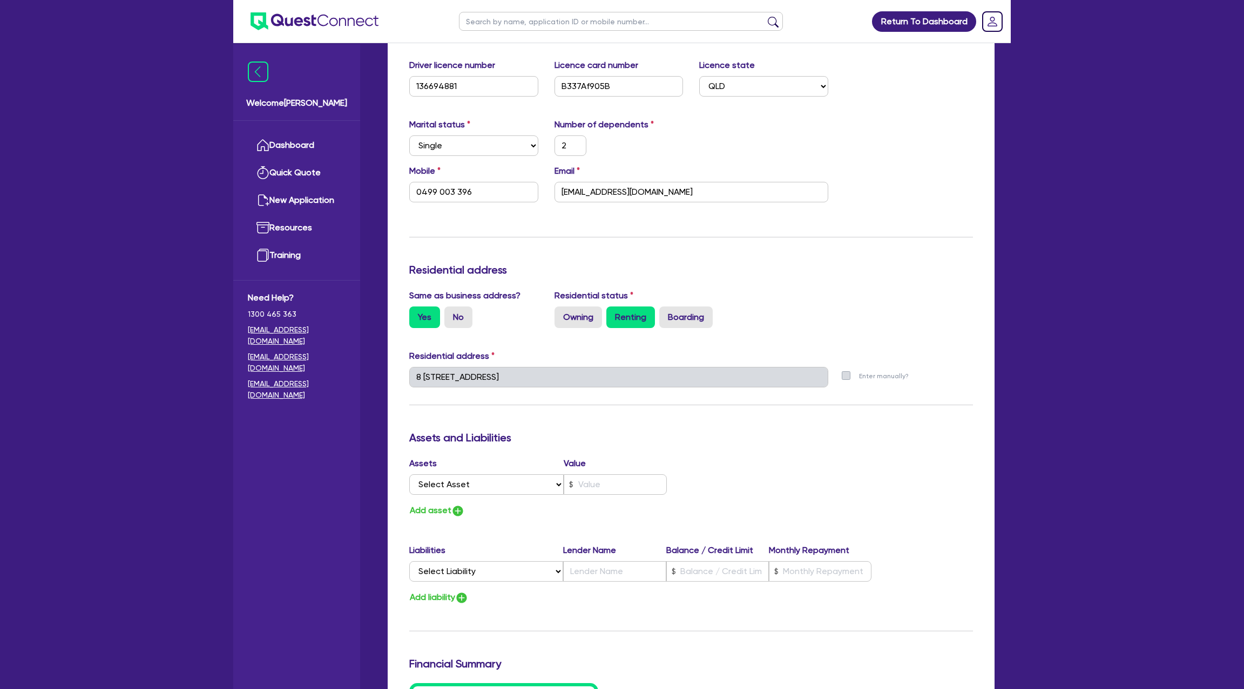
click at [431, 471] on div "Assets Value" at bounding box center [537, 465] width 257 height 17
click at [431, 485] on select "Select Asset Cash Property Investment property Vehicle Truck Trailer Equipment …" at bounding box center [486, 484] width 154 height 21
select select "CASH"
click at [409, 474] on select "Select Asset Cash Property Investment property Vehicle Truck Trailer Equipment …" at bounding box center [486, 484] width 154 height 21
type input "2"
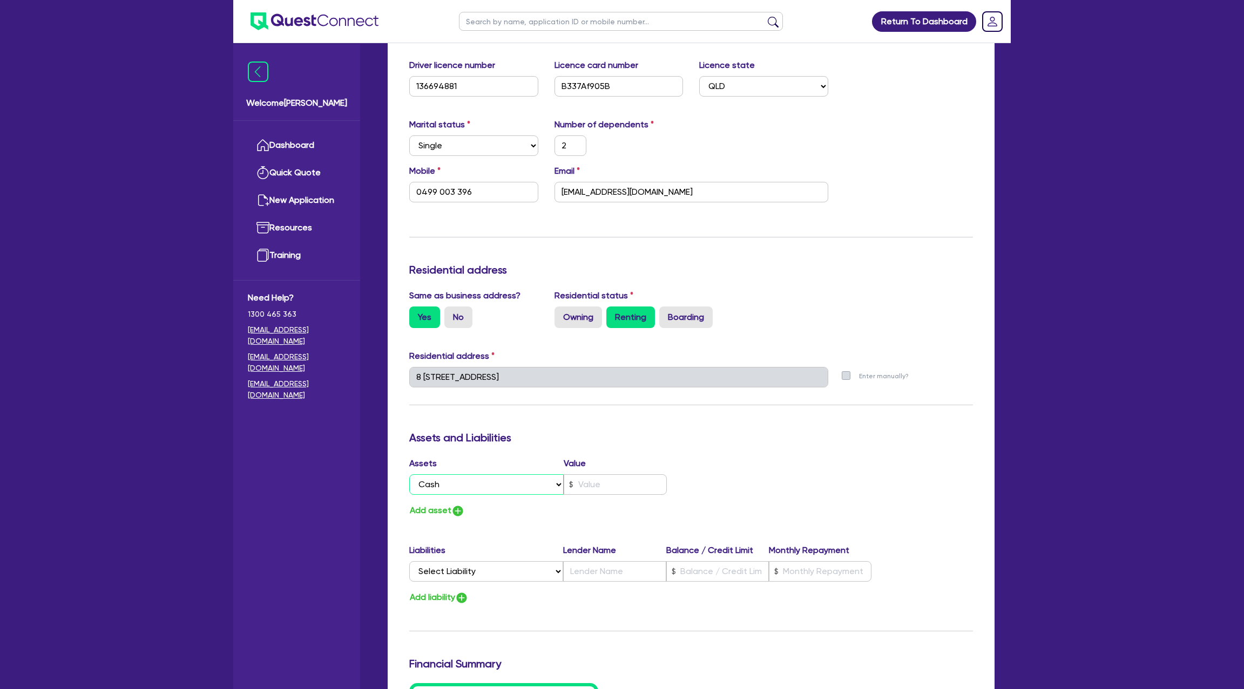
type input "0499 003 396"
click at [580, 482] on input "text" at bounding box center [614, 484] width 103 height 21
type input "2"
type input "0499 003 396"
type input "6"
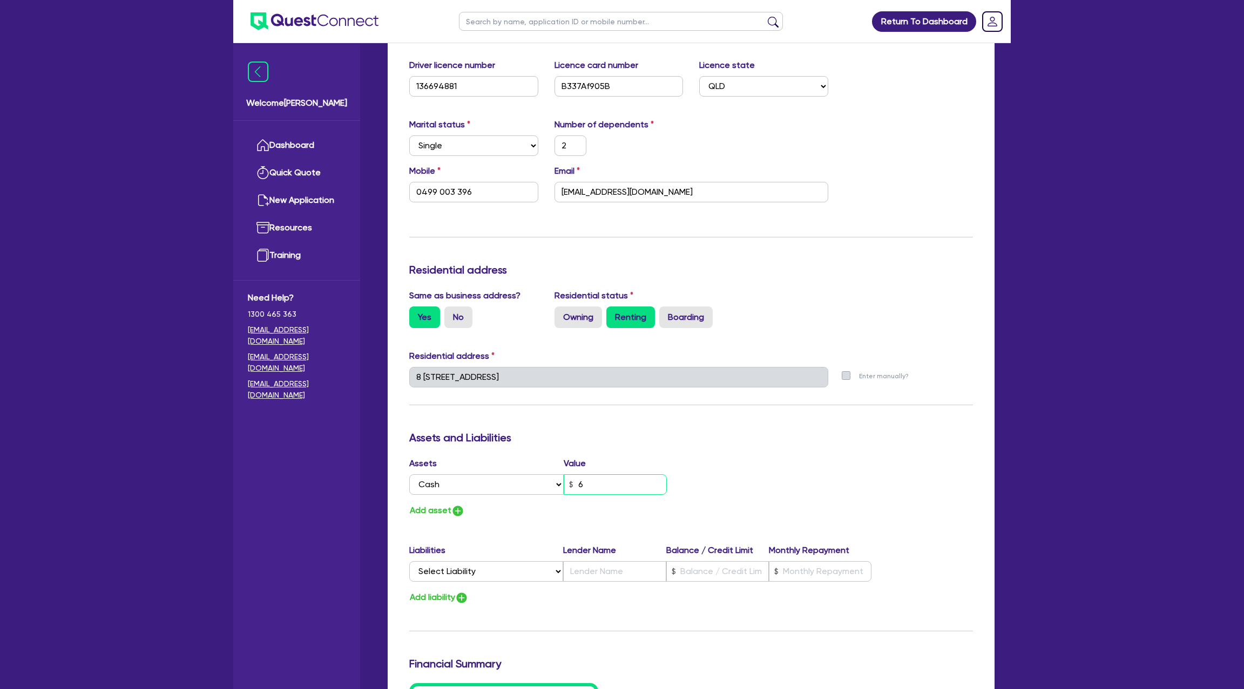
type input "2"
type input "0499 003 396"
type input "67"
type input "2"
type input "0499 003 396"
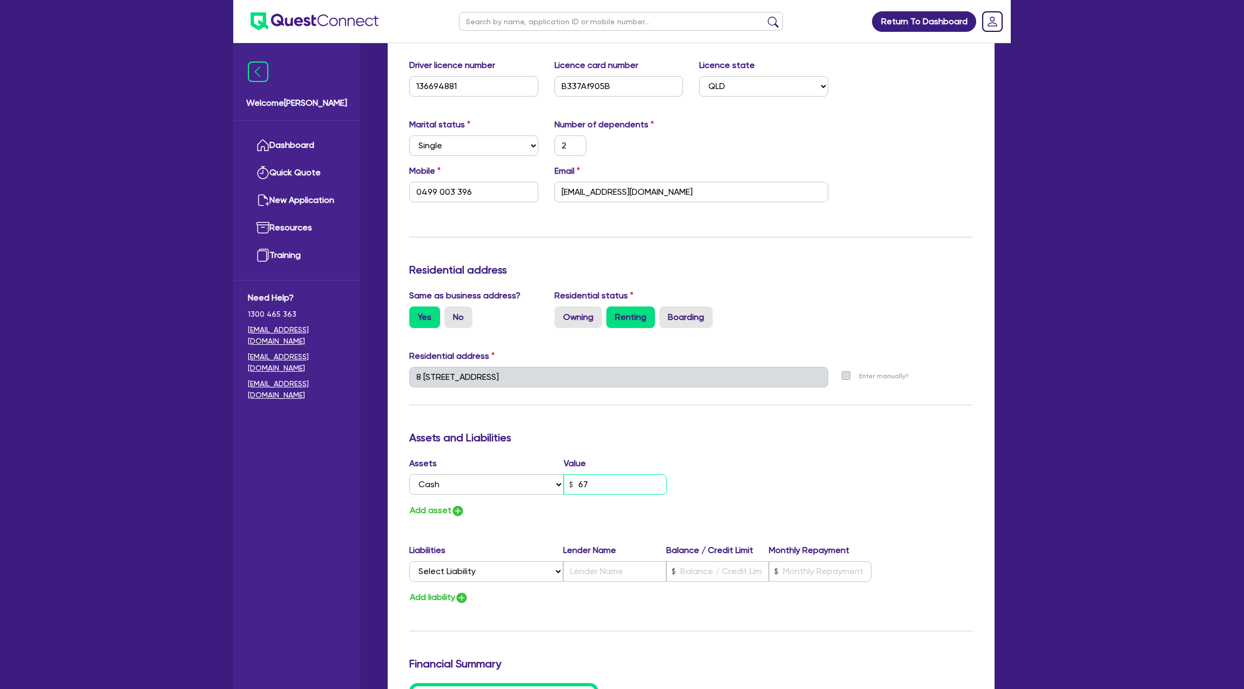
type input "6"
type input "2"
type input "0499 003 396"
type input "67"
type input "2"
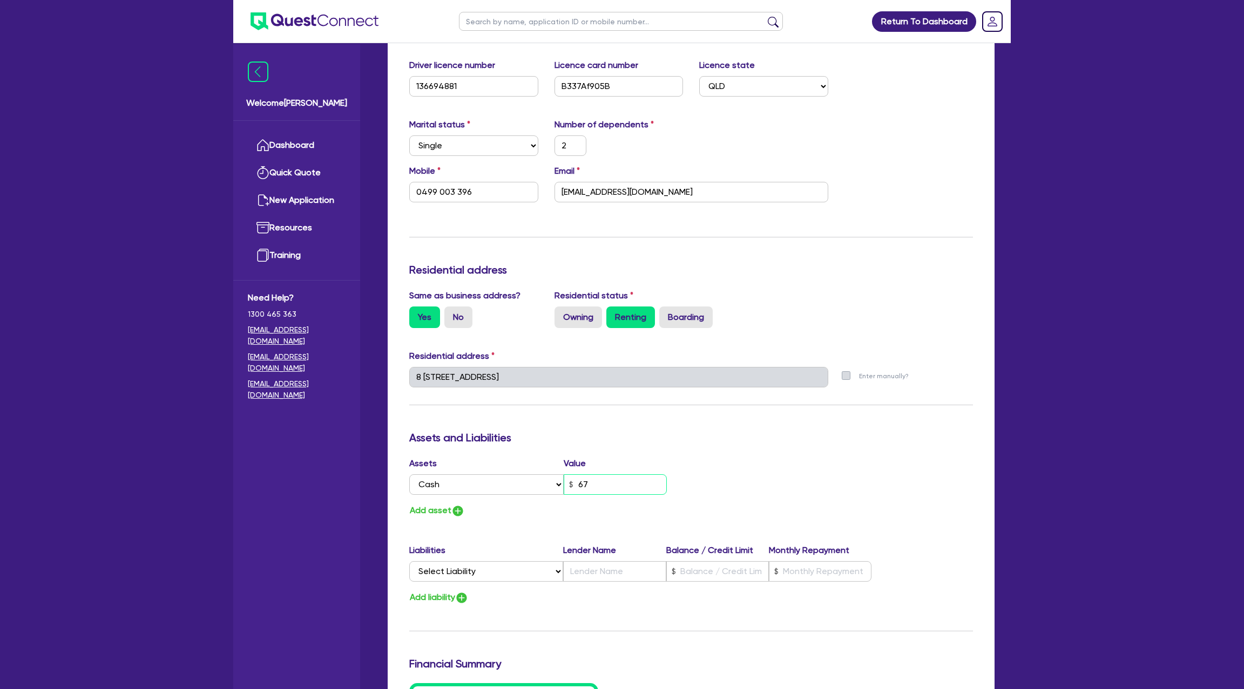
type input "0499 003 396"
type input "670"
type input "2"
type input "0499 003 396"
type input "6,700"
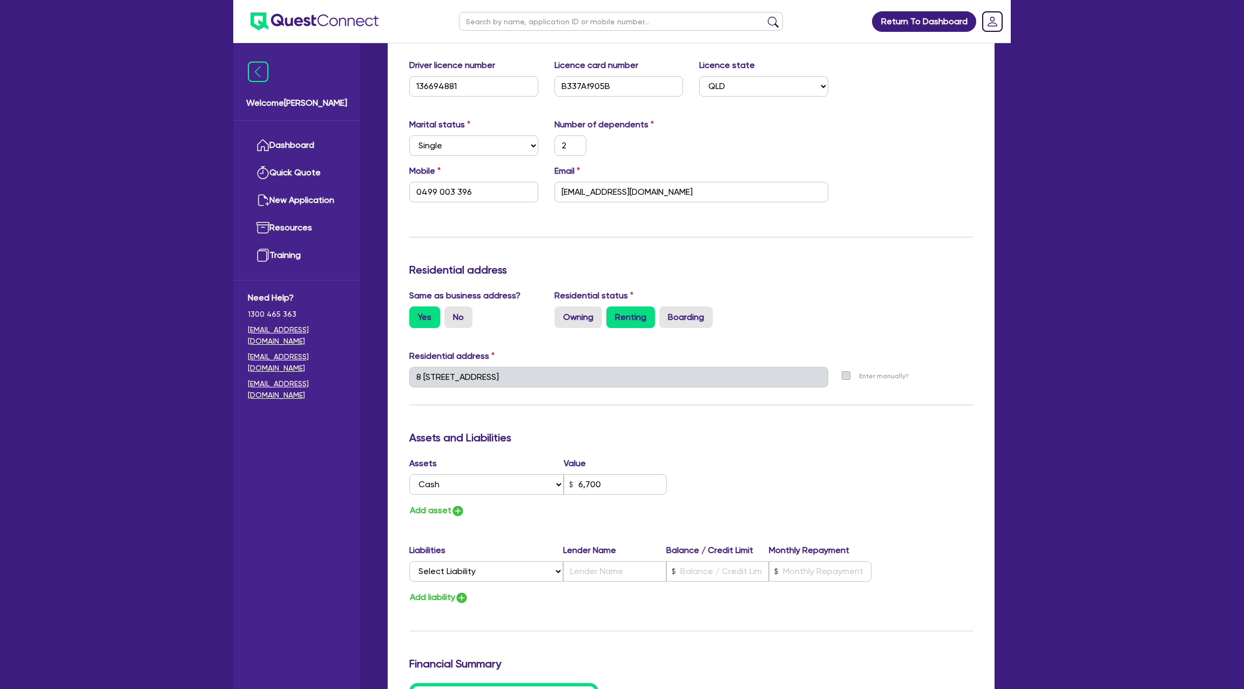
click at [787, 466] on div "Assets Value Select Asset Cash Property Investment property Vehicle Truck Trail…" at bounding box center [691, 487] width 580 height 61
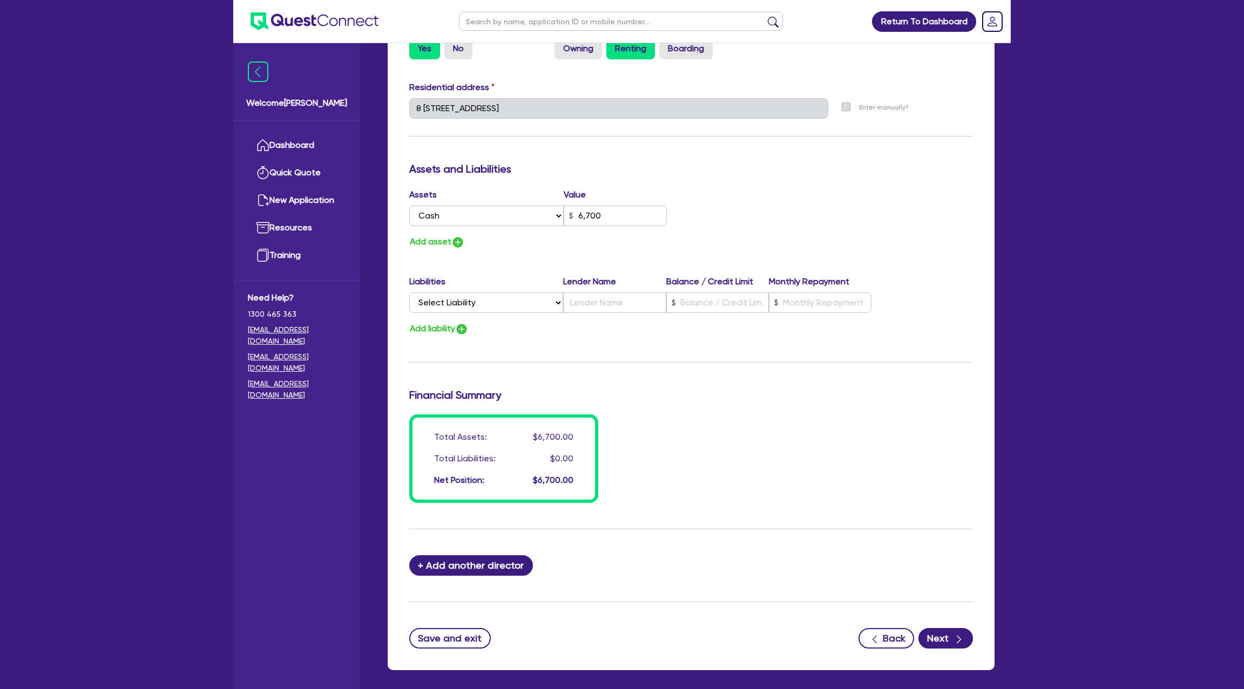
scroll to position [526, 0]
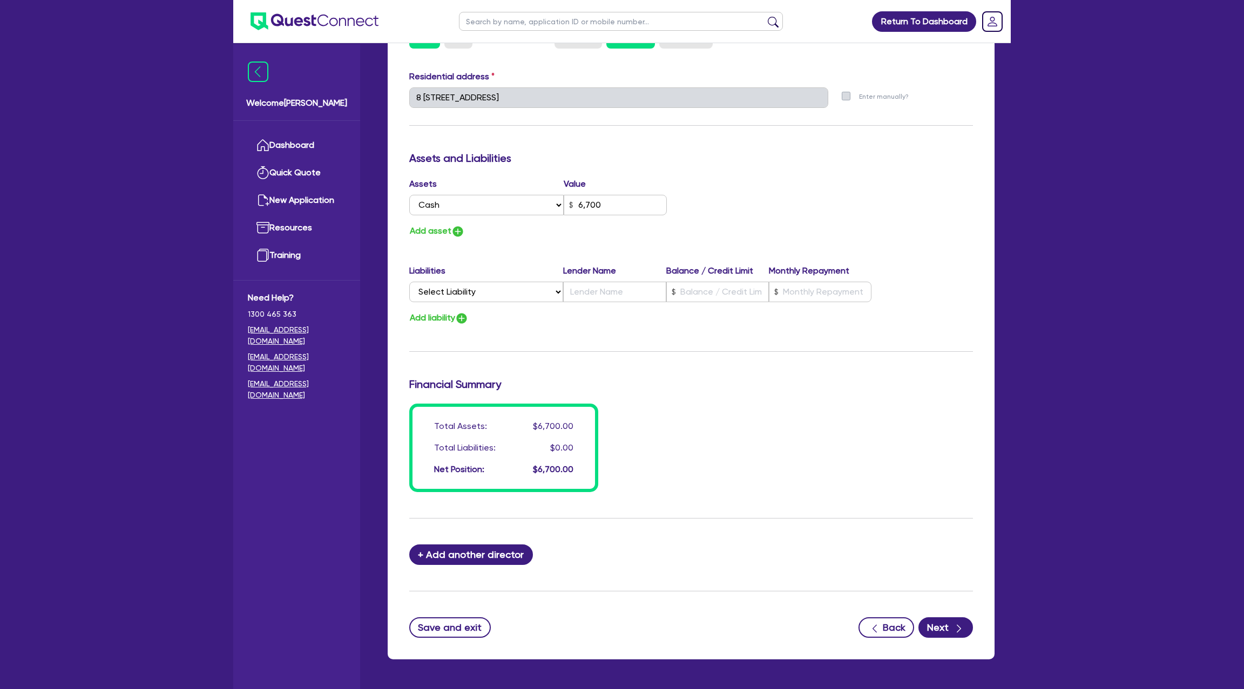
click at [785, 404] on div "Total Assets: $6,700.00 Total Liabilities: $0.00 Net Position: $6,700.00" at bounding box center [691, 448] width 580 height 89
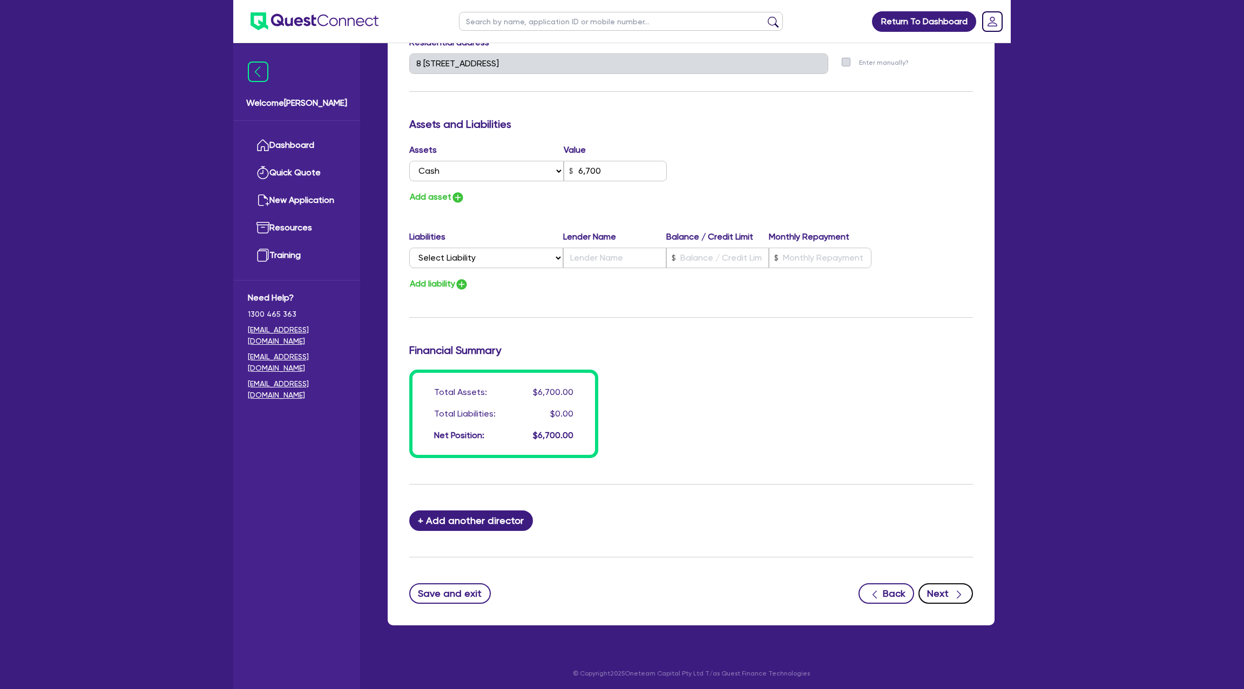
click at [945, 594] on button "Next" at bounding box center [945, 593] width 55 height 21
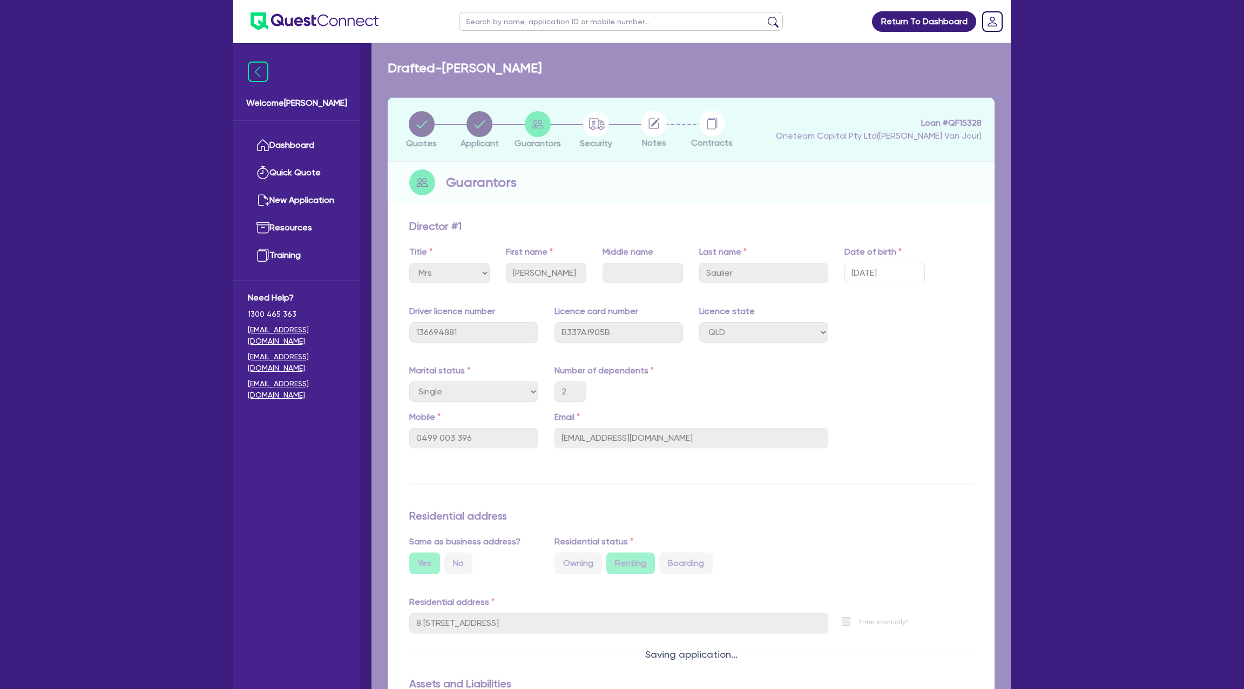
select select "CARS_AND_LIGHT_TRUCKS"
select select "PASSENGER_VEHICLES"
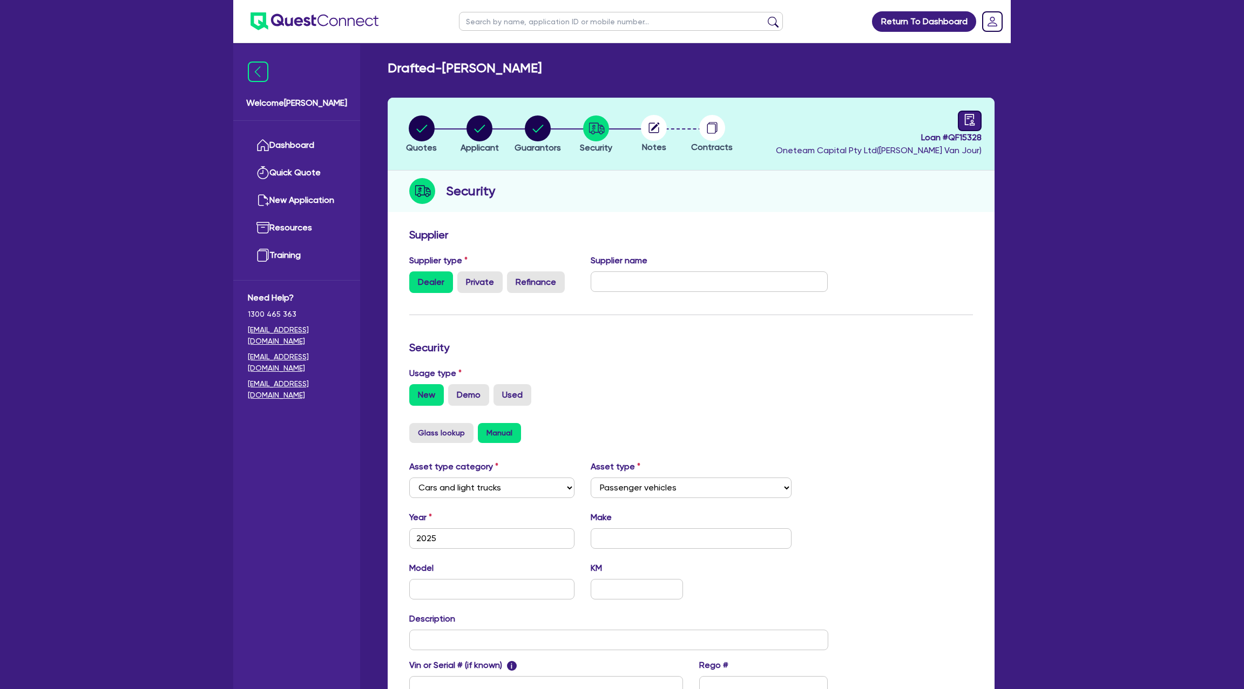
click at [977, 112] on link at bounding box center [970, 121] width 24 height 21
select select "DRAFTED_NEW"
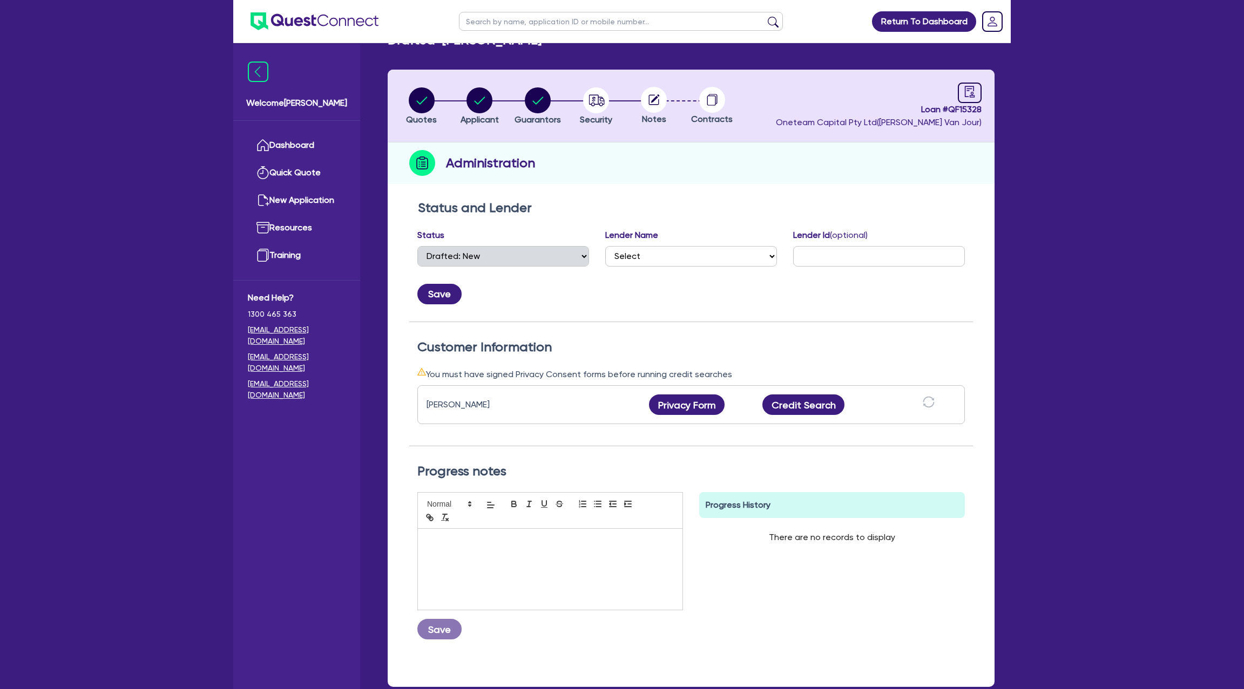
scroll to position [38, 0]
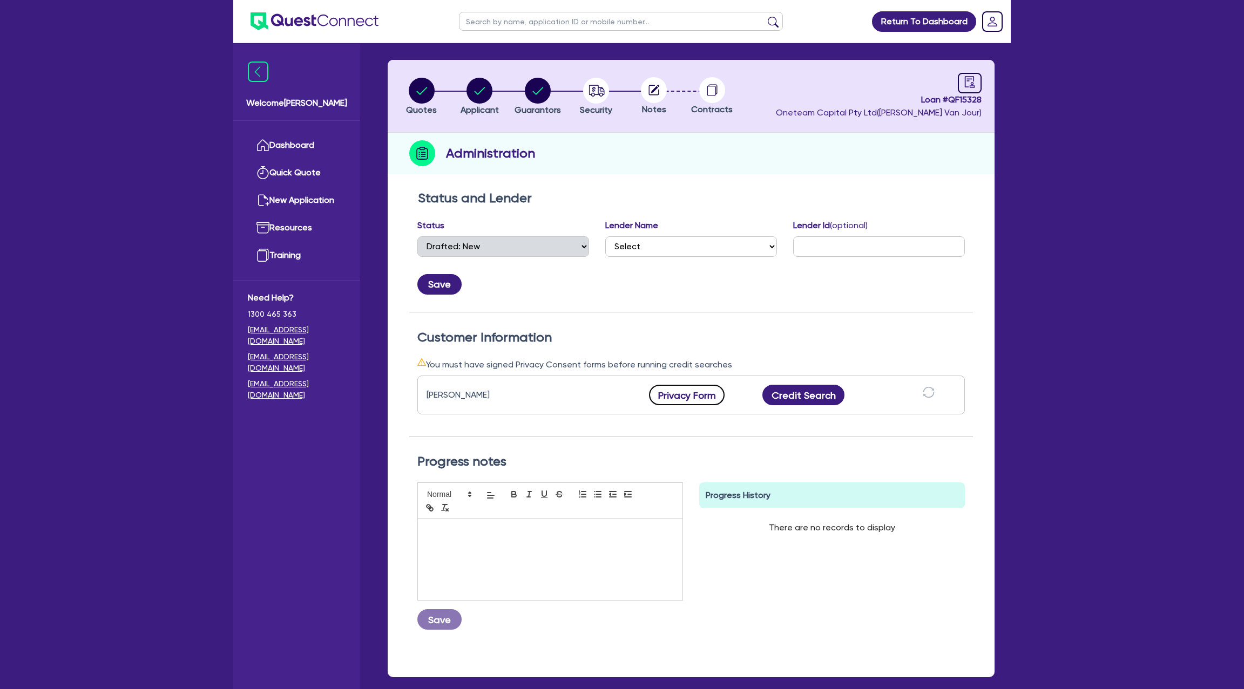
click at [707, 397] on button "Privacy Form" at bounding box center [687, 395] width 76 height 21
click at [591, 166] on div "Administration" at bounding box center [691, 154] width 607 height 42
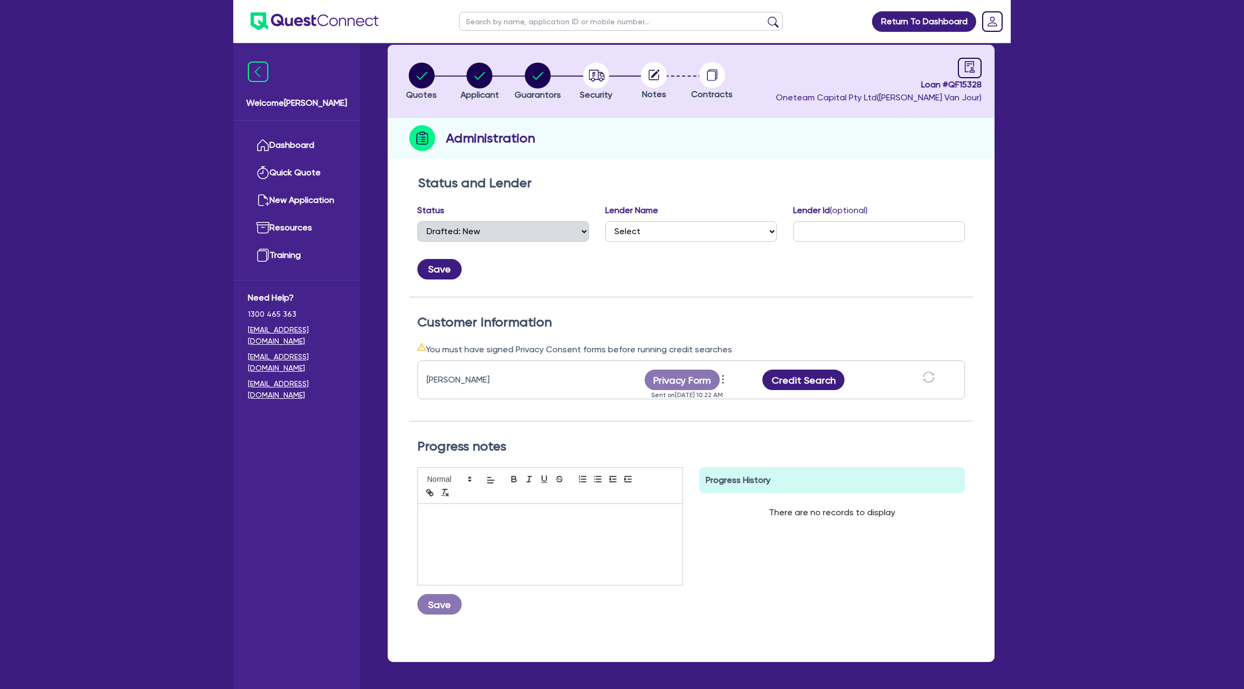
scroll to position [54, 0]
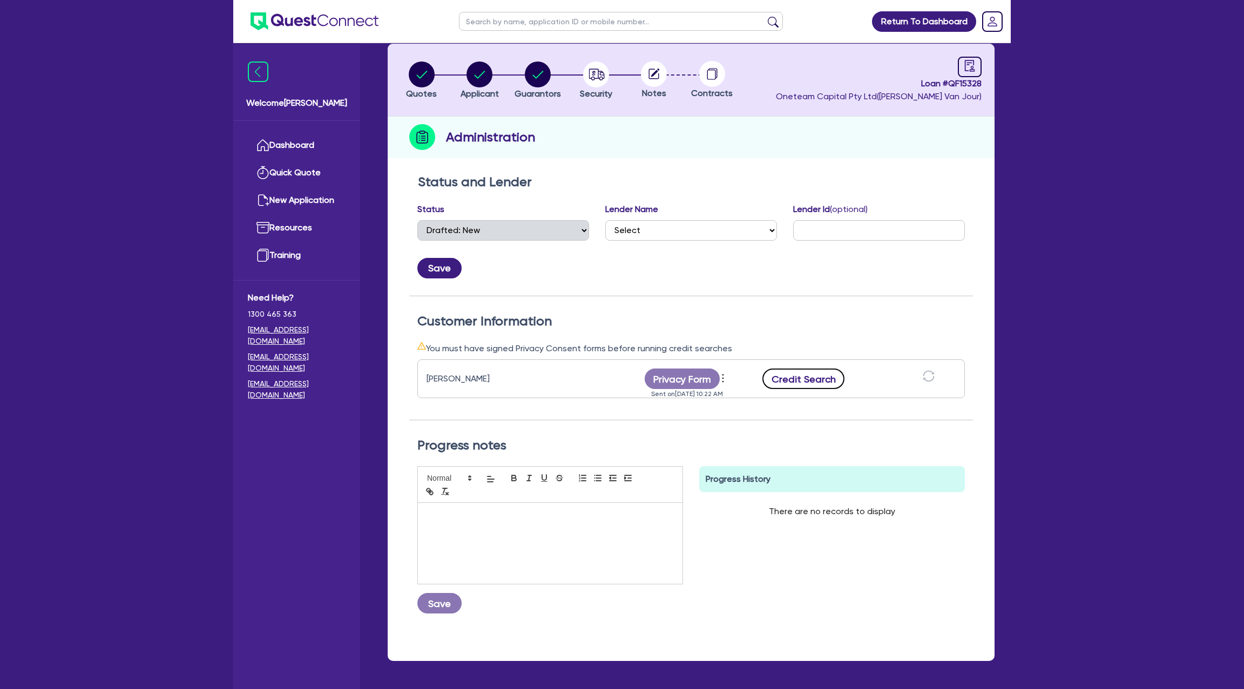
click at [820, 377] on button "Credit Search" at bounding box center [803, 379] width 82 height 21
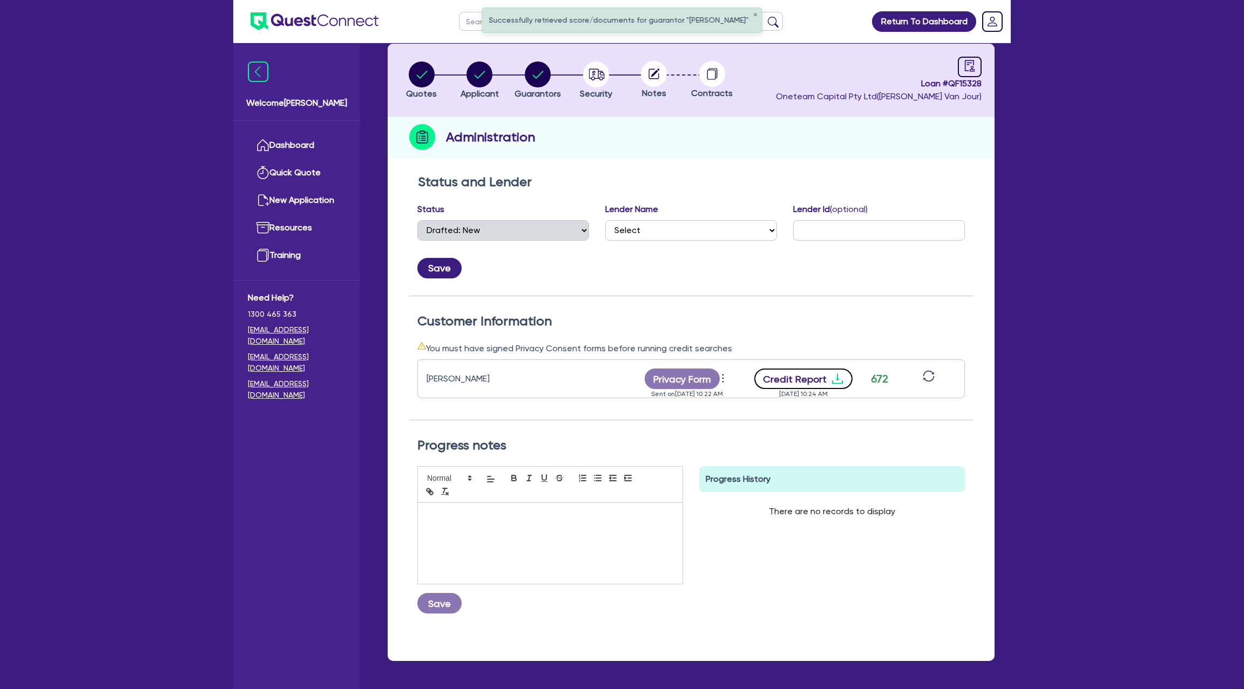
click at [831, 378] on icon "download" at bounding box center [837, 378] width 13 height 13
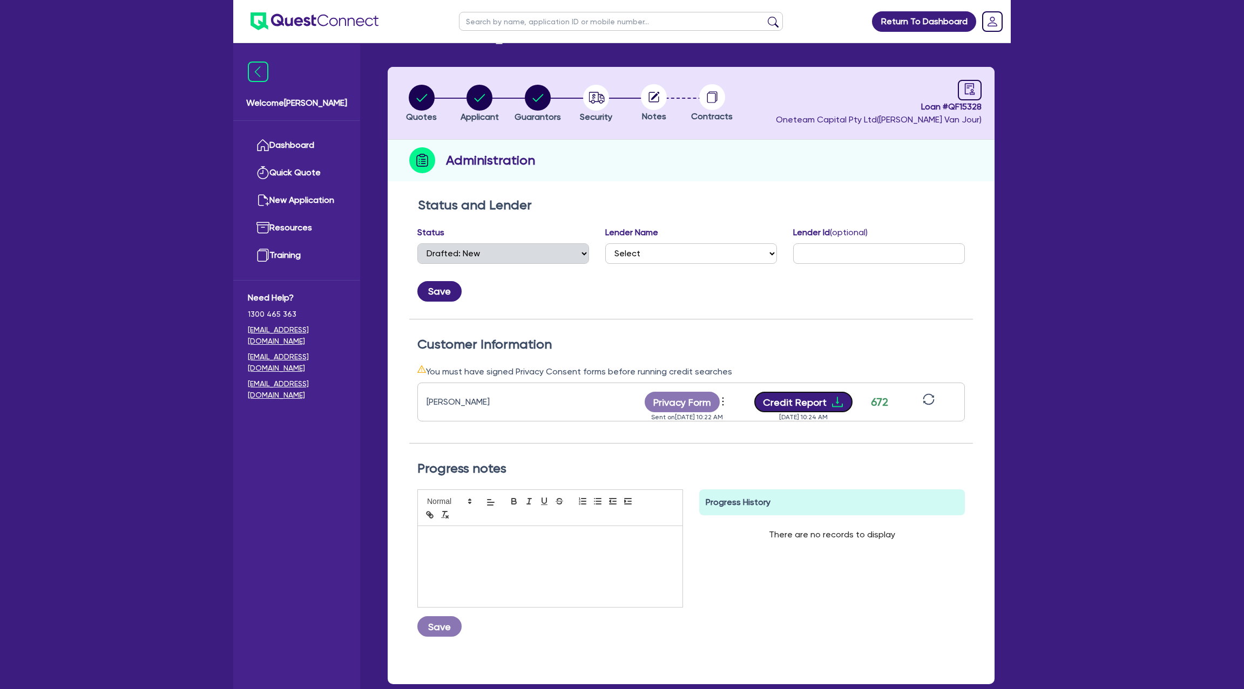
scroll to position [0, 0]
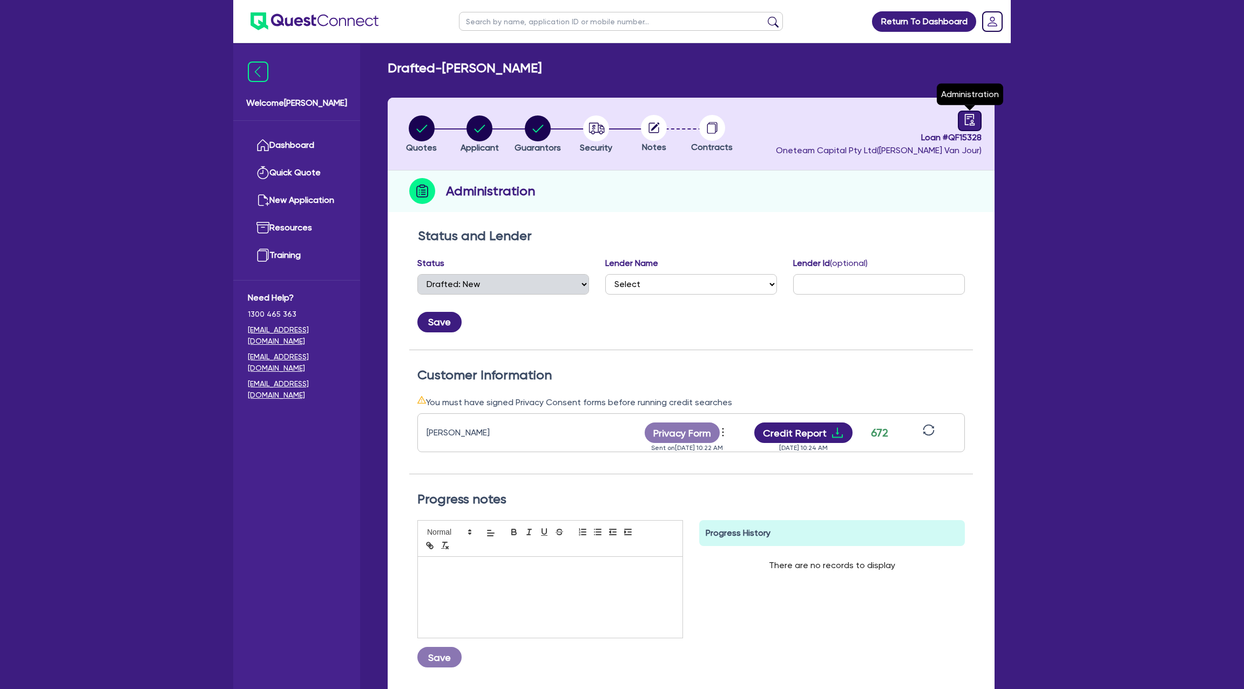
click at [975, 124] on link at bounding box center [970, 121] width 24 height 21
click at [969, 118] on icon "audit" at bounding box center [969, 120] width 12 height 12
click at [597, 127] on circle "button" at bounding box center [596, 129] width 26 height 26
select select "CARS_AND_LIGHT_TRUCKS"
select select "PASSENGER_VEHICLES"
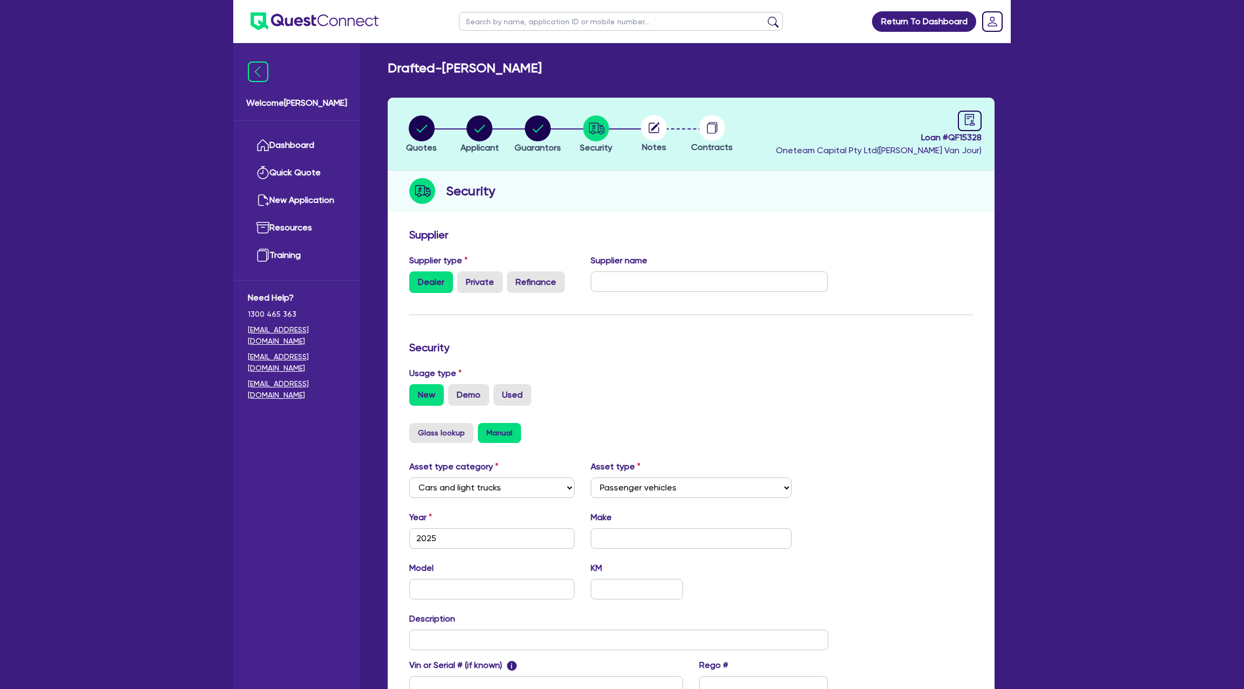
click at [643, 128] on circle at bounding box center [654, 128] width 26 height 26
click at [656, 131] on circle at bounding box center [654, 128] width 26 height 26
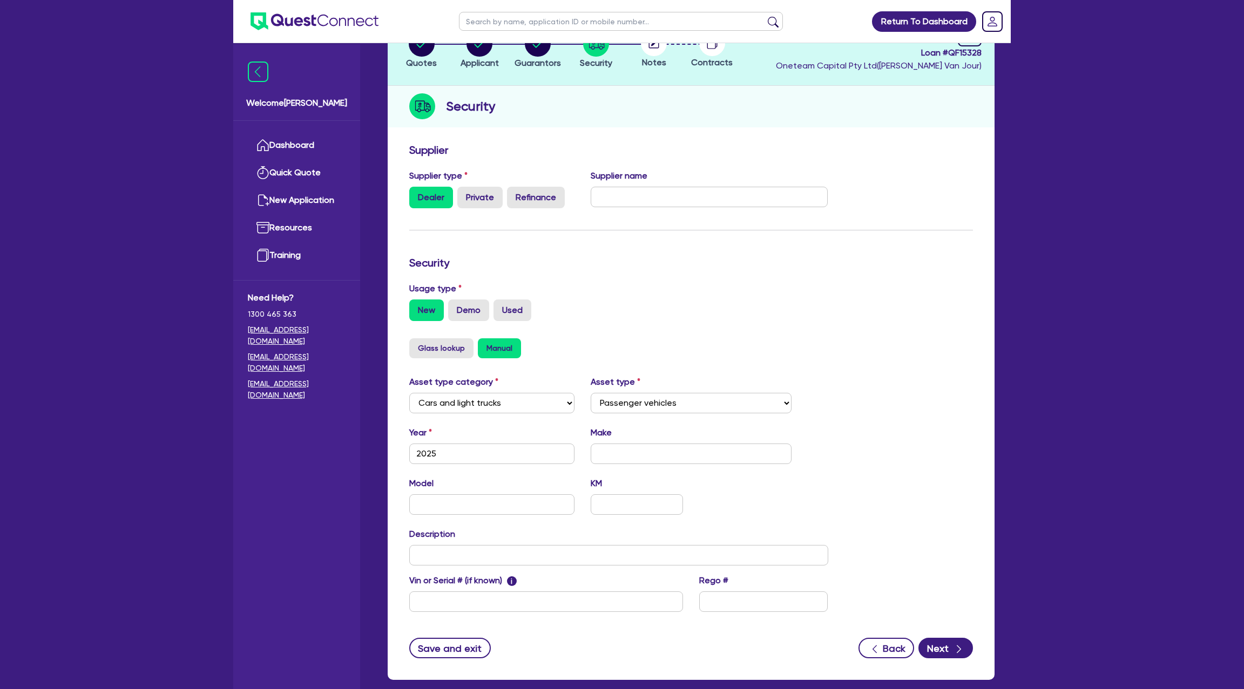
scroll to position [140, 0]
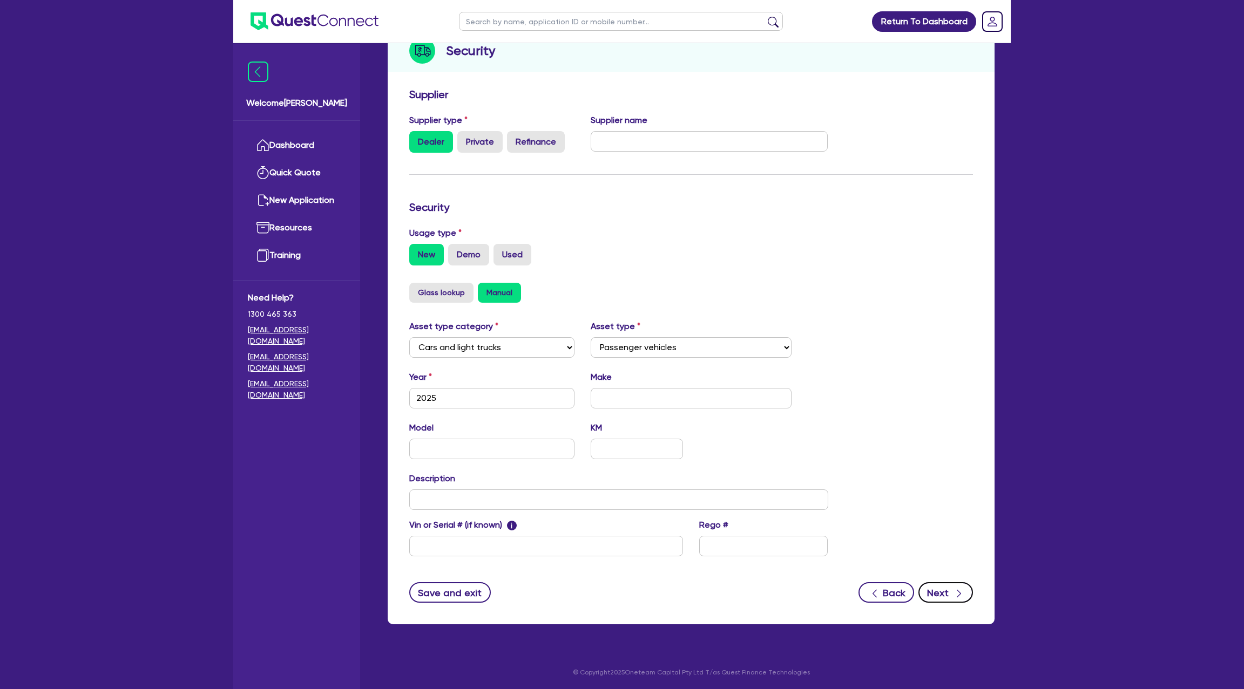
click at [945, 592] on button "Next" at bounding box center [945, 592] width 55 height 21
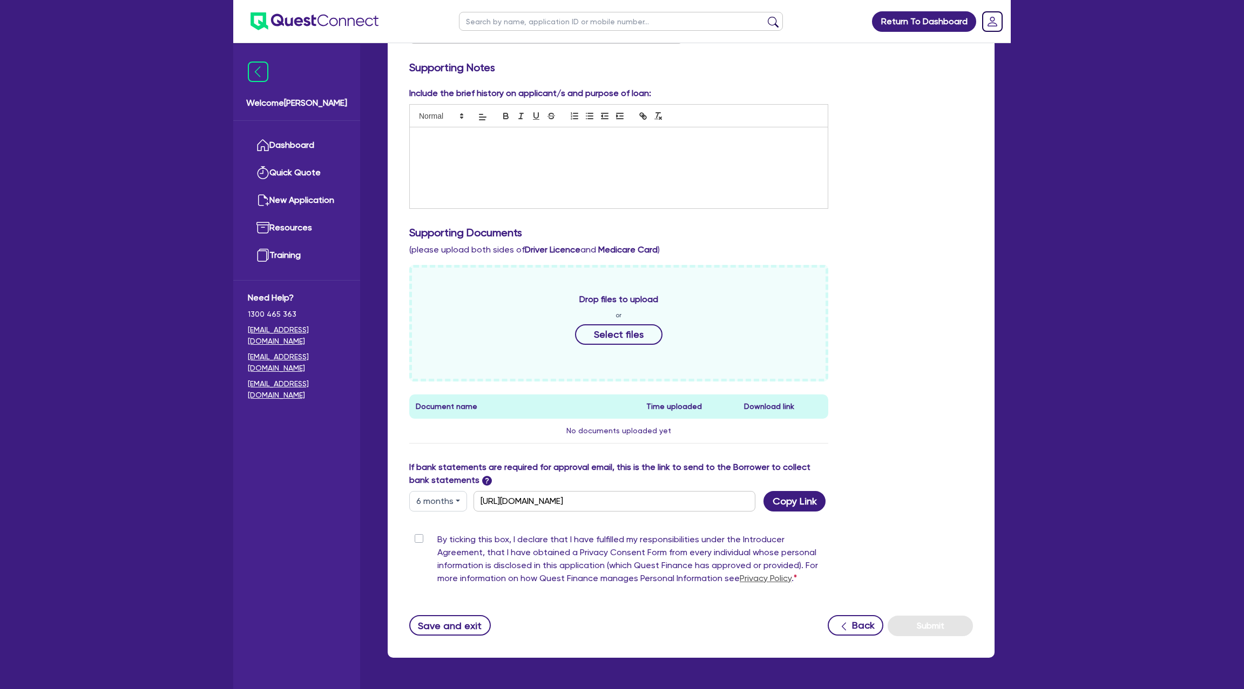
scroll to position [282, 0]
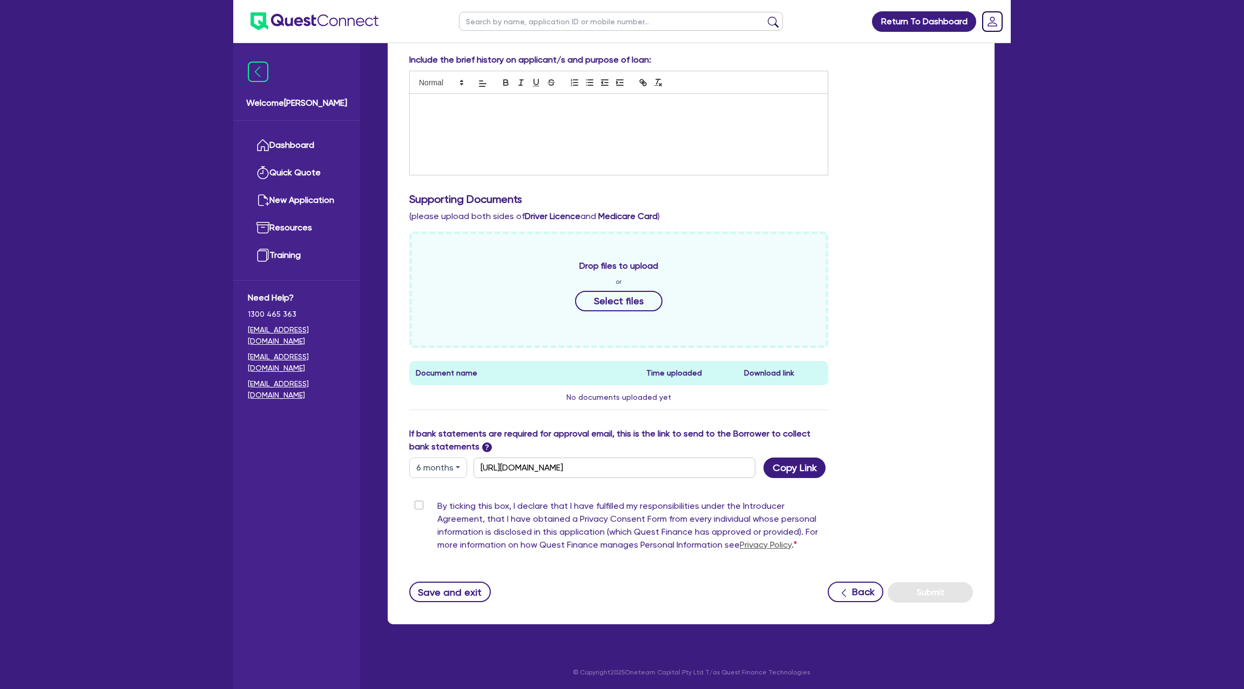
click at [440, 474] on button "6 months" at bounding box center [438, 468] width 58 height 21
click at [437, 492] on link "3 months" at bounding box center [452, 493] width 85 height 20
type input "https://scv.bankstatements.com.au/QUSE-QF15328"
click at [784, 465] on button "Copy Link" at bounding box center [794, 468] width 62 height 21
click at [922, 277] on div "Drop files to upload or Select files Document name Time uploaded Download link …" at bounding box center [691, 330] width 580 height 196
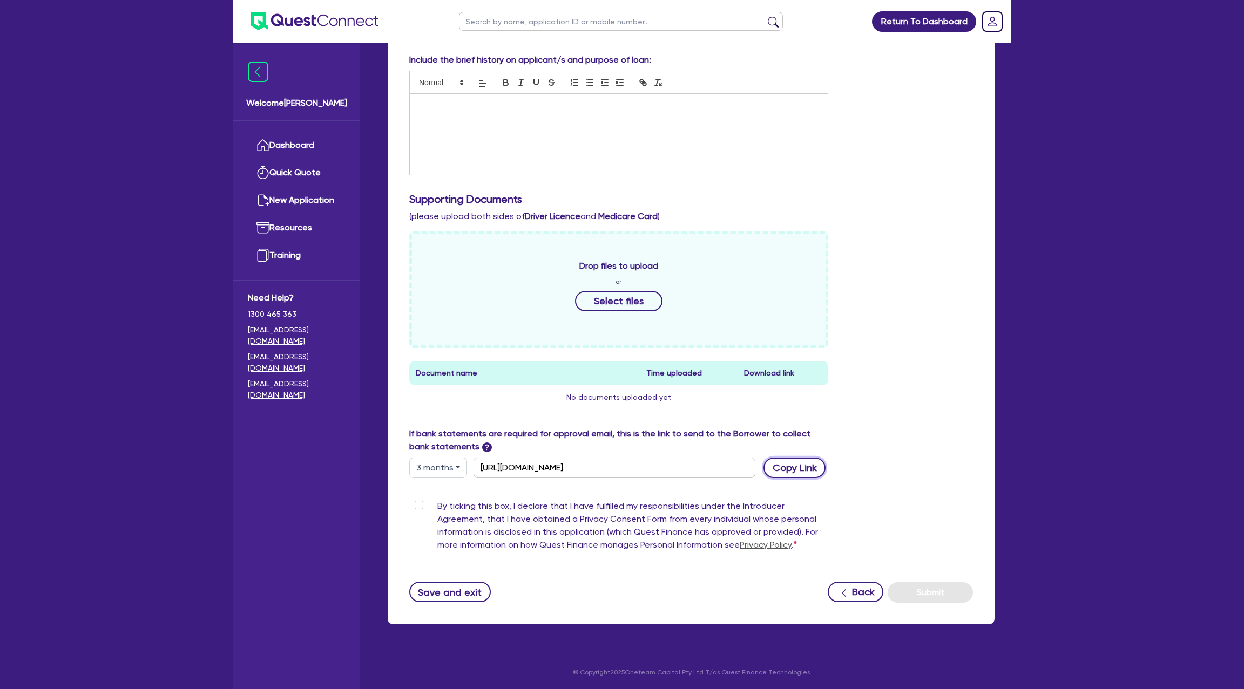
click at [806, 473] on button "Copy Link" at bounding box center [794, 468] width 62 height 21
click at [972, 275] on div "Drop files to upload or Select files Document name Time uploaded Download link …" at bounding box center [691, 330] width 580 height 196
click at [432, 466] on button "3 months" at bounding box center [438, 468] width 58 height 21
click at [437, 486] on link "3 months" at bounding box center [452, 493] width 85 height 20
click at [796, 466] on button "Copy Link" at bounding box center [794, 468] width 62 height 21
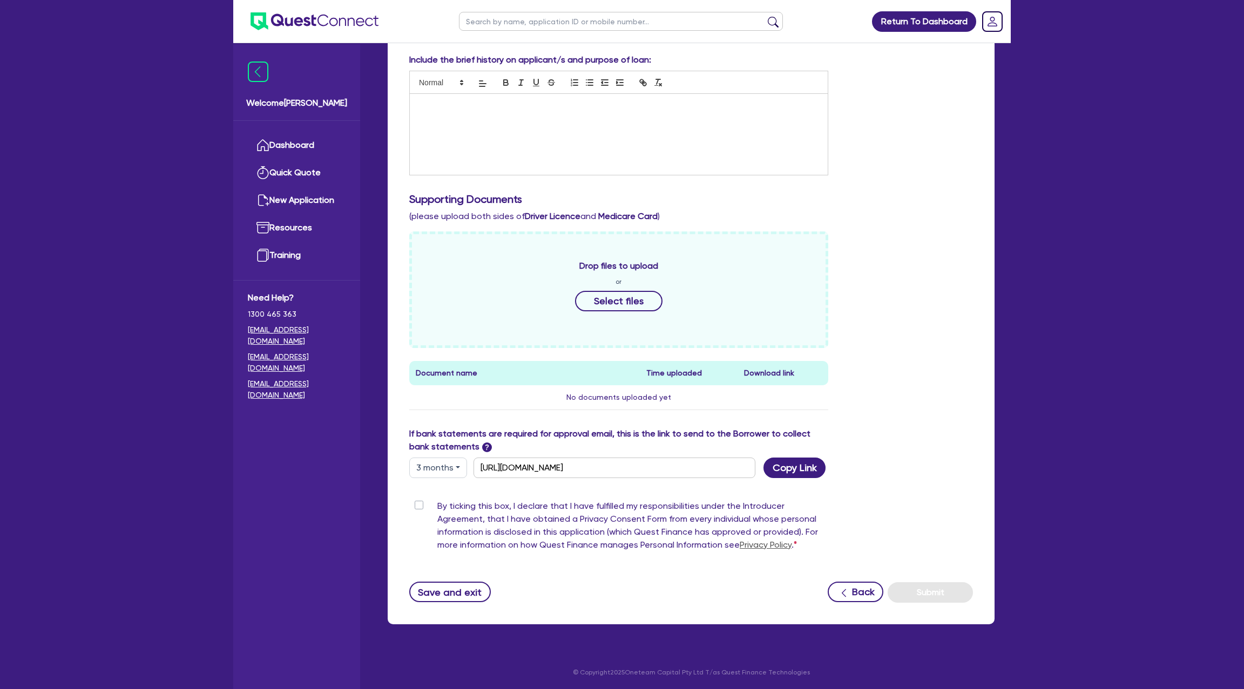
click at [945, 199] on h3 "Supporting Documents" at bounding box center [690, 199] width 563 height 13
click at [936, 160] on div "Include the brief history on applicant/s and purpose of loan:" at bounding box center [691, 118] width 580 height 131
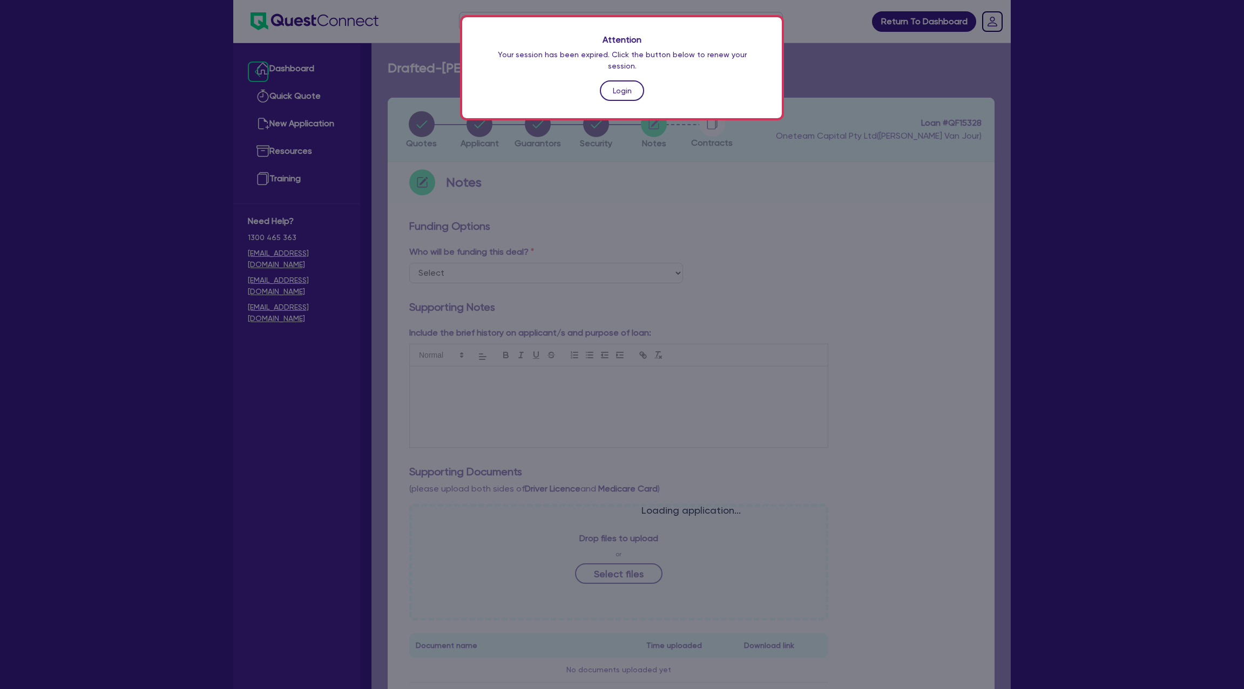
click at [618, 83] on link "Login" at bounding box center [622, 90] width 44 height 21
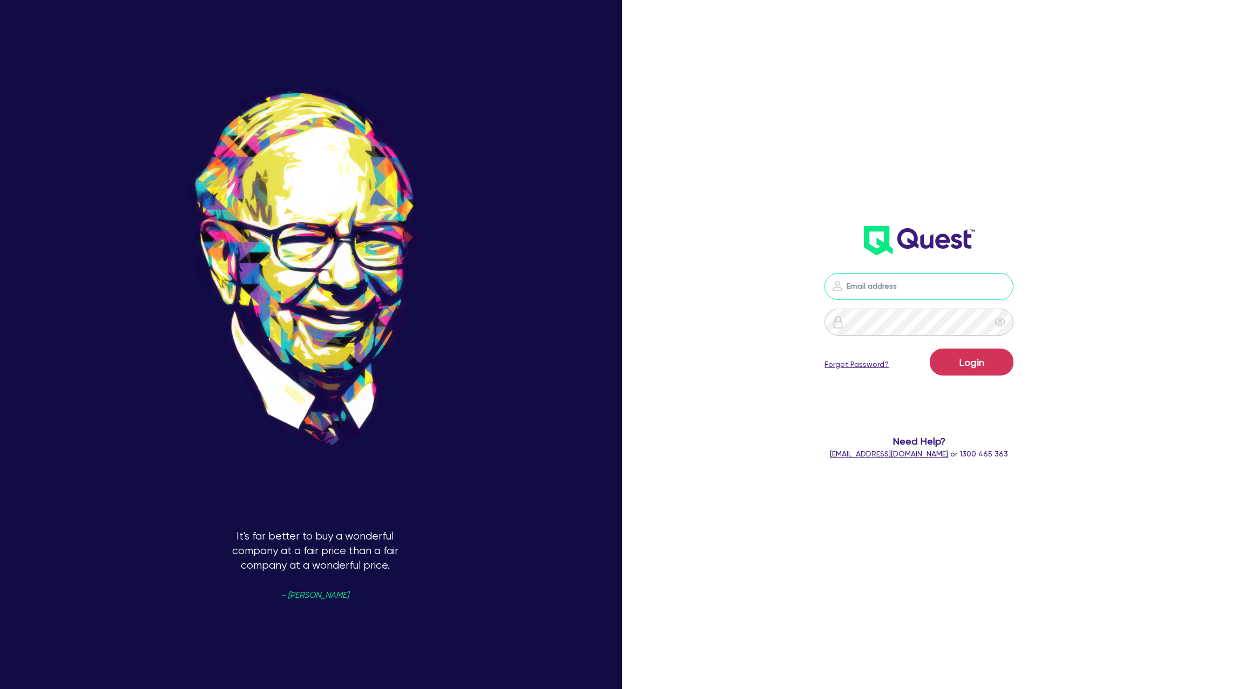
click at [878, 279] on input "email" at bounding box center [918, 286] width 189 height 27
type input "gabriel.vanjour@quest.finance"
click at [979, 368] on button "Login" at bounding box center [971, 362] width 84 height 27
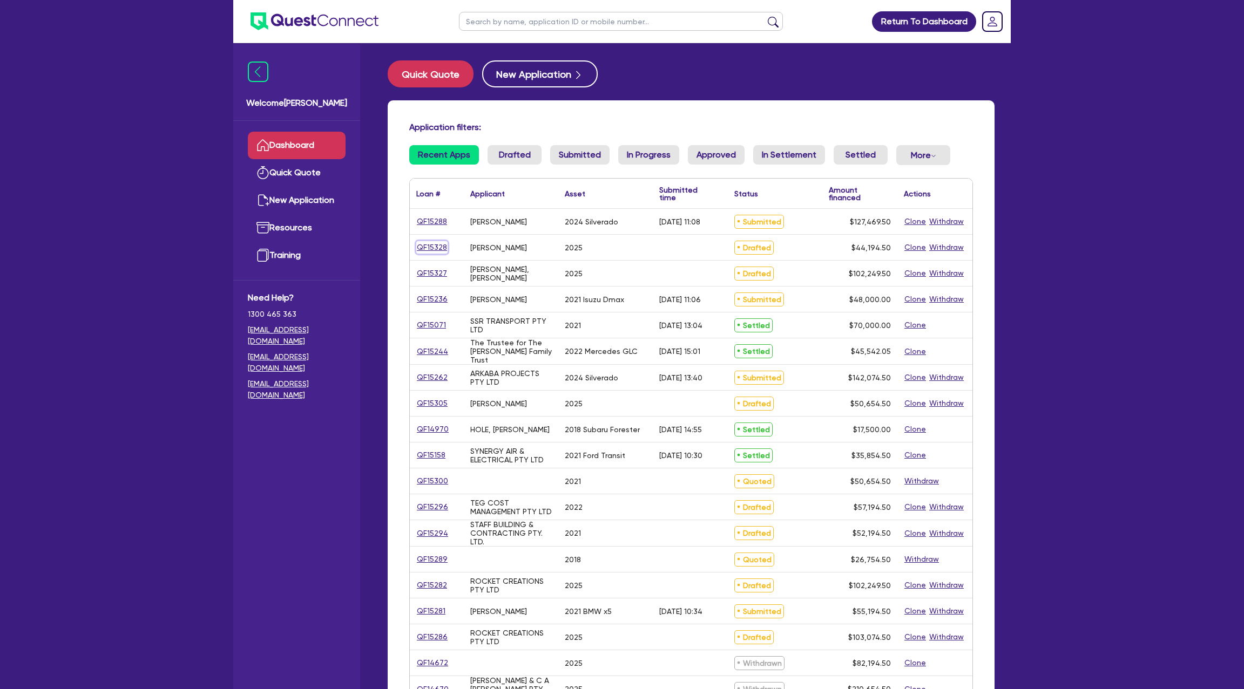
click at [439, 248] on link "QF15328" at bounding box center [431, 247] width 31 height 12
select select "CARS_AND_LIGHT_TRUCKS"
select select "PASSENGER_VEHICLES"
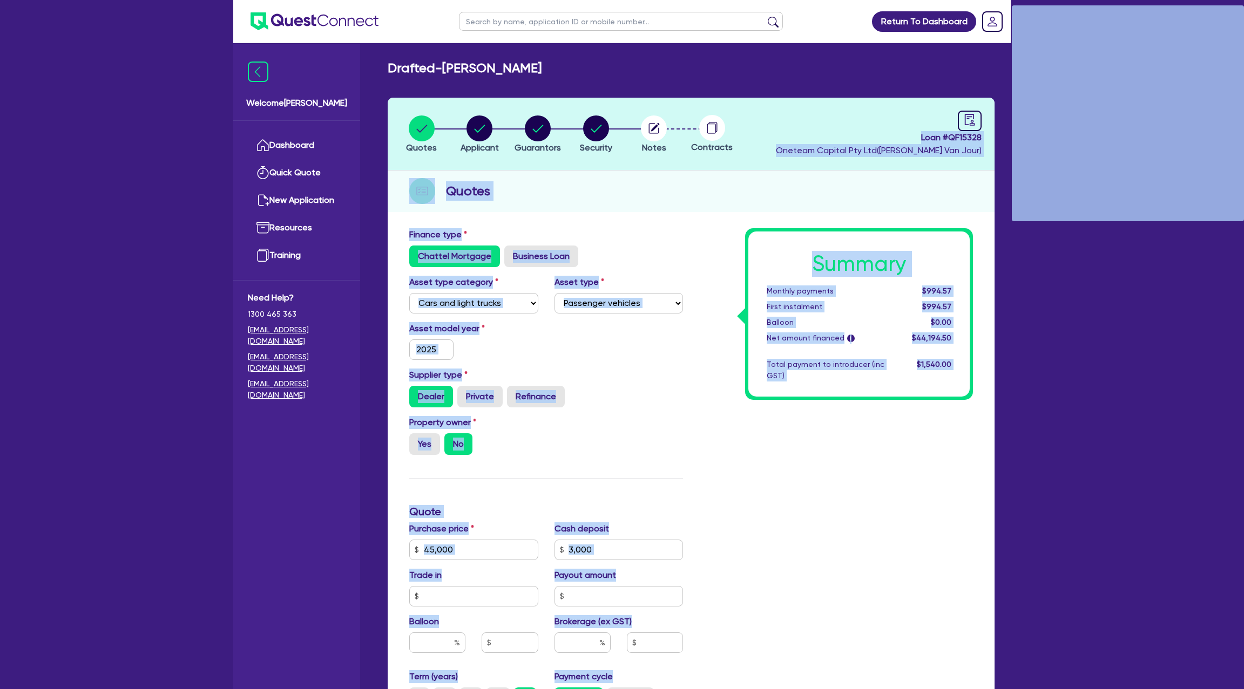
drag, startPoint x: 921, startPoint y: 139, endPoint x: 1021, endPoint y: 141, distance: 100.4
click at [55, 137] on div "Return To Dashboard Edit Profile Logout Welcome Gabriel Dashboard Quick Quote N…" at bounding box center [622, 490] width 1244 height 980
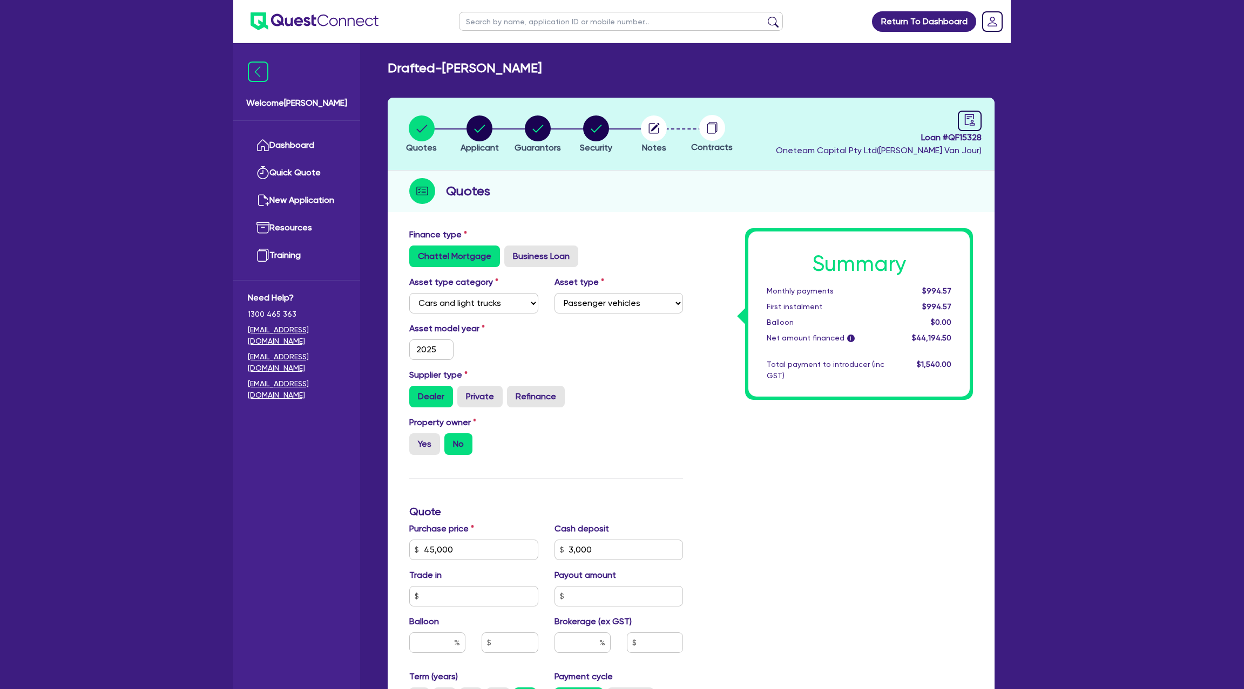
click at [925, 132] on span "Loan # QF15328" at bounding box center [879, 137] width 206 height 13
drag, startPoint x: 920, startPoint y: 137, endPoint x: 982, endPoint y: 133, distance: 61.6
click at [982, 133] on header "Quotes Applicant Guarantors Security Notes Contracts Loan # QF15328 Oneteam Cap…" at bounding box center [691, 134] width 607 height 73
copy span "Loan # QF15328"
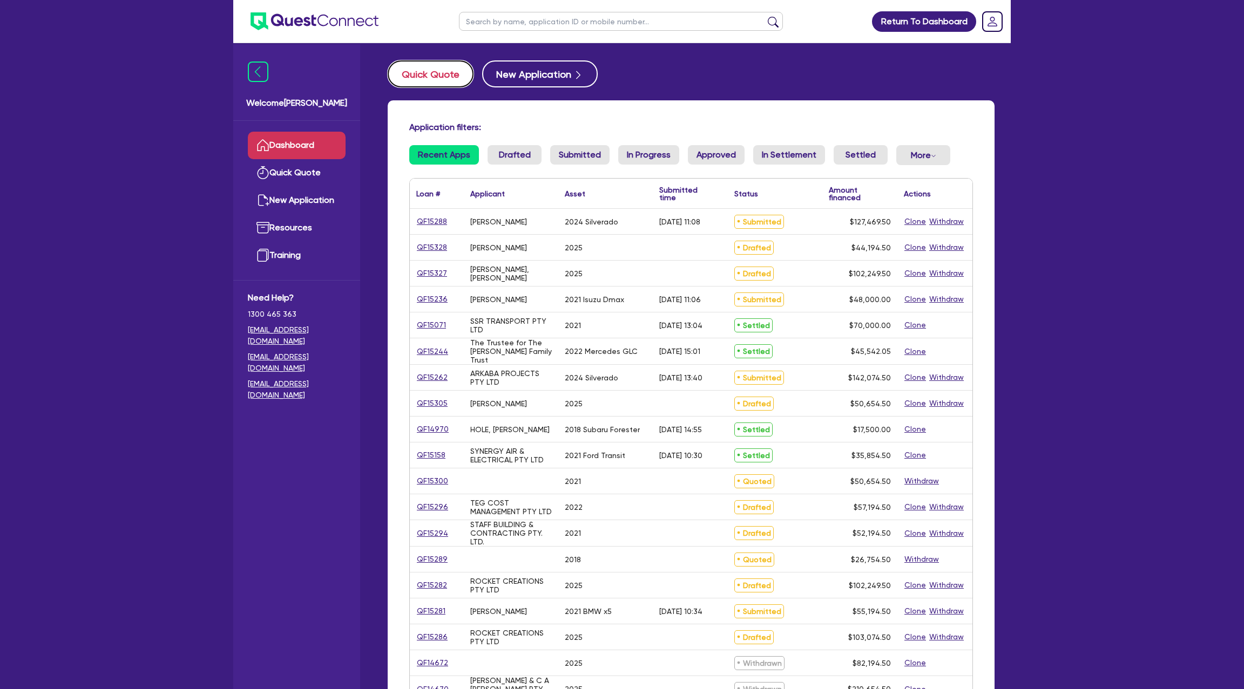
click at [435, 70] on button "Quick Quote" at bounding box center [431, 73] width 86 height 27
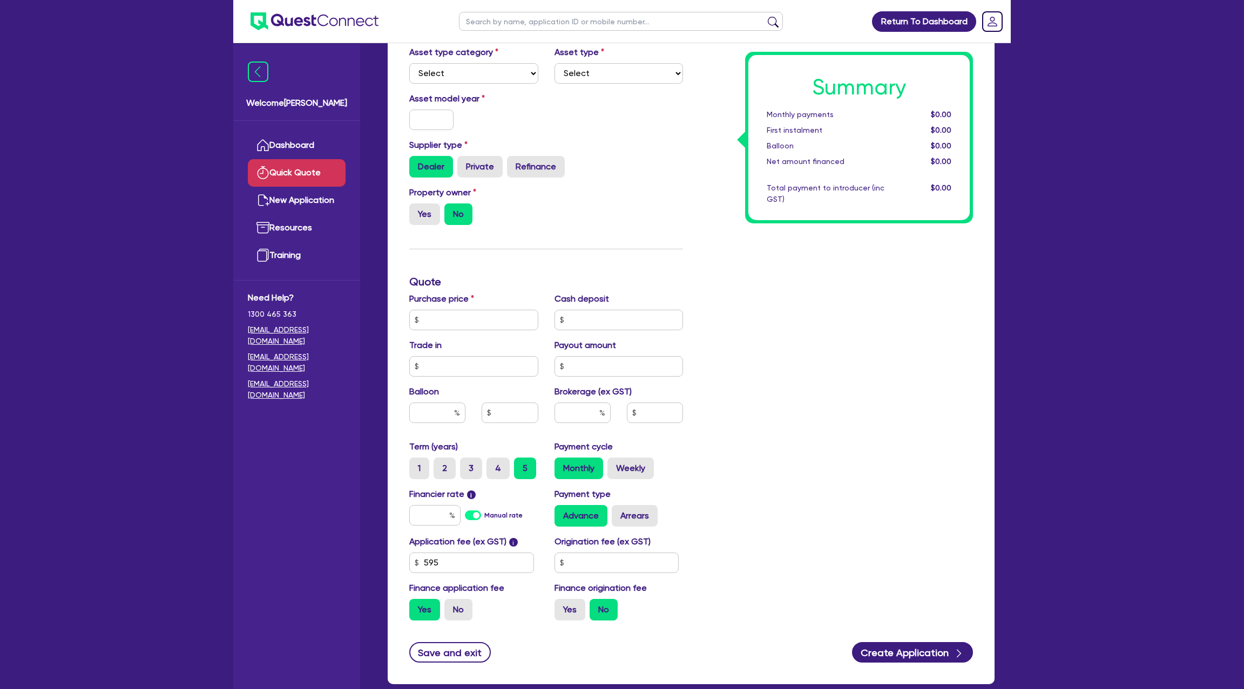
scroll to position [96, 0]
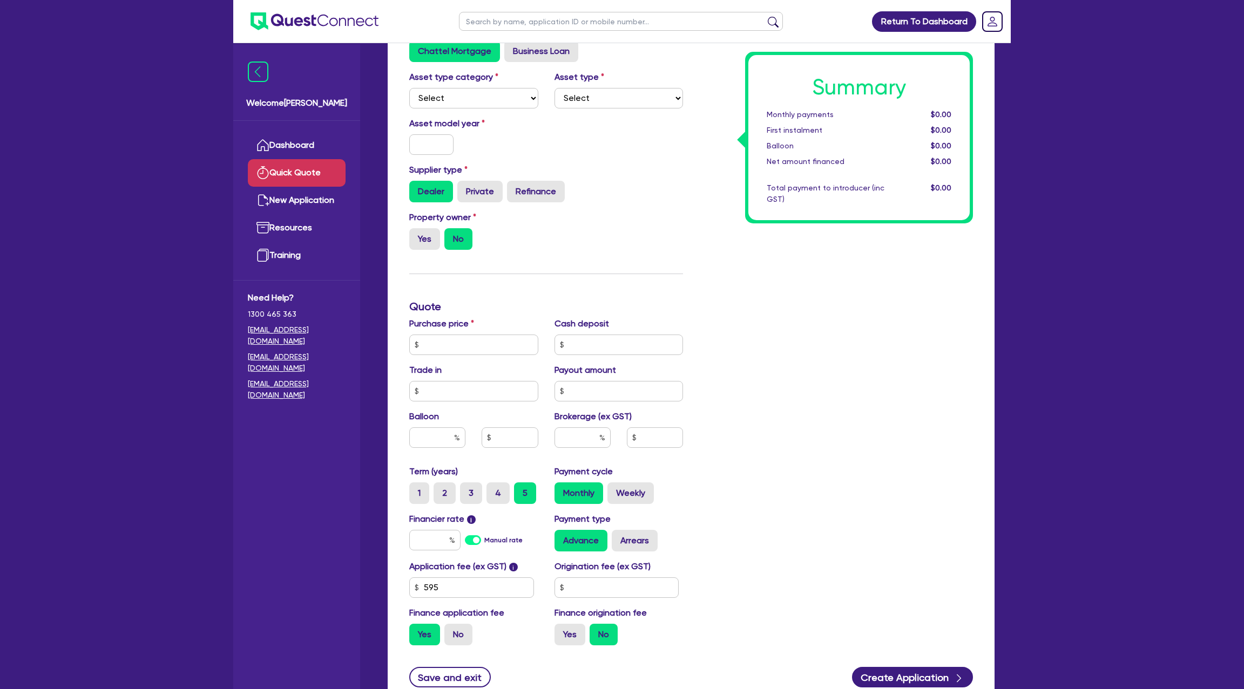
click at [473, 108] on div "Asset type category Select Cars and light trucks Primary assets Secondary asset…" at bounding box center [546, 94] width 290 height 46
click at [470, 97] on select "Select Cars and light trucks Primary assets Secondary assets Tertiary assets" at bounding box center [473, 98] width 129 height 21
select select "CARS_AND_LIGHT_TRUCKS"
click at [409, 88] on select "Select Cars and light trucks Primary assets Secondary assets Tertiary assets" at bounding box center [473, 98] width 129 height 21
click at [640, 105] on select "Select Passenger vehicles Vans and utes Light trucks up to 4.5 tonne" at bounding box center [618, 98] width 129 height 21
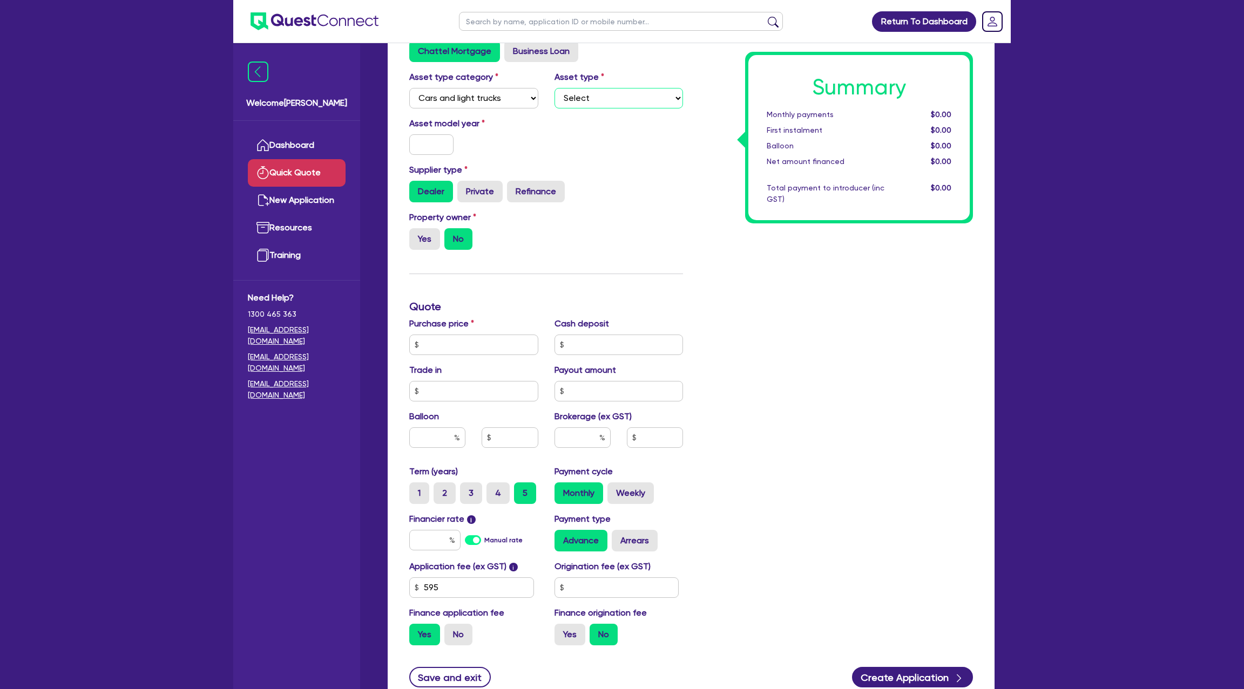
select select "PASSENGER_VEHICLES"
click at [554, 88] on select "Select Passenger vehicles Vans and utes Light trucks up to 4.5 tonne" at bounding box center [618, 98] width 129 height 21
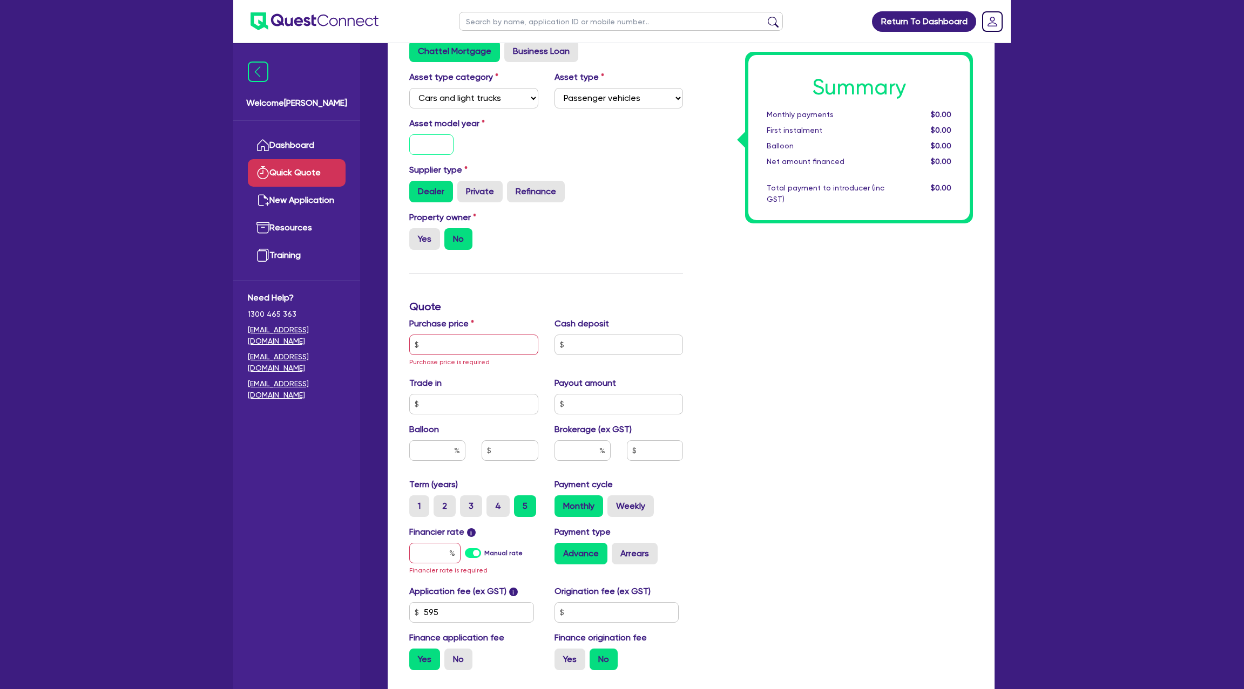
click at [438, 147] on input "text" at bounding box center [431, 144] width 44 height 21
click at [634, 175] on div "Supplier type Dealer Private Refinance" at bounding box center [546, 183] width 290 height 39
click at [443, 147] on input "2024" at bounding box center [431, 144] width 44 height 21
type input "2023"
click at [600, 145] on div "Asset model year 2023" at bounding box center [546, 140] width 290 height 46
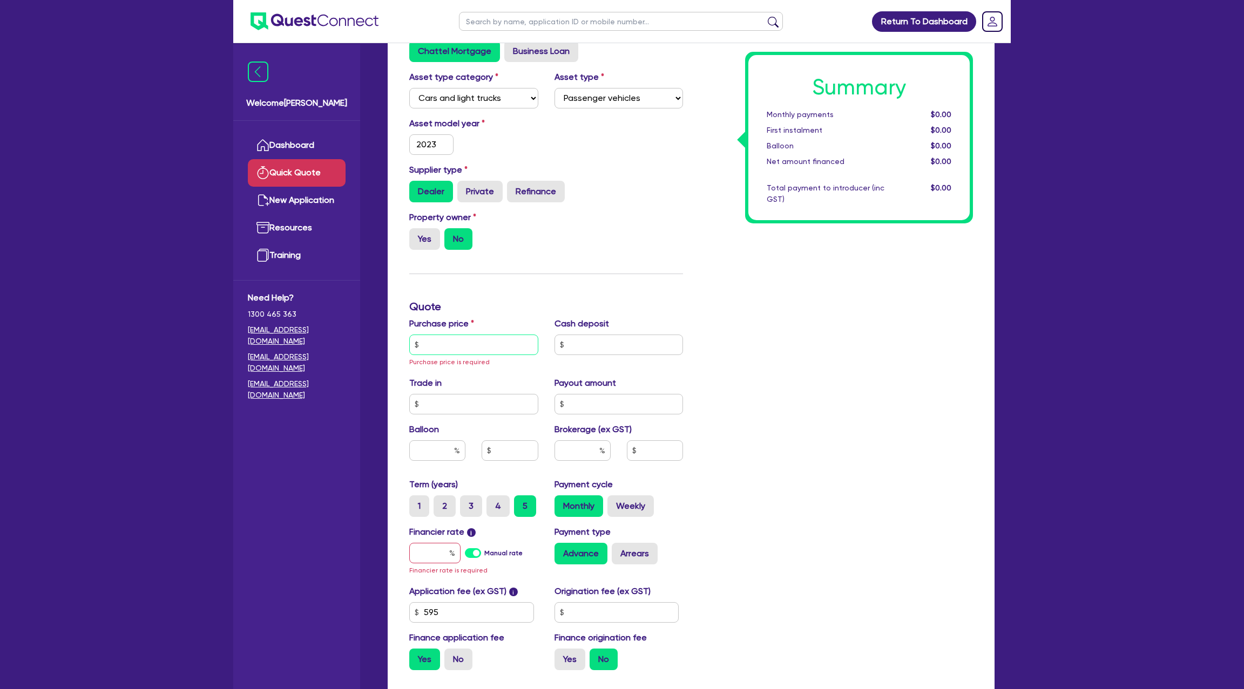
click at [458, 347] on input "text" at bounding box center [473, 345] width 129 height 21
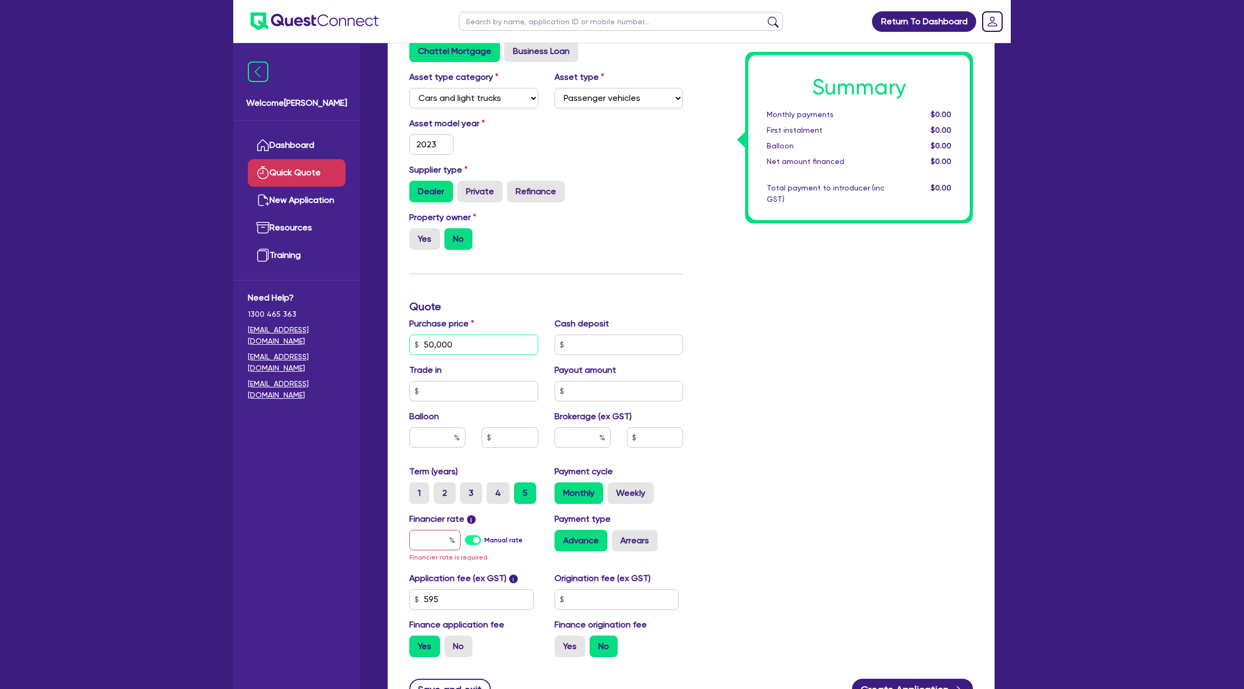
type input "50,000"
click at [641, 225] on div "Property owner Yes No" at bounding box center [546, 234] width 290 height 47
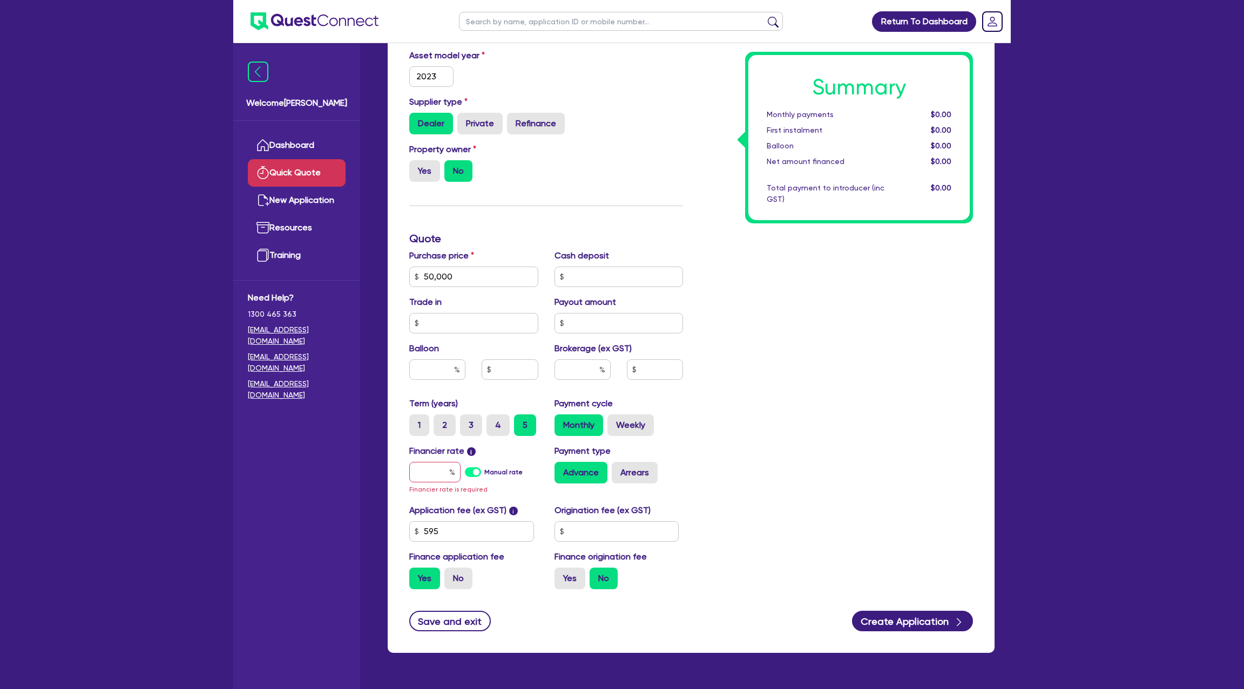
scroll to position [166, 0]
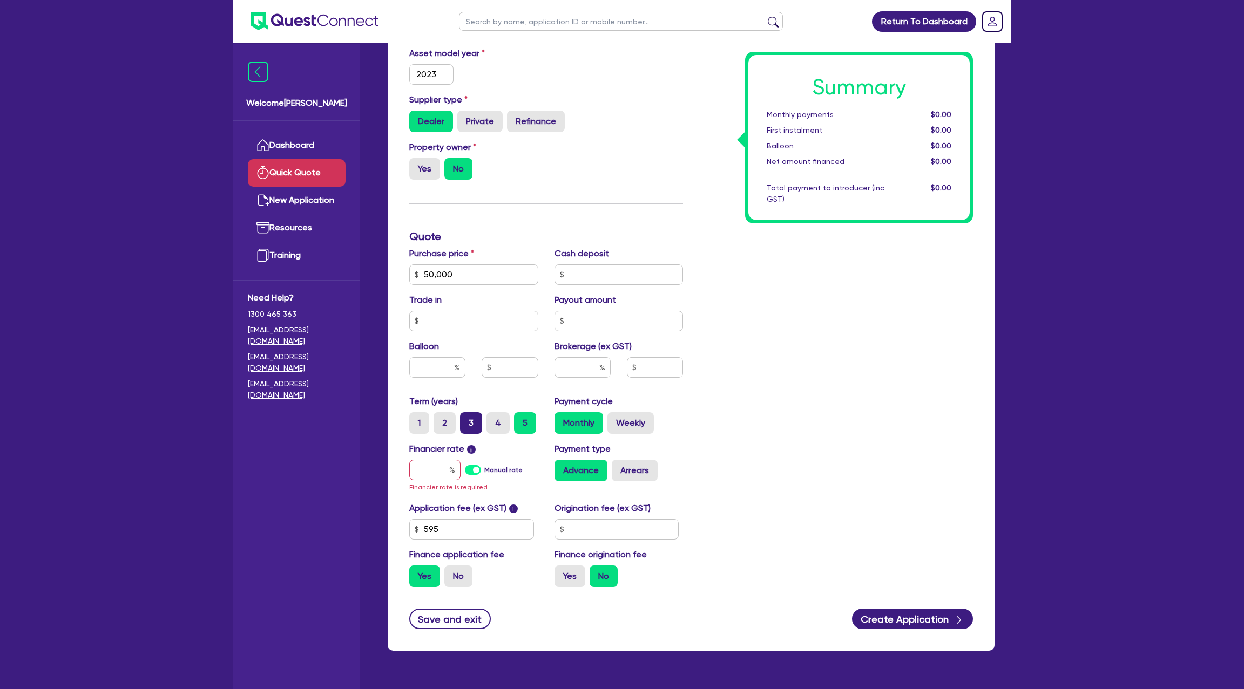
click at [478, 415] on label "3" at bounding box center [471, 423] width 22 height 22
click at [467, 415] on input "3" at bounding box center [463, 415] width 7 height 7
radio input "true"
click at [442, 467] on input "text" at bounding box center [434, 470] width 51 height 21
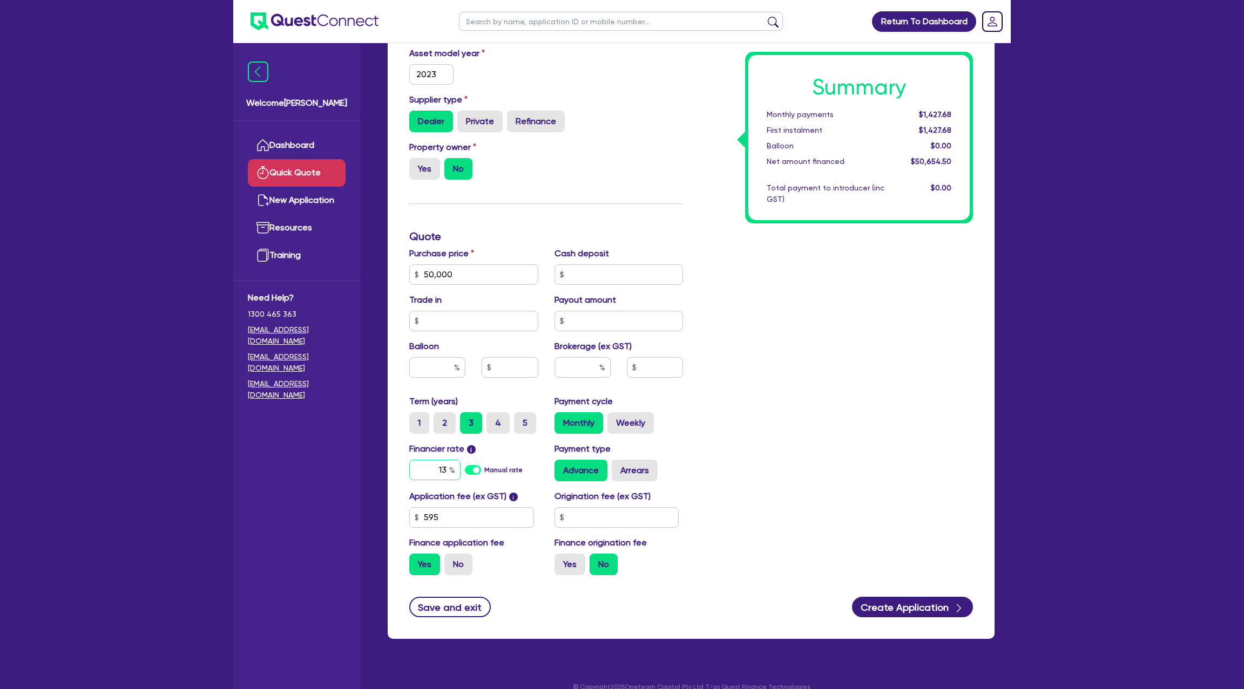
type input "1"
type input "12.99"
click at [584, 521] on input "text" at bounding box center [616, 517] width 125 height 21
type input "1,400"
click at [815, 454] on div "Summary Monthly payments $1,688.24 First instalment $1,688.24 Balloon $0.00 Net…" at bounding box center [836, 268] width 290 height 631
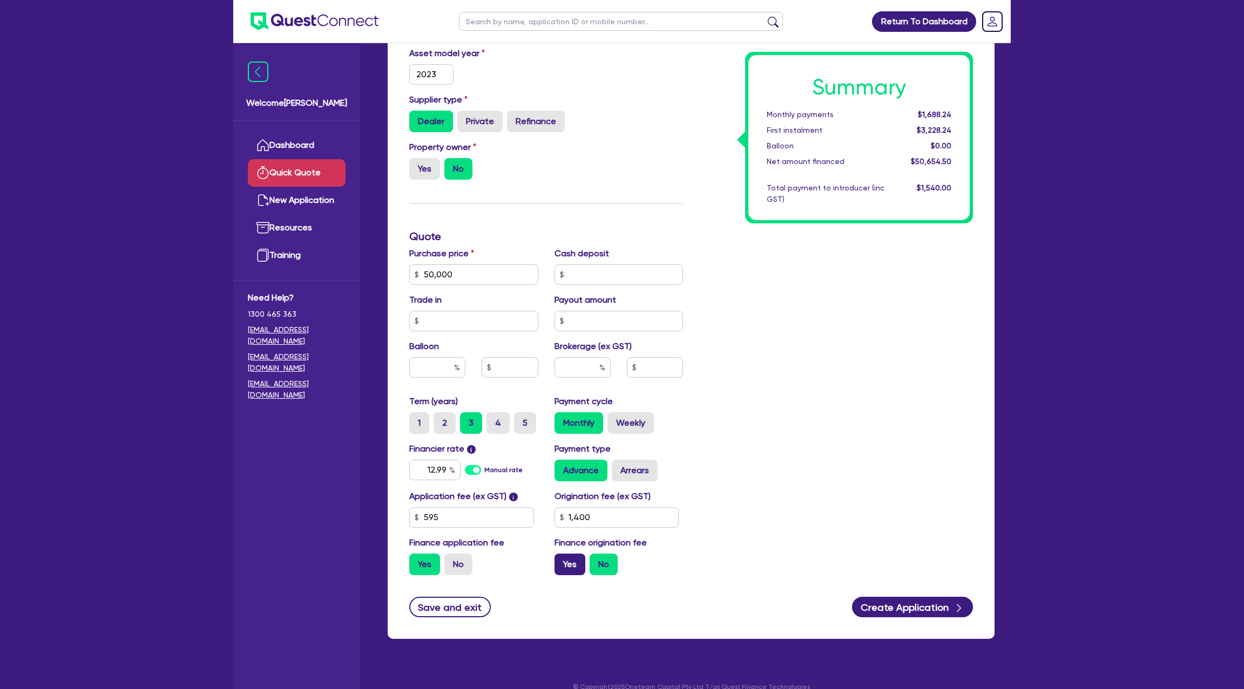
click at [562, 565] on label "Yes" at bounding box center [569, 565] width 31 height 22
click at [561, 561] on input "Yes" at bounding box center [557, 557] width 7 height 7
radio input "true"
click at [632, 469] on label "Arrears" at bounding box center [635, 471] width 46 height 22
click at [619, 467] on input "Arrears" at bounding box center [615, 463] width 7 height 7
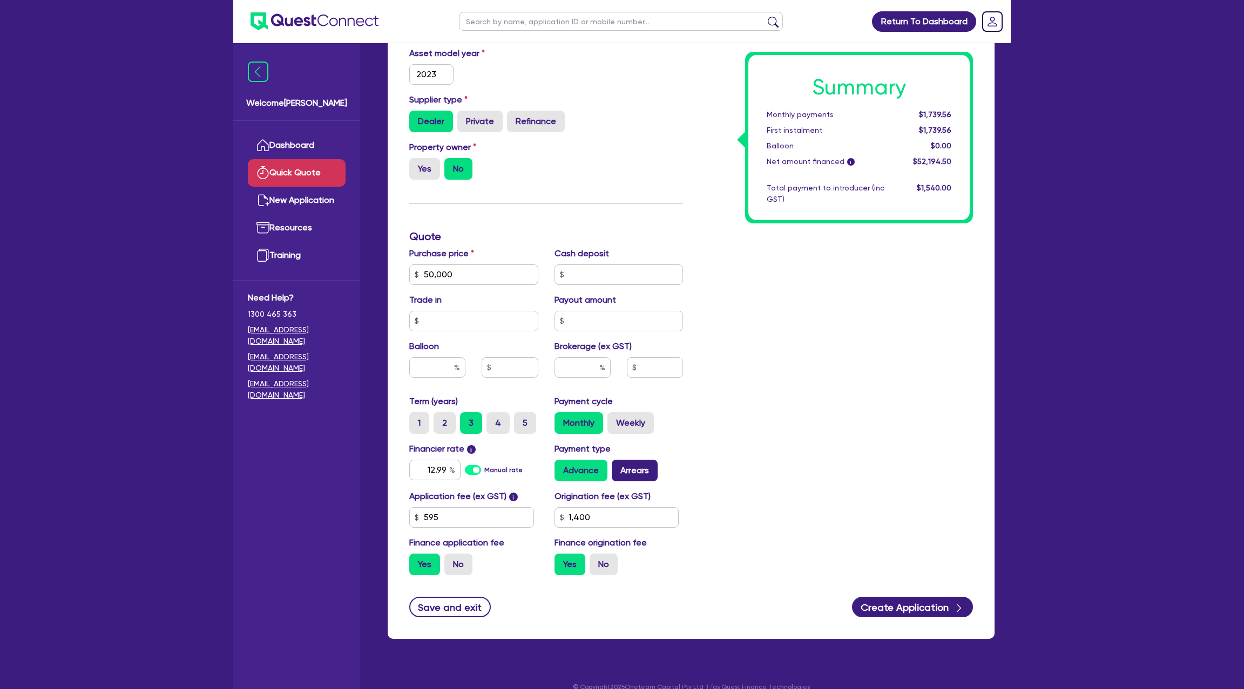
radio input "true"
click at [629, 418] on label "Weekly" at bounding box center [630, 423] width 46 height 22
click at [614, 418] on input "Weekly" at bounding box center [610, 415] width 7 height 7
radio input "true"
click at [520, 419] on label "5" at bounding box center [525, 423] width 22 height 22
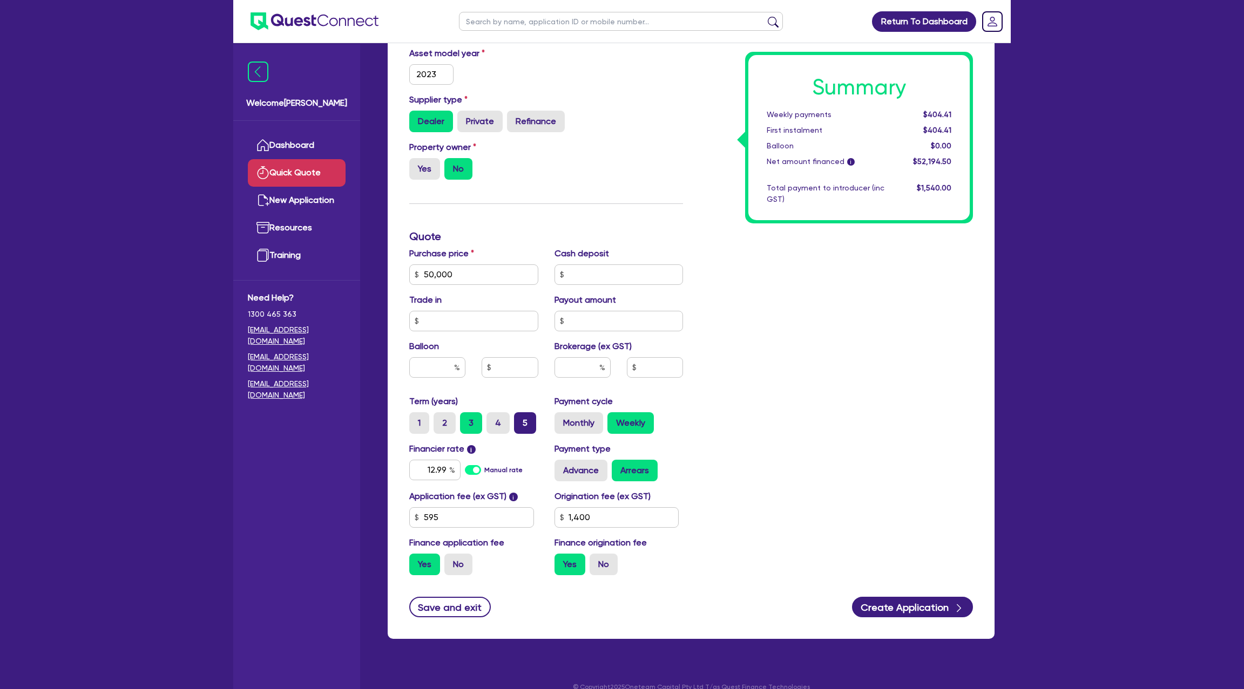
click at [520, 419] on input "5" at bounding box center [517, 415] width 7 height 7
radio input "true"
click at [437, 369] on input "text" at bounding box center [437, 367] width 56 height 21
type input "30"
click at [841, 308] on div "Summary Weekly payments Calculating... First instalment Calculating... Balloon …" at bounding box center [836, 268] width 290 height 631
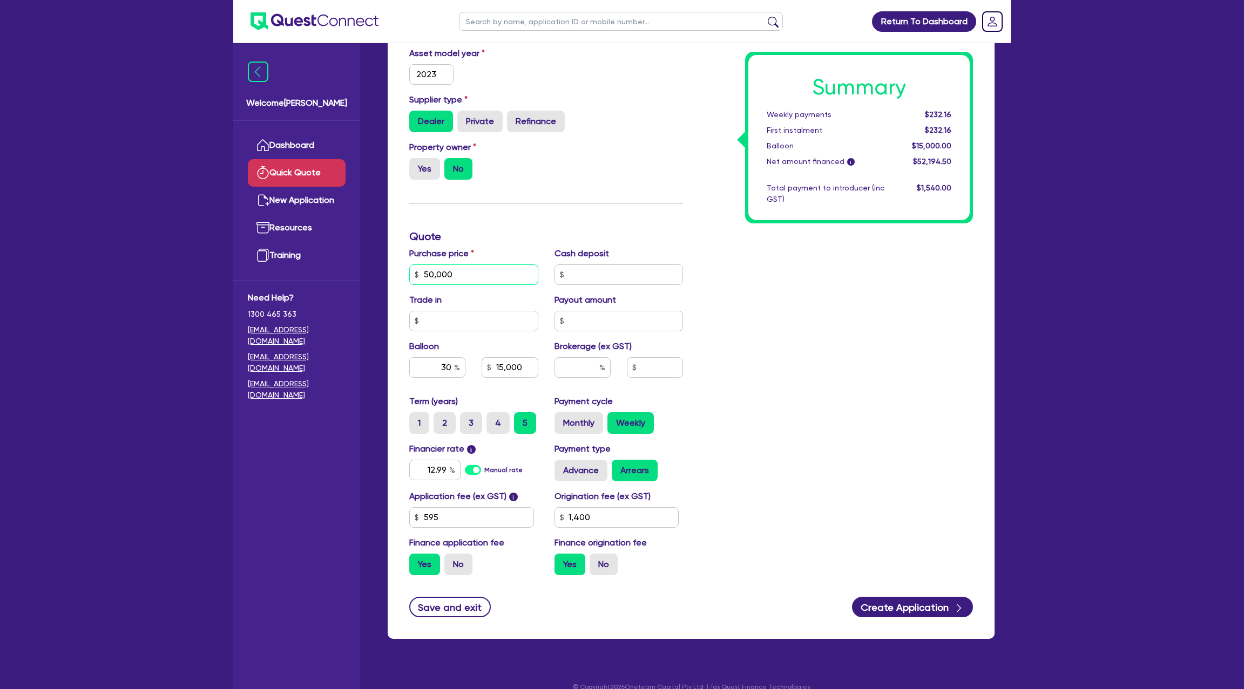
drag, startPoint x: 420, startPoint y: 275, endPoint x: 494, endPoint y: 276, distance: 73.9
click at [494, 276] on input "50,000" at bounding box center [473, 274] width 129 height 21
type input "15,000"
drag, startPoint x: 494, startPoint y: 366, endPoint x: 532, endPoint y: 365, distance: 38.3
click at [532, 366] on input "15,000" at bounding box center [509, 367] width 56 height 21
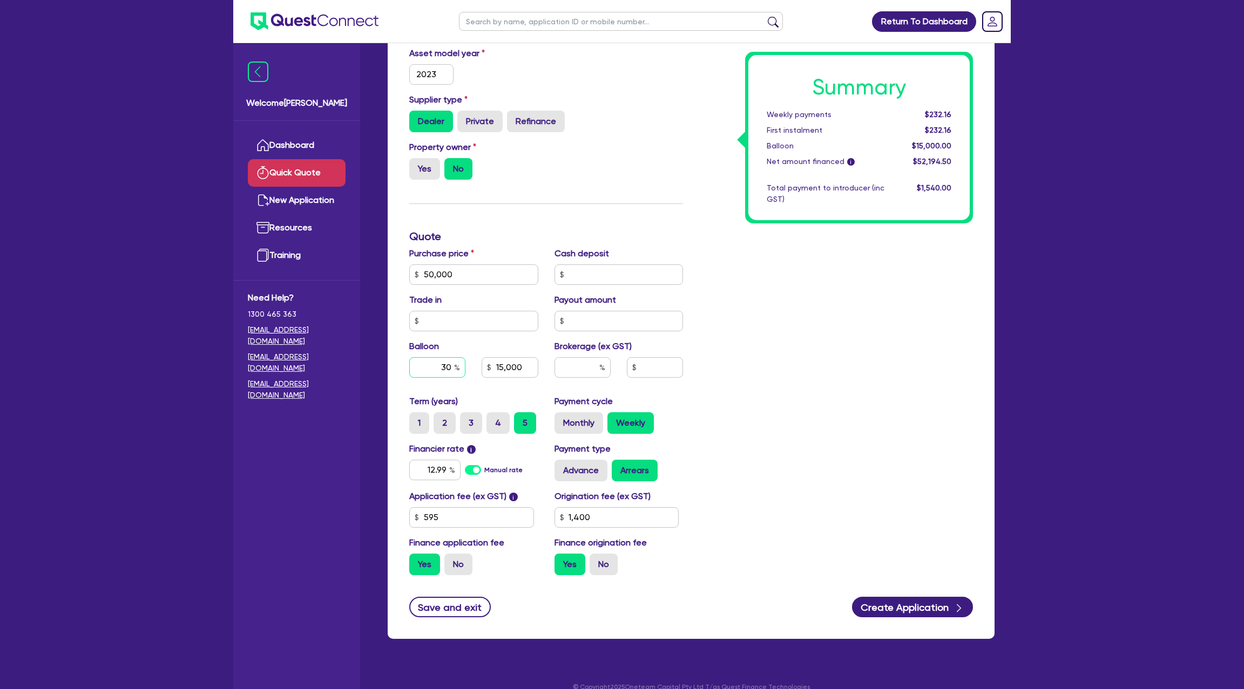
drag, startPoint x: 440, startPoint y: 364, endPoint x: 481, endPoint y: 365, distance: 41.0
click at [481, 365] on div "30 15,000" at bounding box center [473, 367] width 145 height 21
type input "15,000"
type input "0"
click at [883, 382] on div "Summary Weekly payments Calculating... First instalment Calculating... Balloon …" at bounding box center [836, 268] width 290 height 631
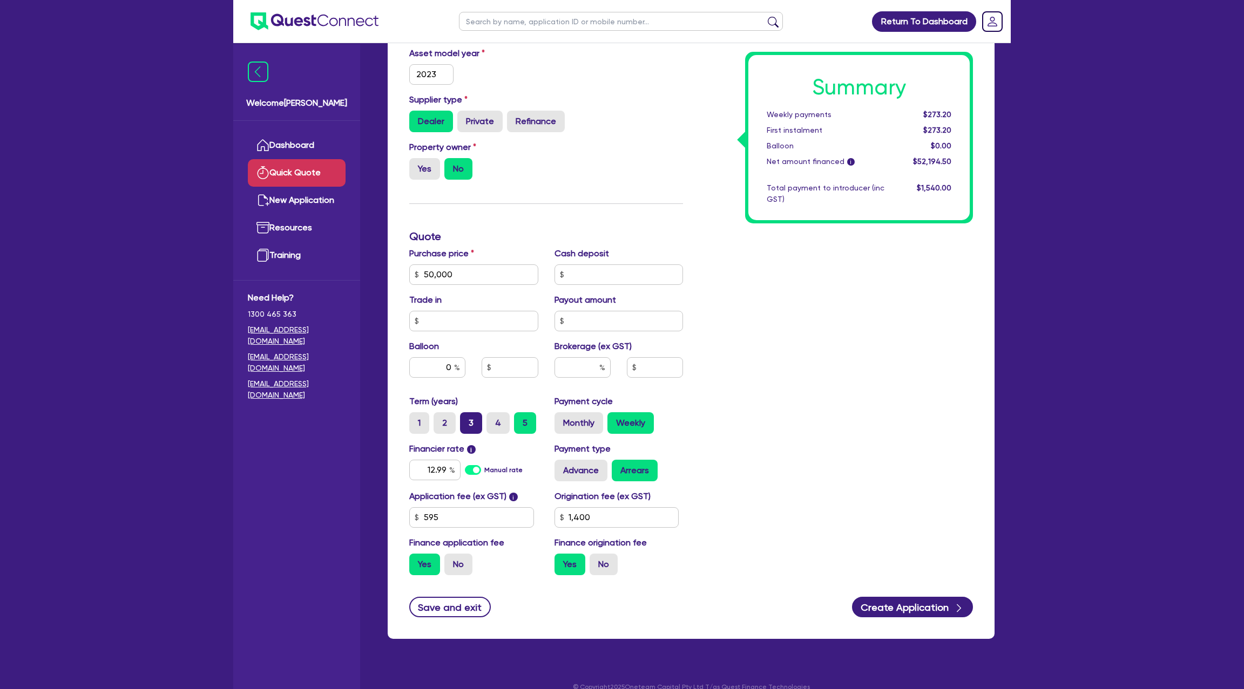
click at [464, 423] on label "3" at bounding box center [471, 423] width 22 height 22
click at [464, 419] on input "3" at bounding box center [463, 415] width 7 height 7
radio input "true"
click at [451, 369] on input "0" at bounding box center [437, 367] width 56 height 21
type input "3"
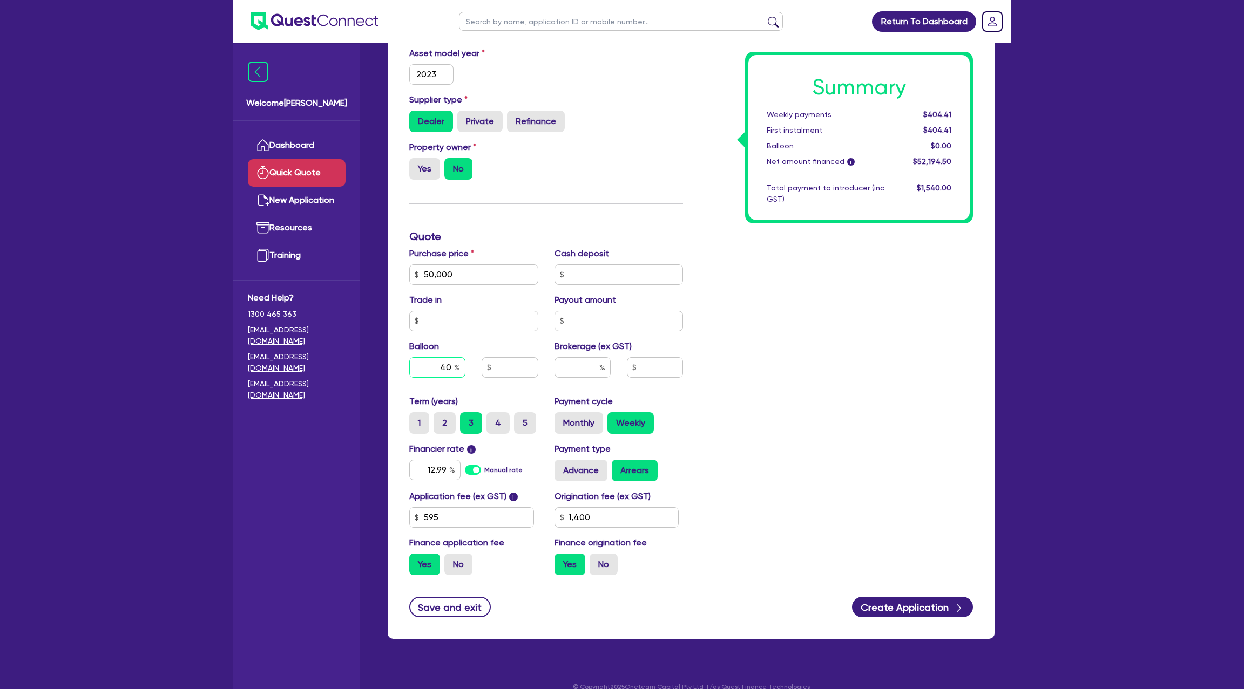
type input "40"
type input "20,000"
click at [778, 309] on div "Summary Weekly payments $404.41 First instalment $404.41 Balloon $0.00 Net amou…" at bounding box center [836, 268] width 290 height 631
drag, startPoint x: 928, startPoint y: 116, endPoint x: 972, endPoint y: 114, distance: 44.3
click at [972, 114] on div "Summary Weekly payments $299.41 First instalment $299.41 Balloon $20,000.00 Net…" at bounding box center [859, 138] width 228 height 172
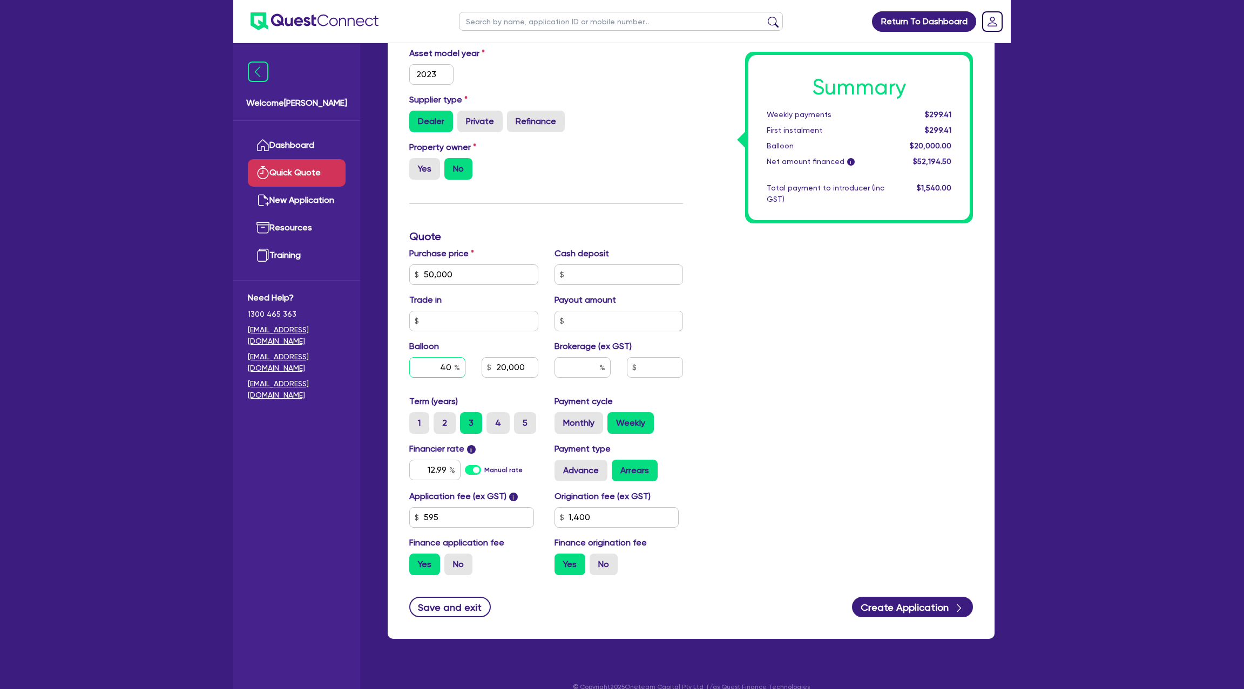
click at [449, 367] on input "40" at bounding box center [437, 367] width 56 height 21
type input "4"
type input "0"
type input "20,000"
click at [861, 388] on div "Summary Weekly payments Calculating... First instalment Calculating... Balloon …" at bounding box center [836, 268] width 290 height 631
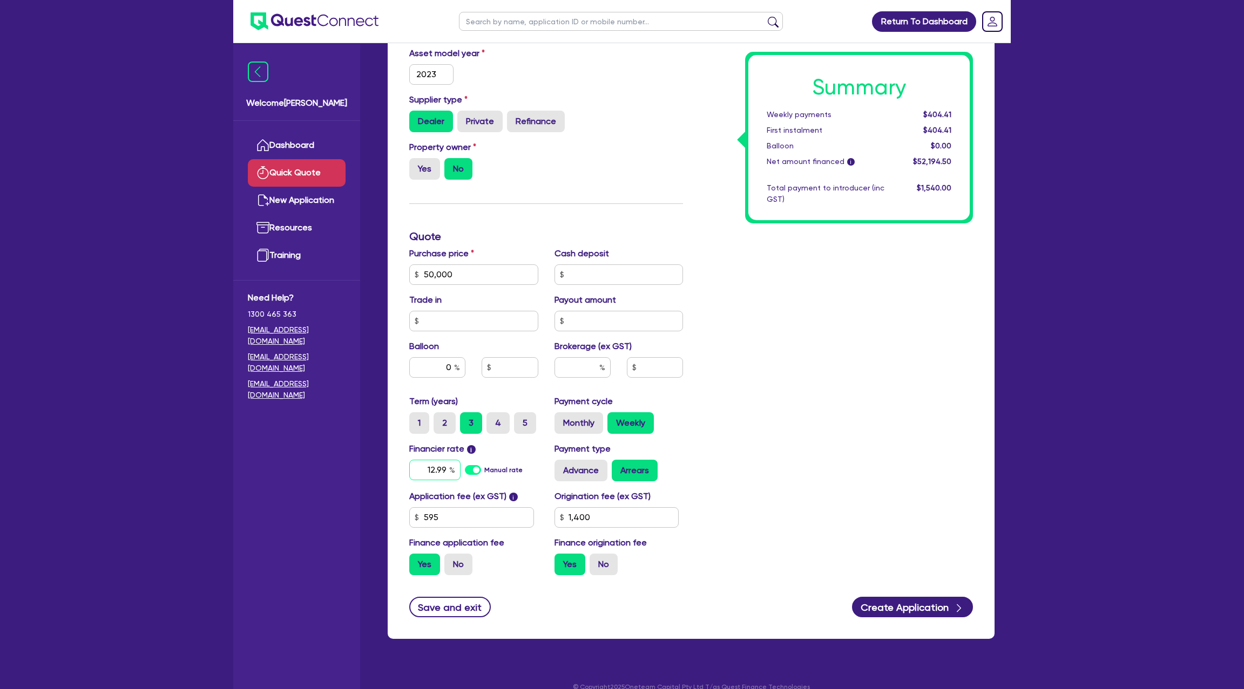
drag, startPoint x: 428, startPoint y: 469, endPoint x: 461, endPoint y: 469, distance: 33.5
click at [461, 469] on div "12.99 Manual rate" at bounding box center [473, 470] width 129 height 21
type input "8"
type input "."
type input "8.99"
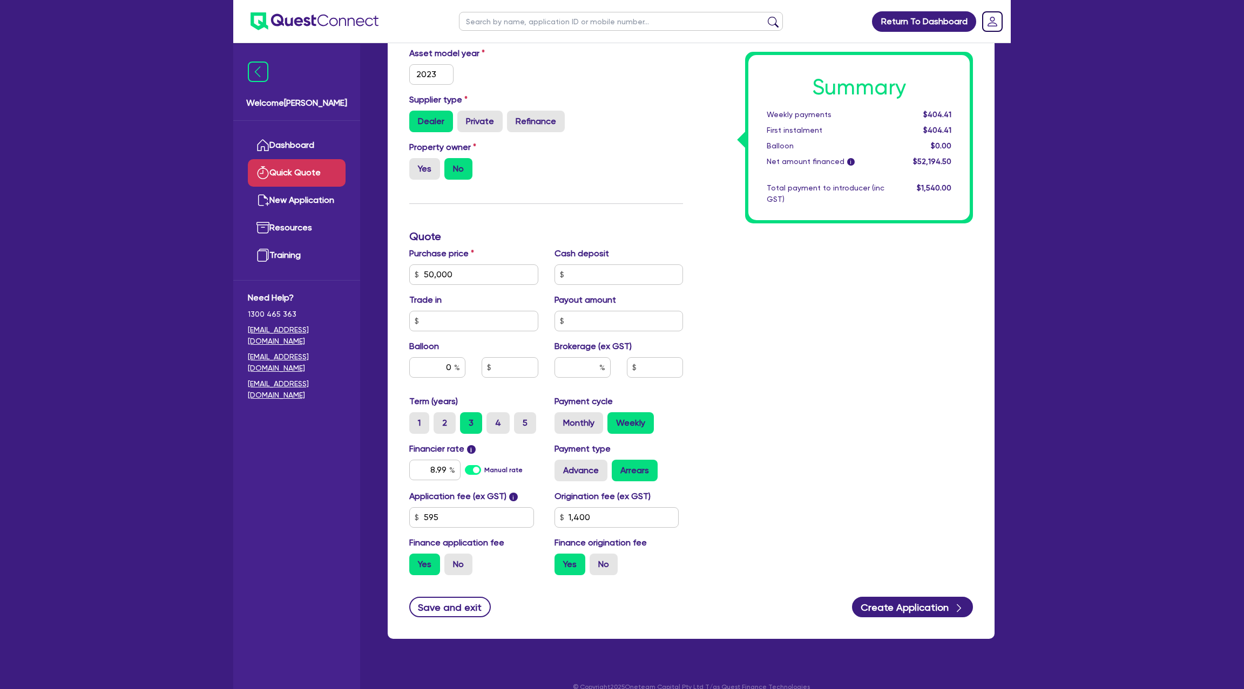
click at [954, 260] on div "Summary Weekly payments $404.41 First instalment $404.41 Balloon $0.00 Net amou…" at bounding box center [836, 268] width 290 height 631
click at [776, 138] on div "Summary Weekly payments $382.02 First instalment $382.02 Balloon $0.00 Net amou…" at bounding box center [858, 137] width 221 height 165
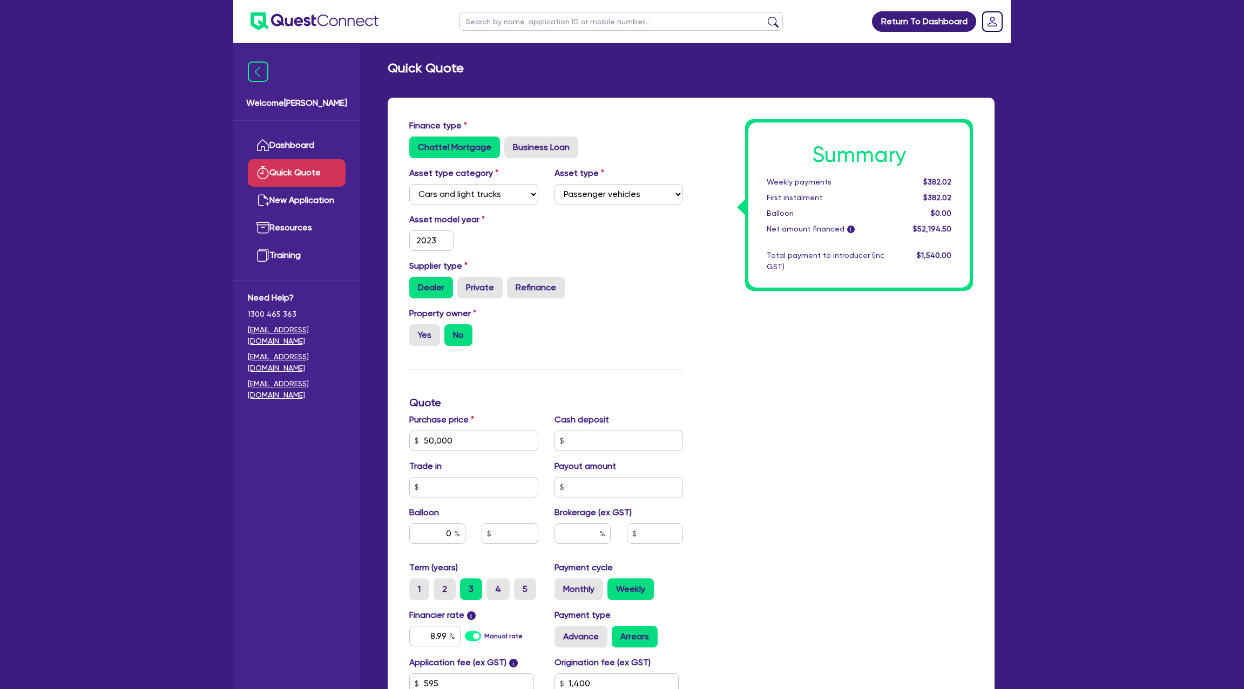
click at [553, 228] on div "Asset model year 2023" at bounding box center [546, 236] width 290 height 46
